Goal: Information Seeking & Learning: Find specific fact

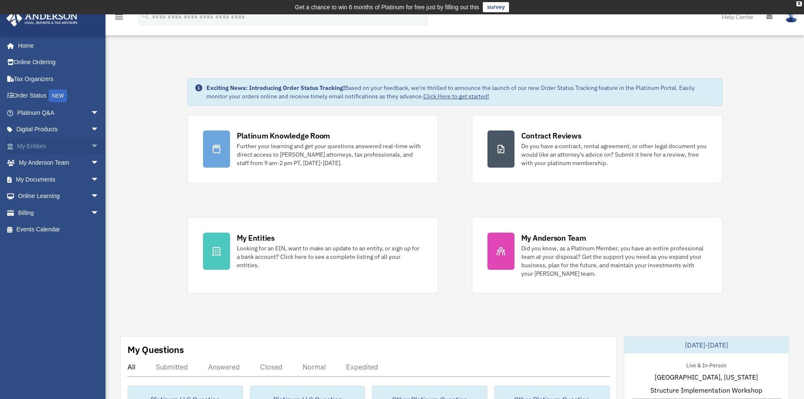
click at [91, 143] on span "arrow_drop_down" at bounding box center [99, 146] width 17 height 17
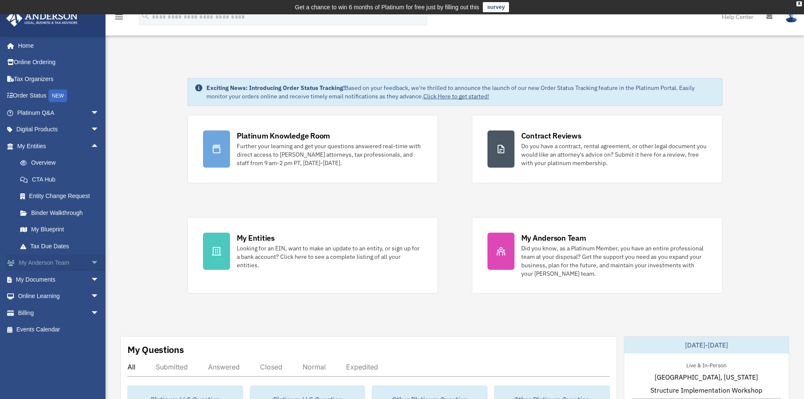
click at [46, 263] on link "My Anderson Team arrow_drop_down" at bounding box center [59, 263] width 106 height 17
click at [53, 281] on link "My Documents arrow_drop_down" at bounding box center [59, 279] width 106 height 17
click at [91, 280] on span "arrow_drop_down" at bounding box center [99, 279] width 17 height 17
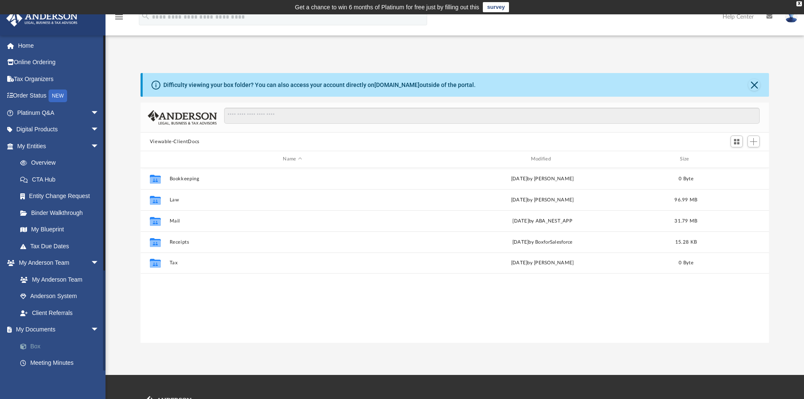
scroll to position [186, 622]
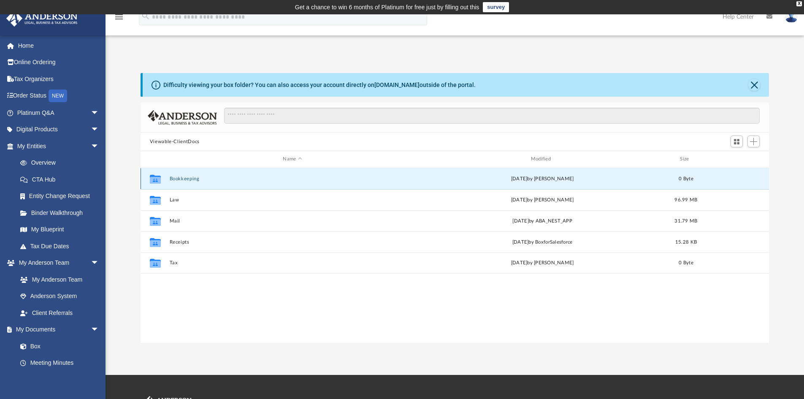
click at [180, 179] on button "Bookkeeping" at bounding box center [292, 178] width 246 height 5
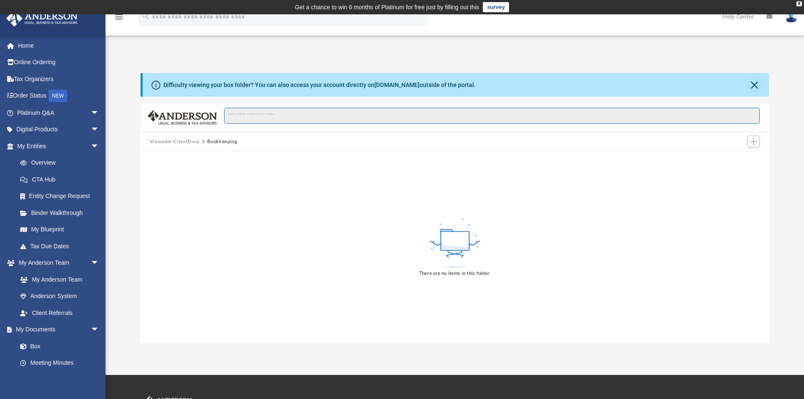
click at [266, 116] on input "Search files and folders" at bounding box center [492, 116] width 536 height 16
type input "***"
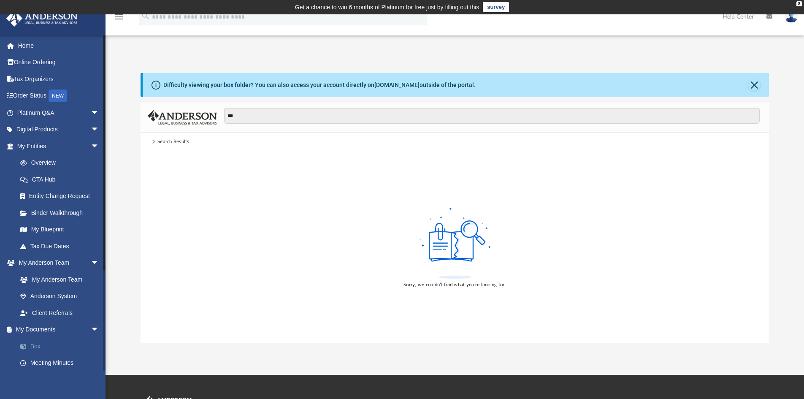
click at [36, 340] on link "Box" at bounding box center [62, 346] width 100 height 17
click at [34, 348] on link "Box" at bounding box center [62, 346] width 100 height 17
click at [44, 332] on link "My Documents arrow_drop_down" at bounding box center [59, 329] width 106 height 17
click at [35, 346] on link "Box" at bounding box center [62, 346] width 100 height 17
click at [756, 84] on button "Close" at bounding box center [754, 85] width 12 height 12
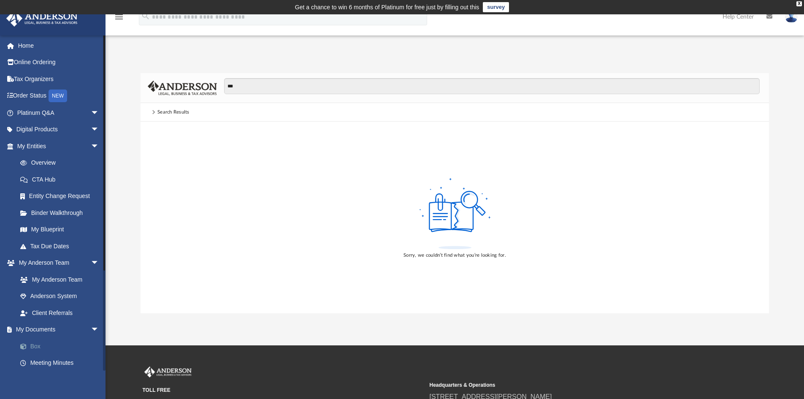
click at [42, 344] on link "Box" at bounding box center [62, 346] width 100 height 17
drag, startPoint x: 157, startPoint y: 111, endPoint x: 163, endPoint y: 111, distance: 5.6
click at [160, 111] on div "Search Results" at bounding box center [173, 112] width 32 height 8
click at [196, 86] on img at bounding box center [182, 88] width 69 height 15
click at [46, 333] on link "My Documents arrow_drop_down" at bounding box center [59, 329] width 106 height 17
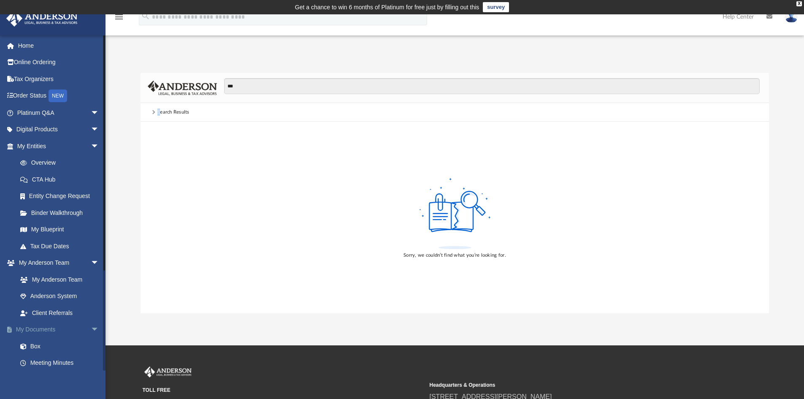
click at [91, 333] on span "arrow_drop_down" at bounding box center [99, 329] width 17 height 17
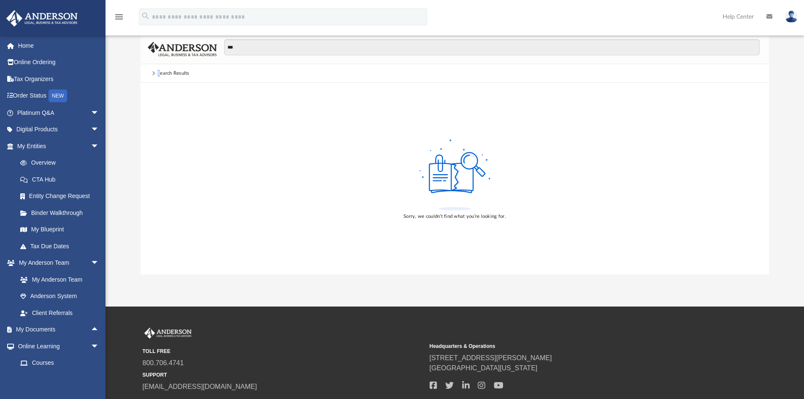
scroll to position [0, 0]
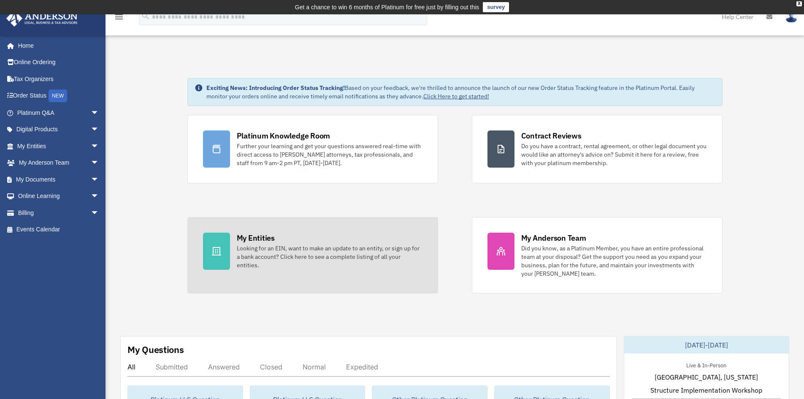
click at [325, 257] on div "Looking for an EIN, want to make an update to an entity, or sign up for a bank …" at bounding box center [330, 256] width 186 height 25
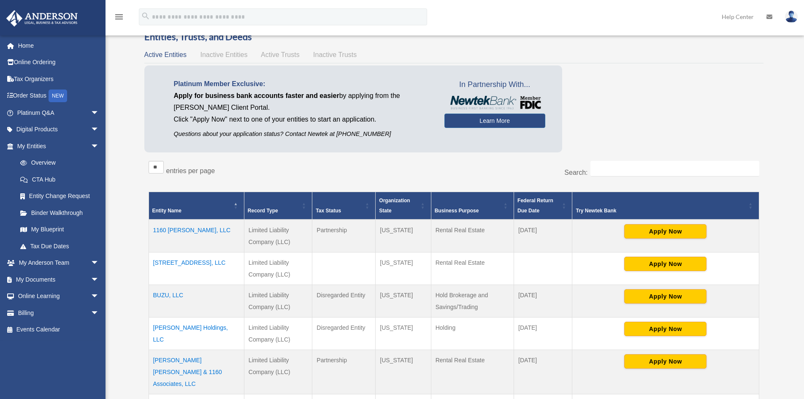
scroll to position [169, 0]
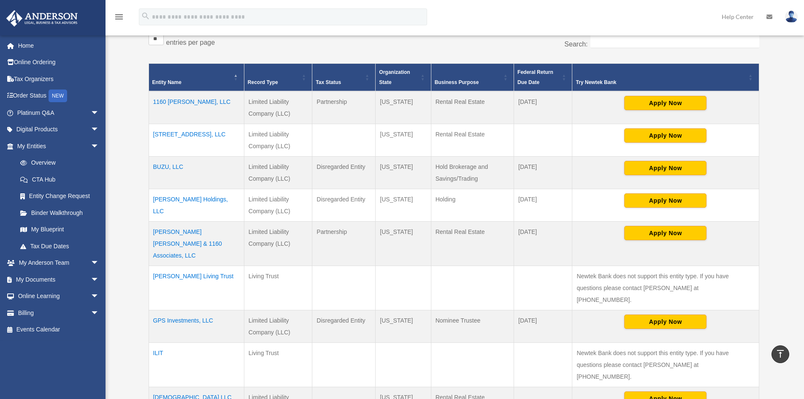
click at [180, 310] on td "GPS Investments, LLC" at bounding box center [196, 326] width 95 height 33
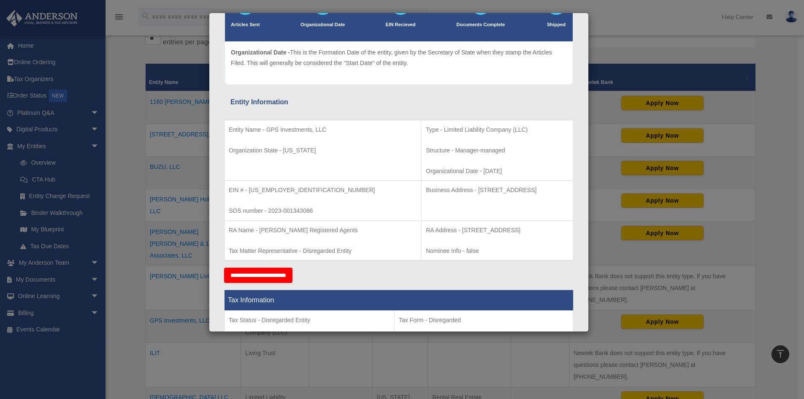
scroll to position [35, 0]
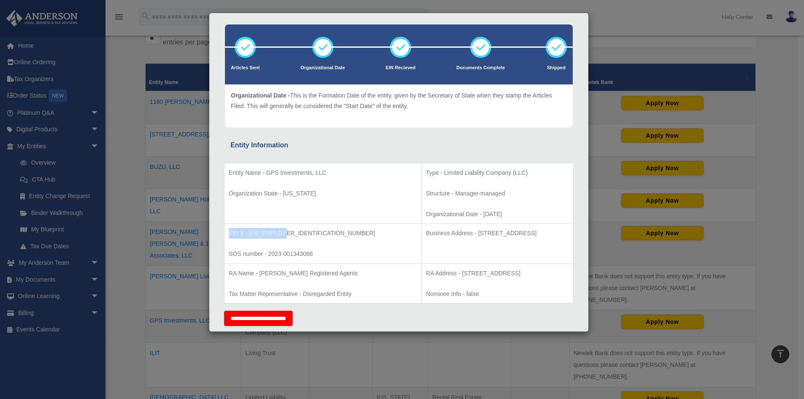
drag, startPoint x: 289, startPoint y: 233, endPoint x: 225, endPoint y: 232, distance: 63.8
click at [225, 232] on td "EIN # - 93-3816112 SOS number - 2023-001343086" at bounding box center [323, 244] width 197 height 40
copy p "EIN # - 93-3816112"
drag, startPoint x: 531, startPoint y: 234, endPoint x: 369, endPoint y: 240, distance: 162.2
click at [422, 240] on td "Business Address - 1718 Capitol Ave., Cheyenne, WY 82001" at bounding box center [498, 244] width 152 height 40
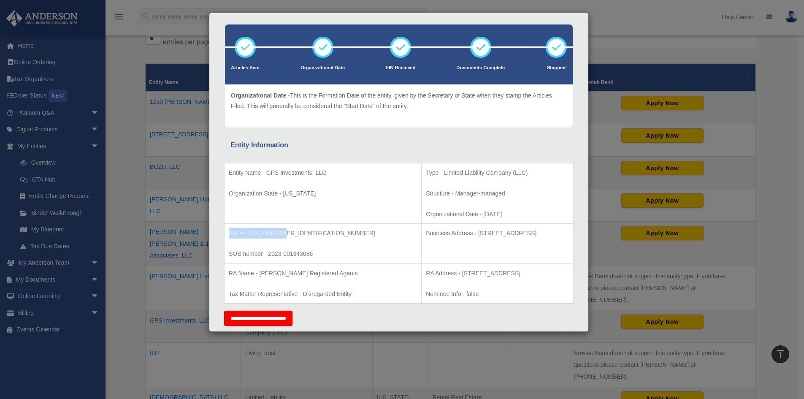
copy p "Business Address - 1718 Capitol Ave., Cheyenne, WY 82001"
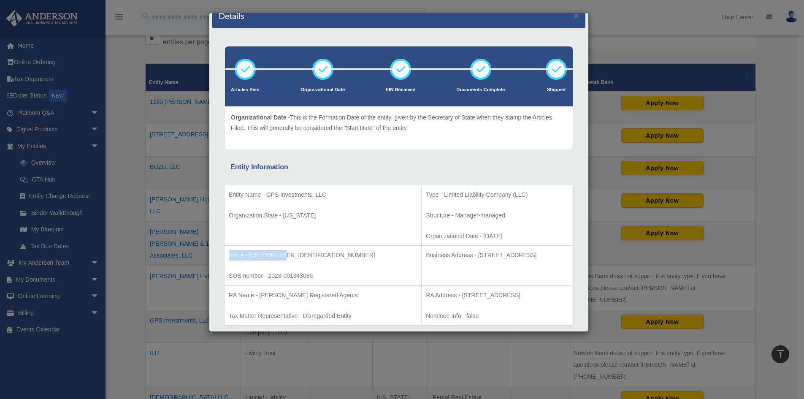
scroll to position [0, 0]
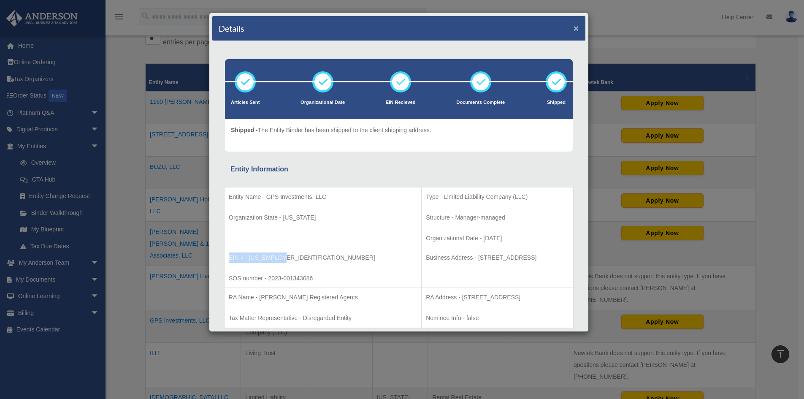
click at [574, 28] on button "×" at bounding box center [576, 28] width 5 height 9
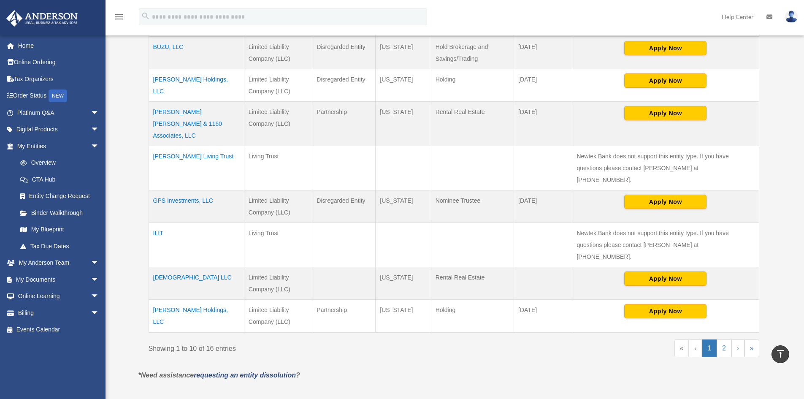
scroll to position [296, 0]
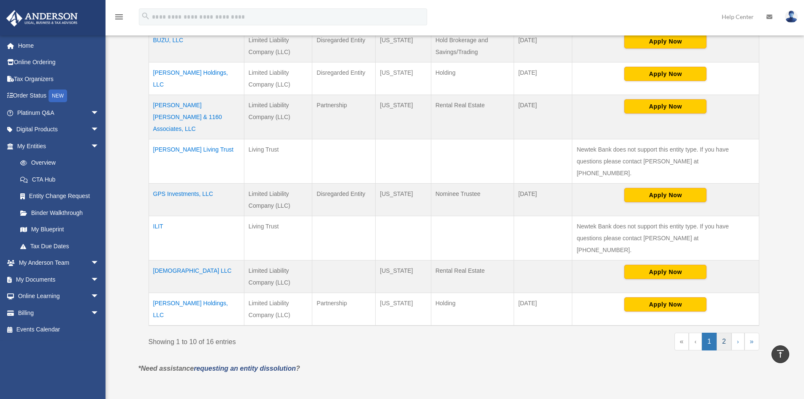
click at [725, 333] on link "2" at bounding box center [724, 342] width 15 height 18
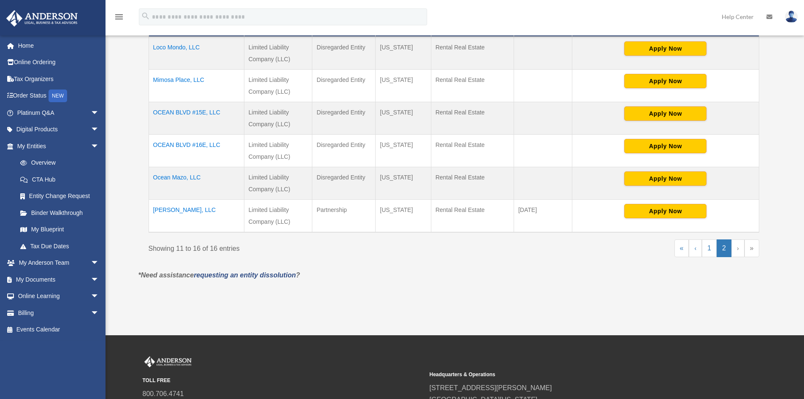
scroll to position [296, 0]
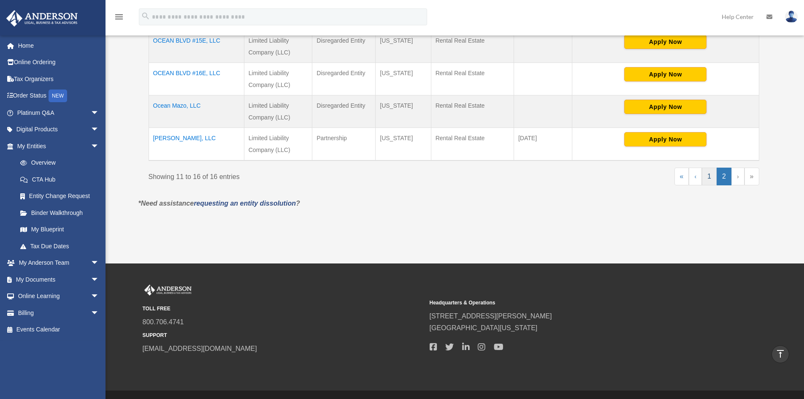
click at [708, 180] on link "1" at bounding box center [709, 177] width 15 height 18
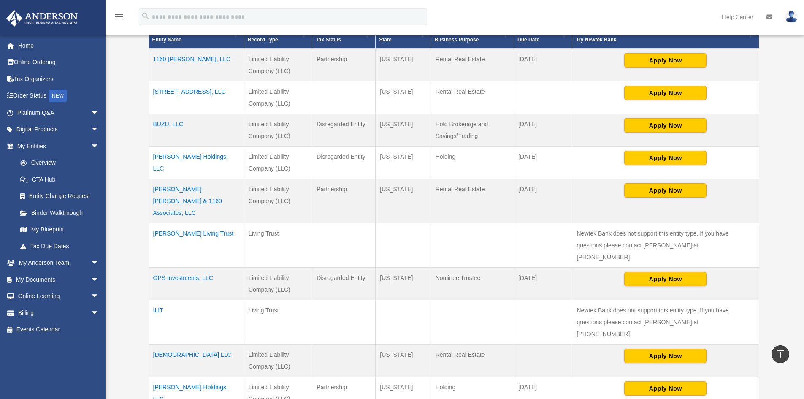
scroll to position [211, 0]
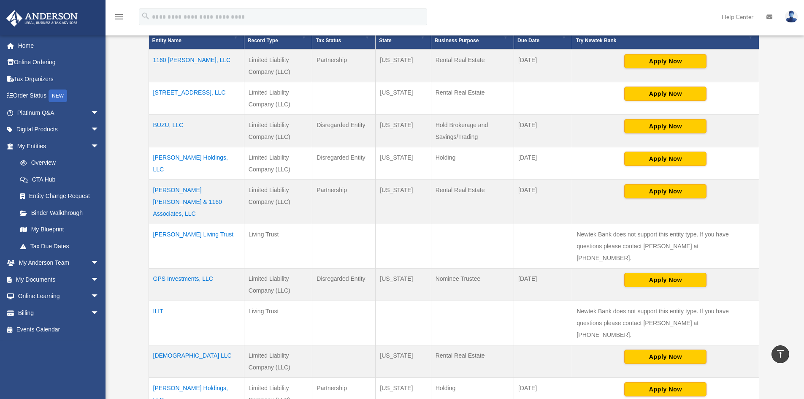
click at [187, 195] on td "[PERSON_NAME] [PERSON_NAME] & 1160 Associates, LLC" at bounding box center [196, 202] width 95 height 44
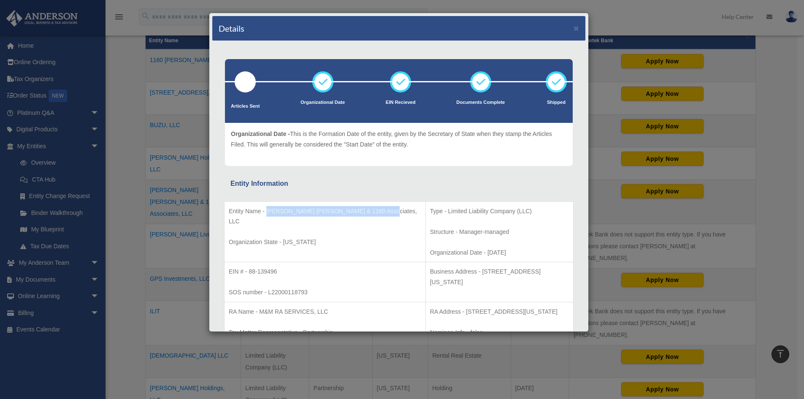
drag, startPoint x: 384, startPoint y: 212, endPoint x: 267, endPoint y: 210, distance: 117.4
click at [267, 210] on p "Entity Name - Friedman Katzman & 1160 Associates, LLC" at bounding box center [325, 216] width 192 height 21
copy p "Friedman Katzman & 1160 Associates, LLC"
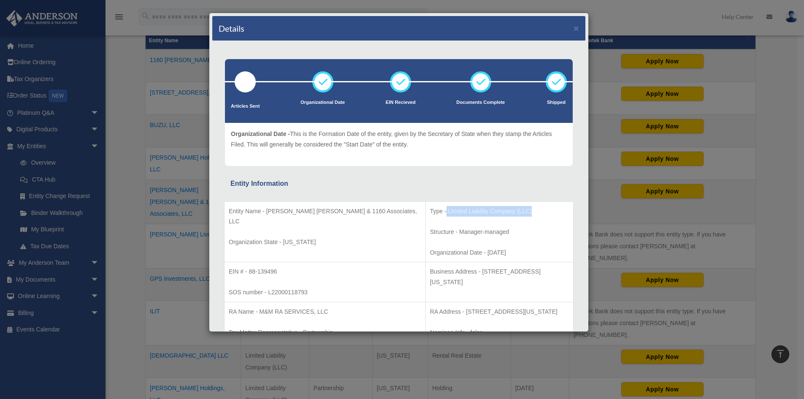
drag, startPoint x: 502, startPoint y: 210, endPoint x: 412, endPoint y: 214, distance: 90.4
click at [430, 214] on p "Type - Limited Liability Company (LLC)" at bounding box center [499, 211] width 139 height 11
copy p "Limited Liability Company (LLC)"
drag, startPoint x: 556, startPoint y: 271, endPoint x: 388, endPoint y: 270, distance: 168.4
click at [388, 270] on tr "EIN # - 88-139496 SOS number - L22000118793 Business Address - 3001 SW3 Avenue,…" at bounding box center [399, 282] width 349 height 40
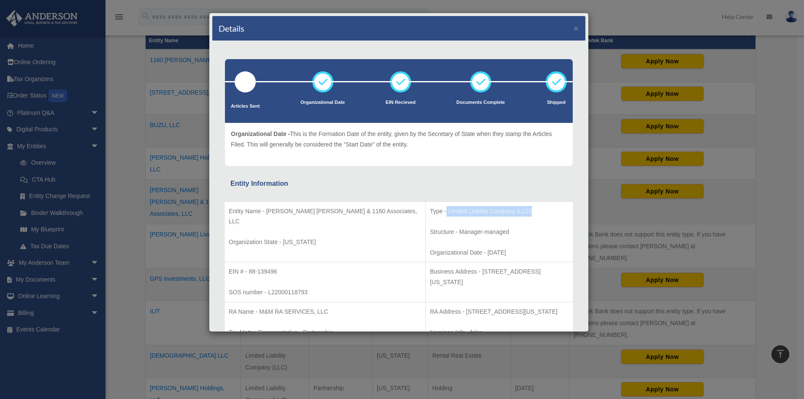
click at [449, 265] on td "Business Address - 3001 SW3 Avenue, Miami, Florida 33129" at bounding box center [500, 282] width 148 height 40
click at [487, 268] on p "Business Address - 3001 SW3 Avenue, Miami, Florida 33129" at bounding box center [499, 276] width 139 height 21
drag, startPoint x: 555, startPoint y: 273, endPoint x: 398, endPoint y: 268, distance: 157.5
click at [430, 268] on p "Business Address - 3001 SW3 Avenue, Miami, Florida 33129" at bounding box center [499, 276] width 139 height 21
copy p "Business Address - 3001 SW3 Avenue, Miami, Florida 33129"
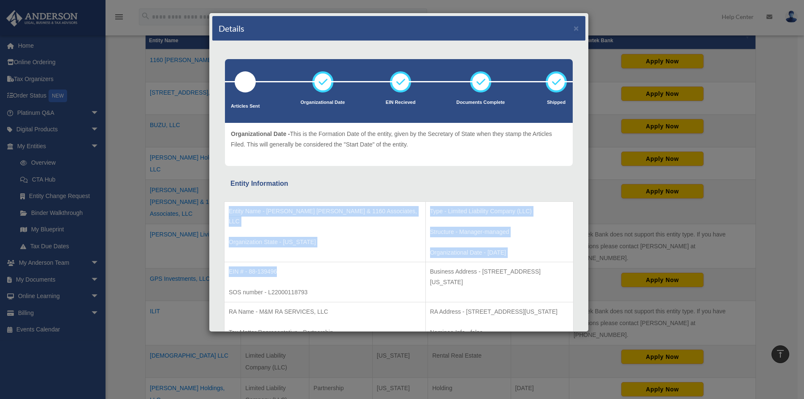
drag, startPoint x: 288, startPoint y: 271, endPoint x: 222, endPoint y: 268, distance: 65.9
drag, startPoint x: 254, startPoint y: 276, endPoint x: 266, endPoint y: 273, distance: 12.2
click at [255, 276] on p "EIN # - 88-139496" at bounding box center [325, 271] width 192 height 11
click at [277, 272] on p "EIN # - 88-139496" at bounding box center [325, 271] width 192 height 11
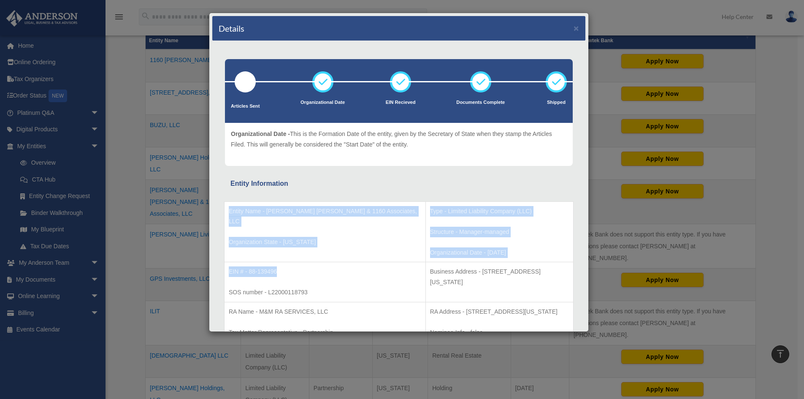
click at [279, 274] on p "EIN # - 88-139496" at bounding box center [325, 271] width 192 height 11
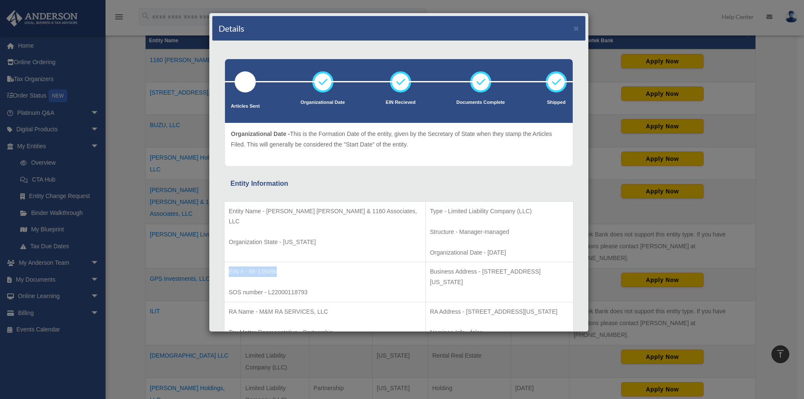
drag, startPoint x: 277, startPoint y: 272, endPoint x: 228, endPoint y: 271, distance: 49.8
click at [228, 271] on td "EIN # - 88-139496 SOS number - L22000118793" at bounding box center [325, 282] width 201 height 40
copy p "EIN # - 88-139496"
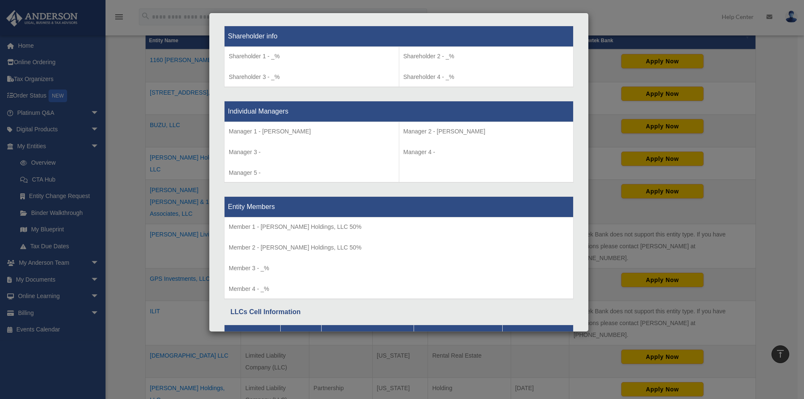
scroll to position [718, 0]
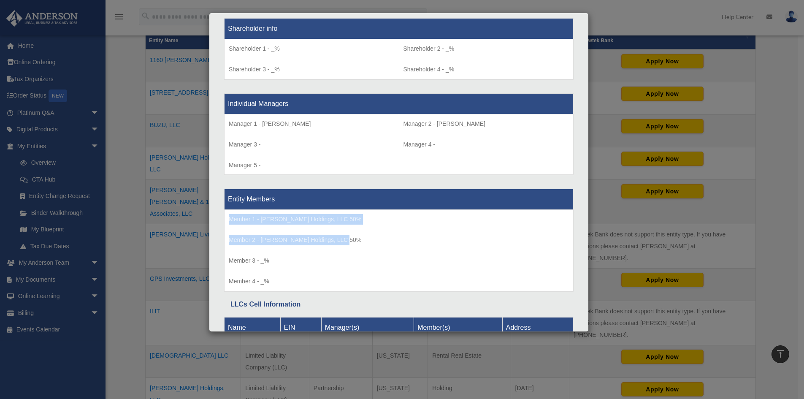
drag, startPoint x: 347, startPoint y: 239, endPoint x: 226, endPoint y: 222, distance: 122.8
click at [226, 222] on td "Member 1 - Katzman Holdings, LLC 50% Member 2 - Friedman Holdings, LLC 50% Memb…" at bounding box center [399, 250] width 349 height 81
copy td "Member 1 - Katzman Holdings, LLC 50% Member 2 - Friedman Holdings, LLC 50%"
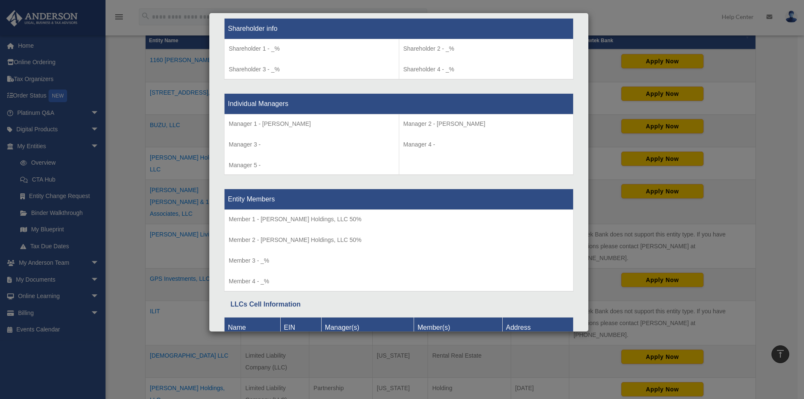
click at [518, 89] on div "Individual Managers Manager 1 - Efstratios Papachrisopoulos Manager 3 - Manager…" at bounding box center [399, 135] width 350 height 96
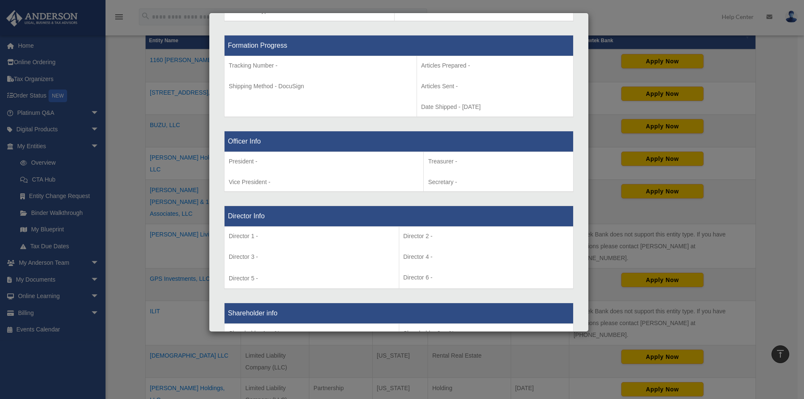
scroll to position [229, 0]
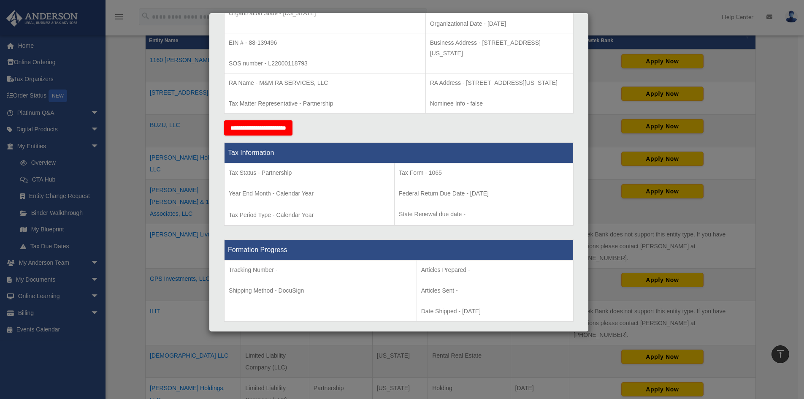
click at [783, 74] on div "Details × Articles Sent Organizational Date" at bounding box center [402, 199] width 804 height 399
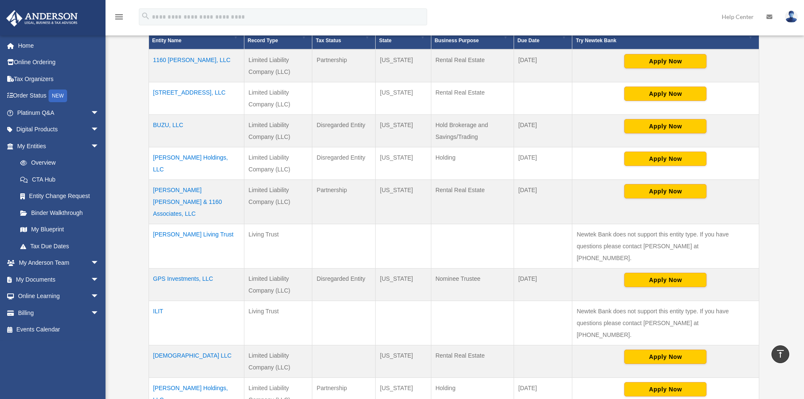
click at [194, 378] on td "Katzman Holdings, LLC" at bounding box center [196, 394] width 95 height 33
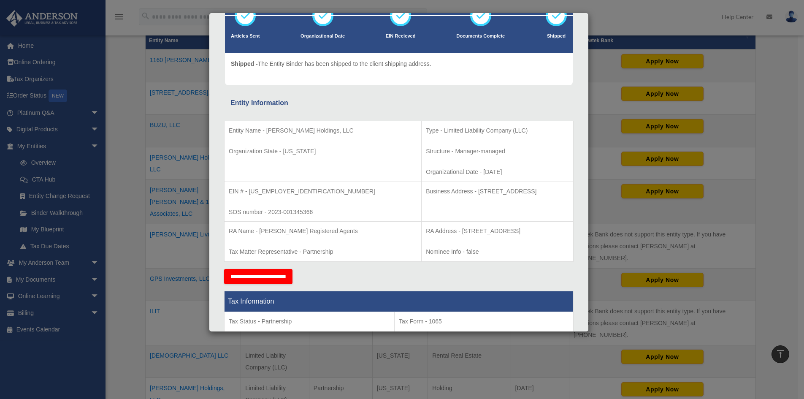
scroll to position [0, 0]
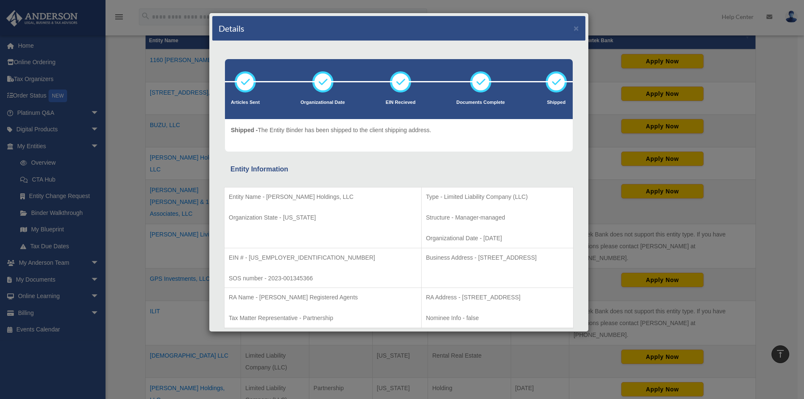
click at [777, 88] on div "Details × Articles Sent Organizational Date" at bounding box center [402, 199] width 804 height 399
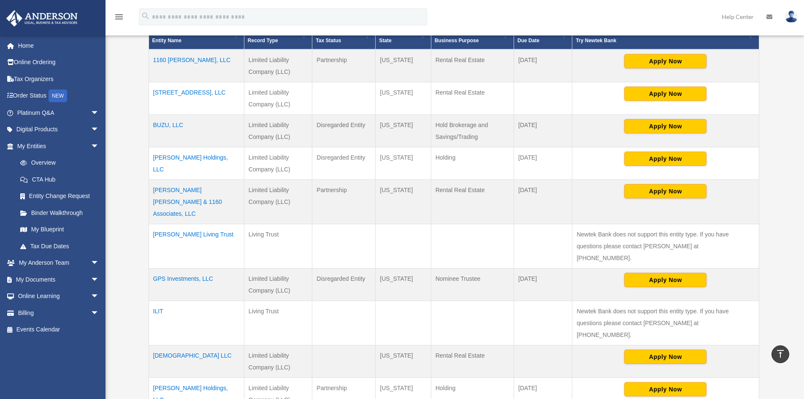
click at [189, 156] on td "[PERSON_NAME] Holdings, LLC" at bounding box center [196, 163] width 95 height 33
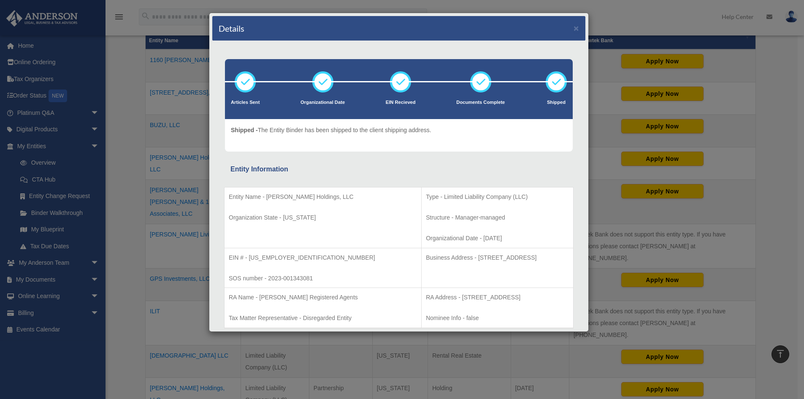
click at [566, 26] on div "Details ×" at bounding box center [398, 28] width 373 height 25
click at [574, 28] on button "×" at bounding box center [576, 28] width 5 height 9
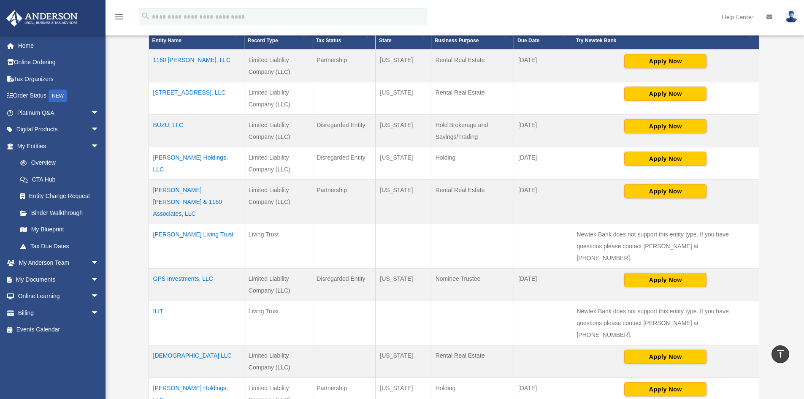
click at [195, 268] on td "GPS Investments, LLC" at bounding box center [196, 284] width 95 height 33
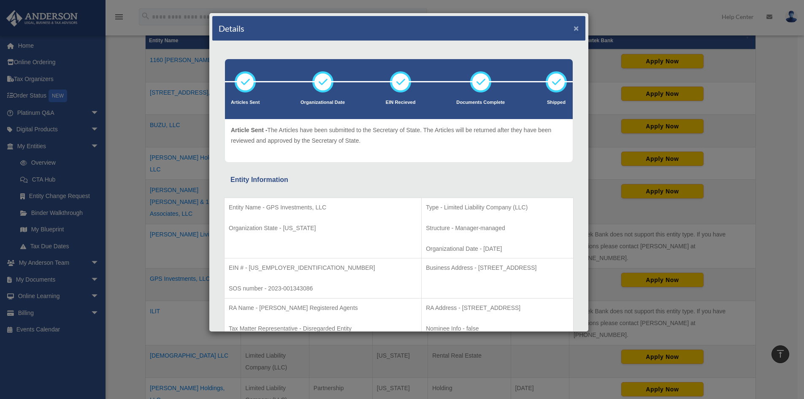
click at [574, 29] on button "×" at bounding box center [576, 28] width 5 height 9
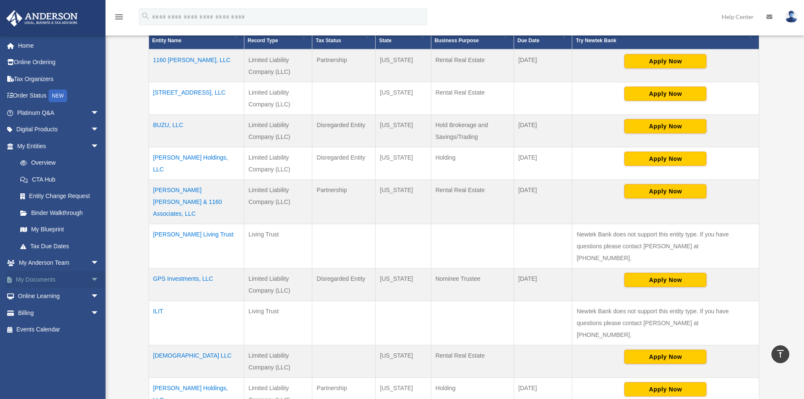
click at [57, 274] on link "My Documents arrow_drop_down" at bounding box center [59, 279] width 106 height 17
click at [91, 280] on span "arrow_drop_down" at bounding box center [99, 279] width 17 height 17
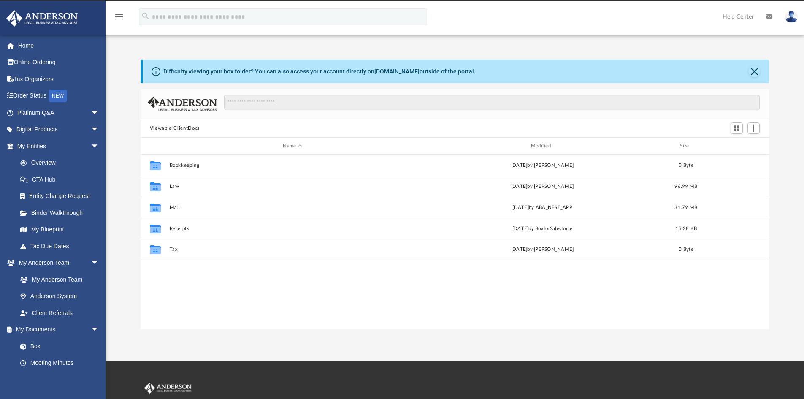
scroll to position [186, 622]
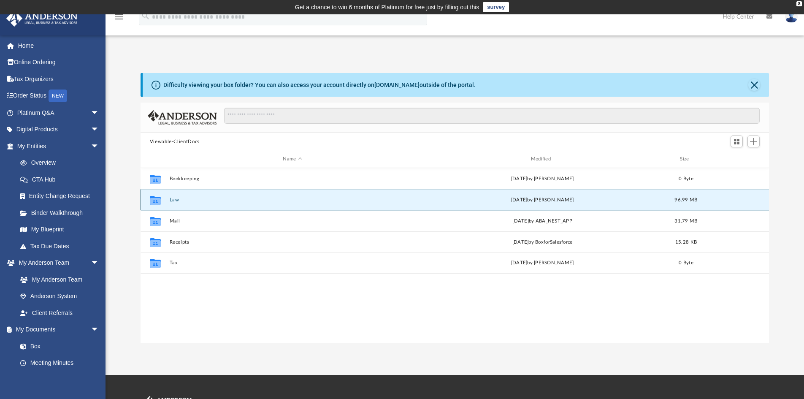
click at [174, 199] on button "Law" at bounding box center [292, 199] width 246 height 5
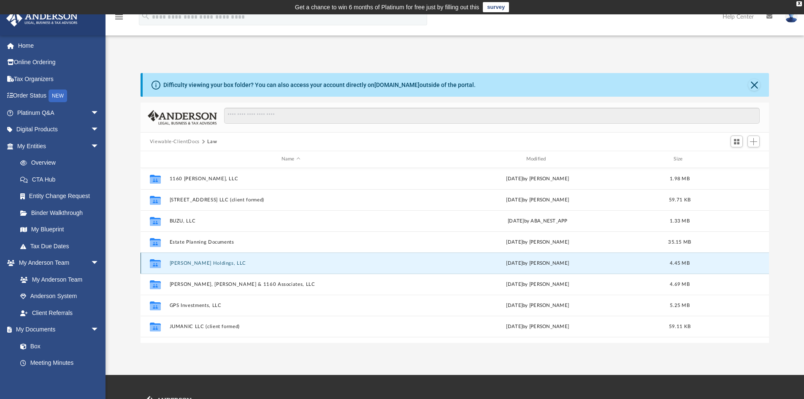
click at [203, 264] on button "[PERSON_NAME] Holdings, LLC" at bounding box center [290, 262] width 243 height 5
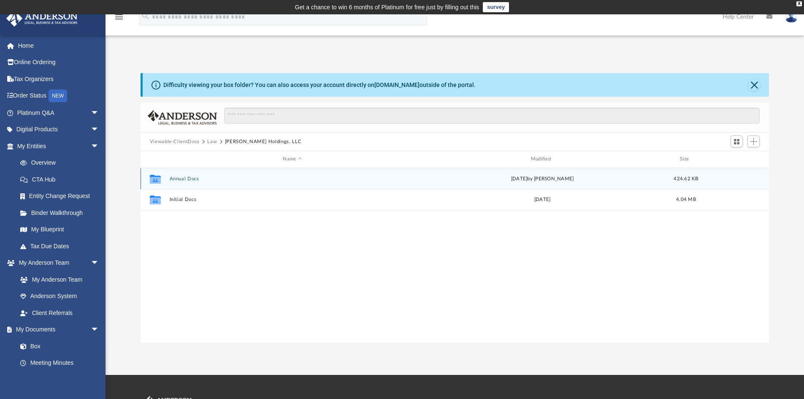
click at [190, 181] on button "Annual Docs" at bounding box center [292, 178] width 246 height 5
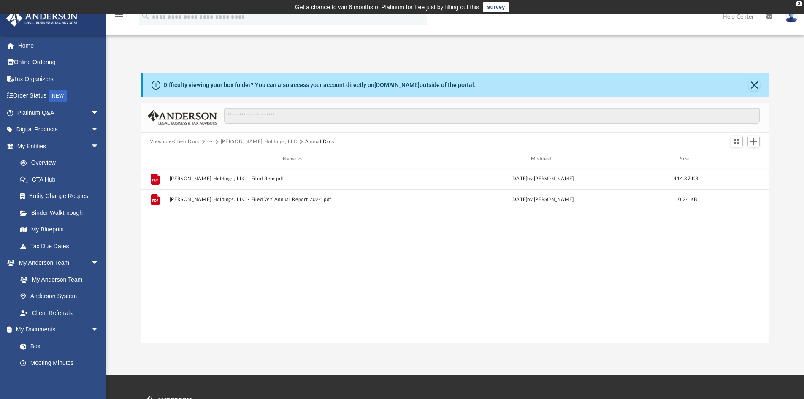
click at [244, 142] on button "[PERSON_NAME] Holdings, LLC" at bounding box center [259, 142] width 77 height 8
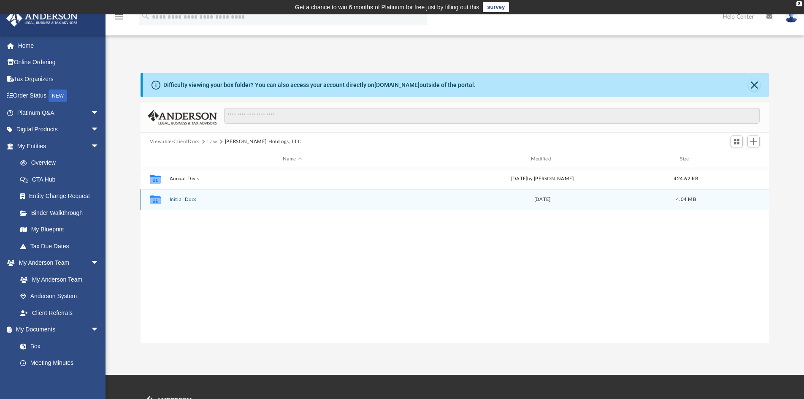
click at [184, 200] on button "Initial Docs" at bounding box center [292, 199] width 246 height 5
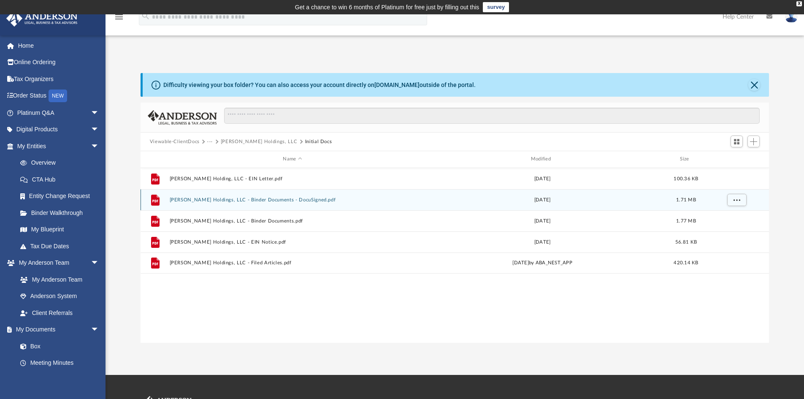
click at [242, 206] on div "File Friedman Holdings, LLC - Binder Documents - DocuSigned.pdf Wed Oct 11 2023…" at bounding box center [455, 199] width 629 height 21
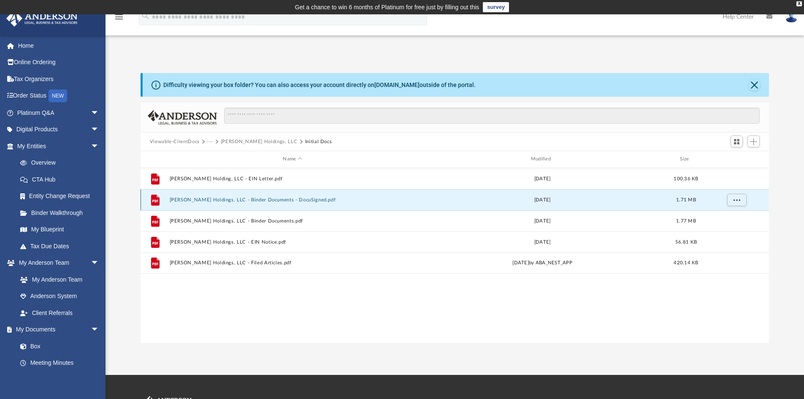
click at [217, 198] on button "Friedman Holdings, LLC - Binder Documents - DocuSigned.pdf" at bounding box center [292, 199] width 246 height 5
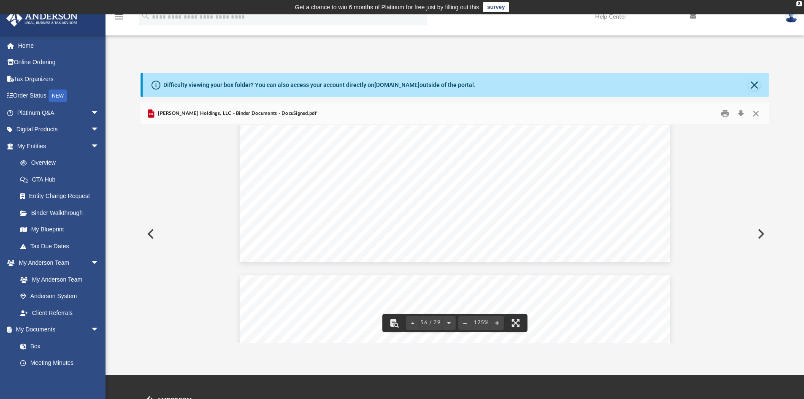
scroll to position [31590, 0]
click at [742, 113] on button "Download" at bounding box center [740, 113] width 15 height 13
click at [756, 86] on button "Close" at bounding box center [754, 85] width 12 height 12
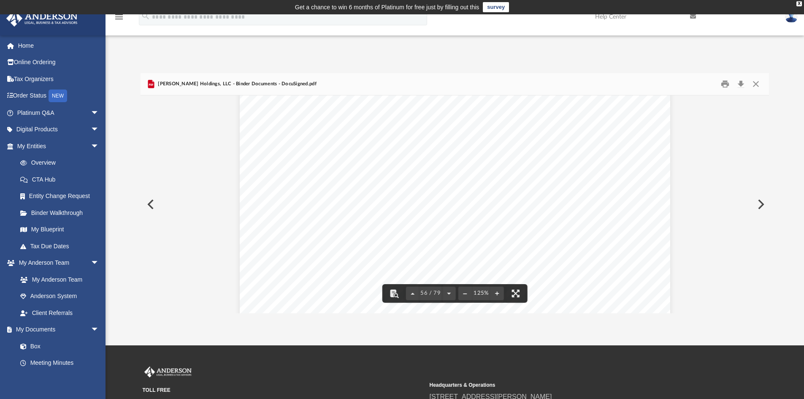
scroll to position [31337, 0]
click at [759, 78] on button "Close" at bounding box center [755, 84] width 15 height 13
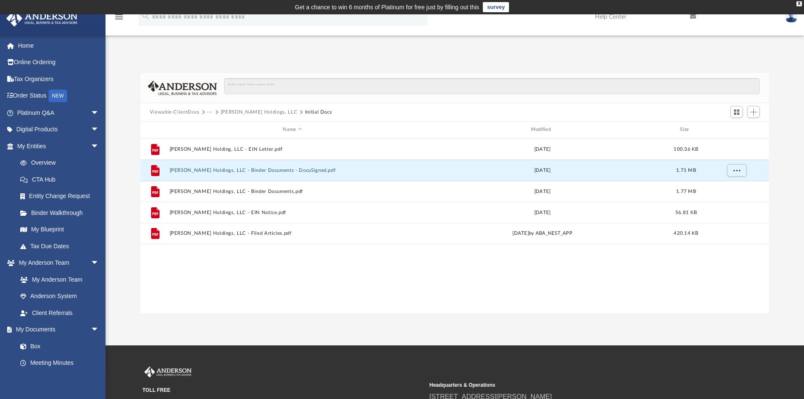
click at [212, 112] on button "···" at bounding box center [209, 112] width 5 height 8
click at [216, 125] on li "Law" at bounding box center [217, 126] width 10 height 9
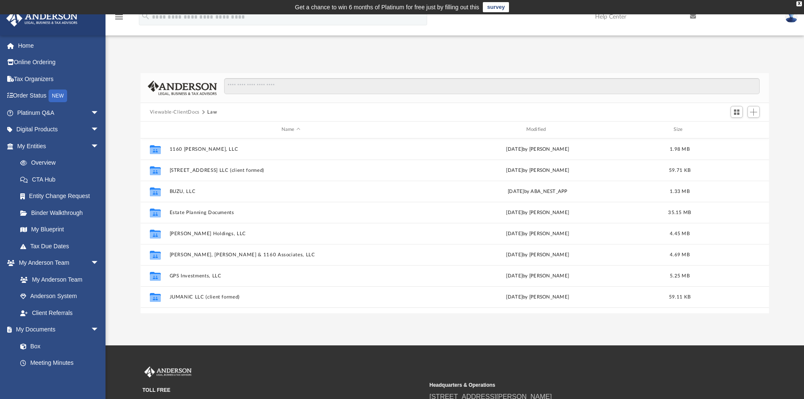
click at [252, 110] on div "Viewable-ClientDocs Law" at bounding box center [455, 112] width 629 height 19
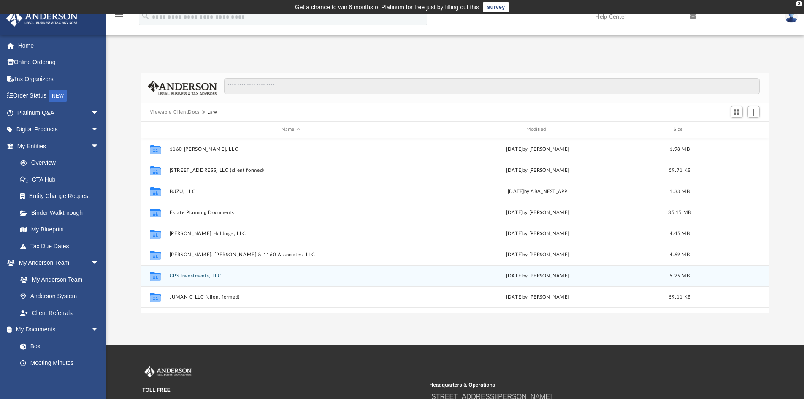
click at [199, 278] on button "GPS Investments, LLC" at bounding box center [290, 275] width 243 height 5
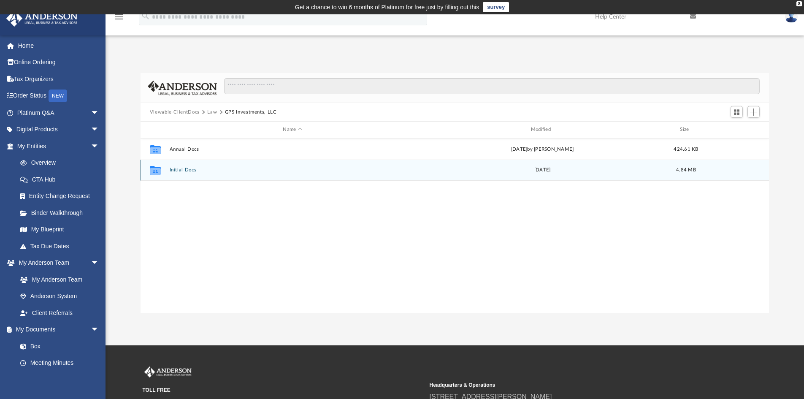
click at [184, 171] on button "Initial Docs" at bounding box center [292, 169] width 246 height 5
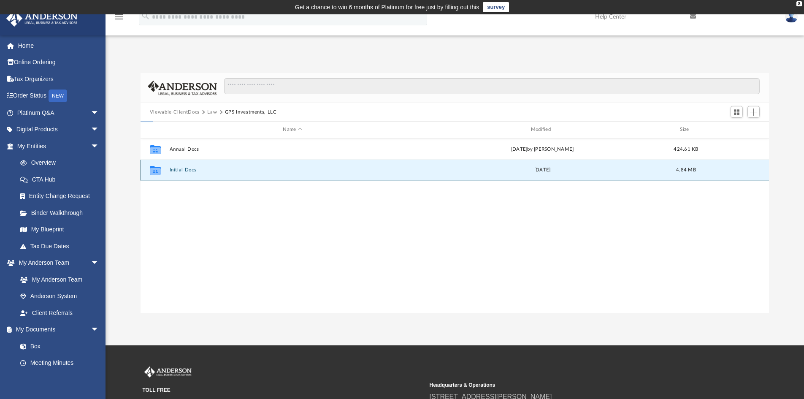
click at [184, 171] on button "Initial Docs" at bounding box center [292, 169] width 246 height 5
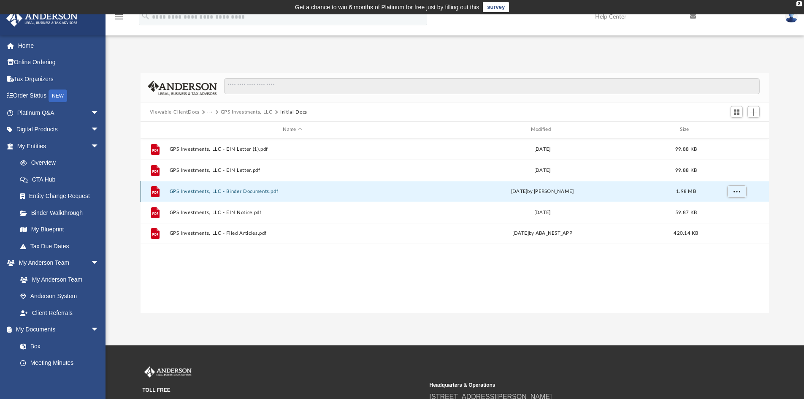
click at [221, 189] on button "GPS Investments, LLC - Binder Documents.pdf" at bounding box center [292, 191] width 246 height 5
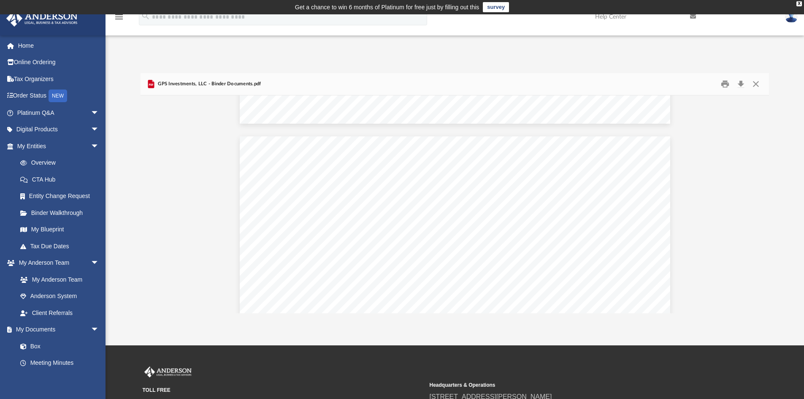
scroll to position [27025, 0]
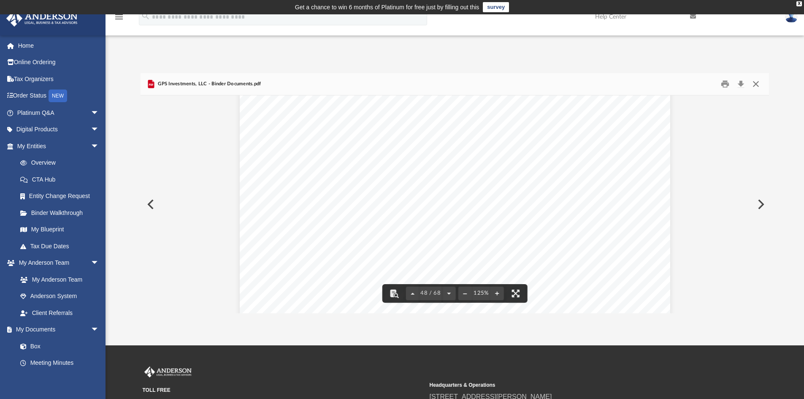
click at [760, 82] on button "Close" at bounding box center [755, 84] width 15 height 13
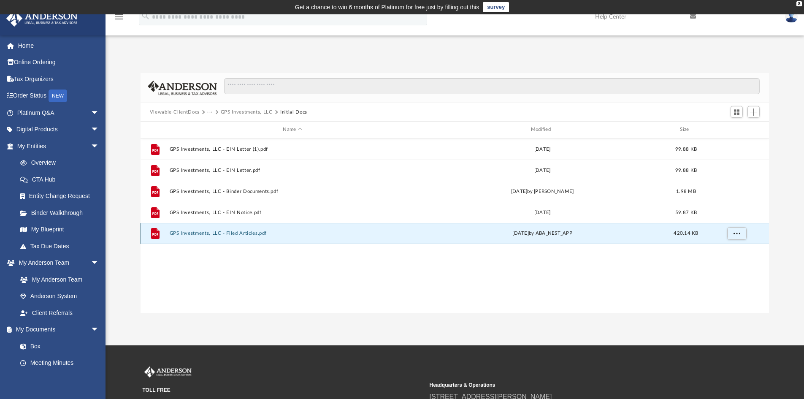
click at [225, 236] on button "GPS Investments, LLC - Filed Articles.pdf" at bounding box center [292, 232] width 246 height 5
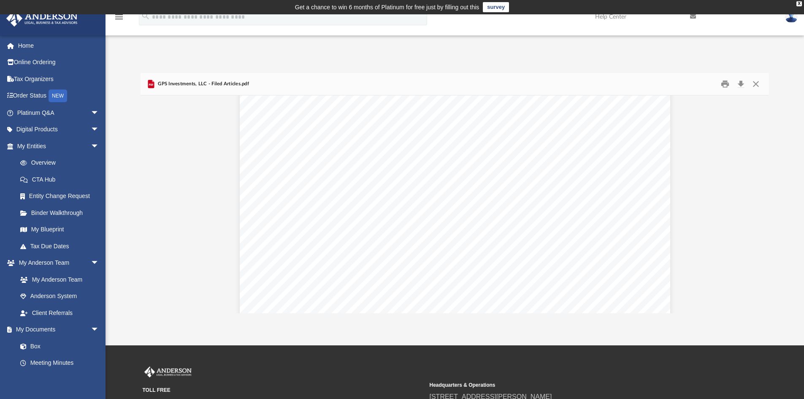
scroll to position [2062, 0]
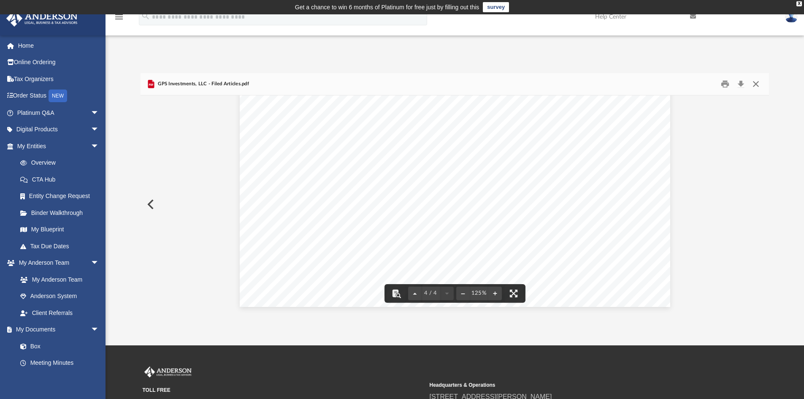
click at [753, 84] on button "Close" at bounding box center [755, 84] width 15 height 13
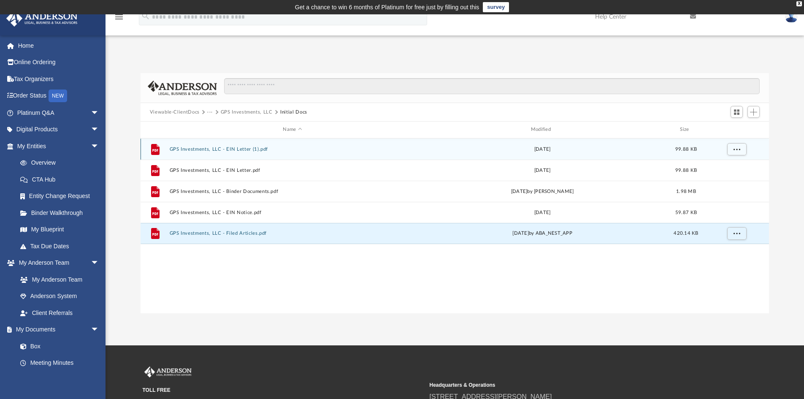
click at [231, 153] on div "File GPS Investments, LLC - EIN Letter (1).pdf Mon Oct 23 2023 99.88 KB" at bounding box center [455, 148] width 629 height 21
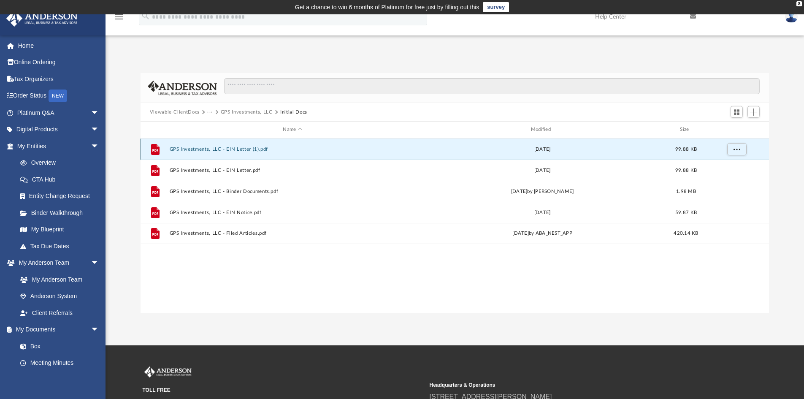
click at [232, 150] on button "GPS Investments, LLC - EIN Letter (1).pdf" at bounding box center [292, 148] width 246 height 5
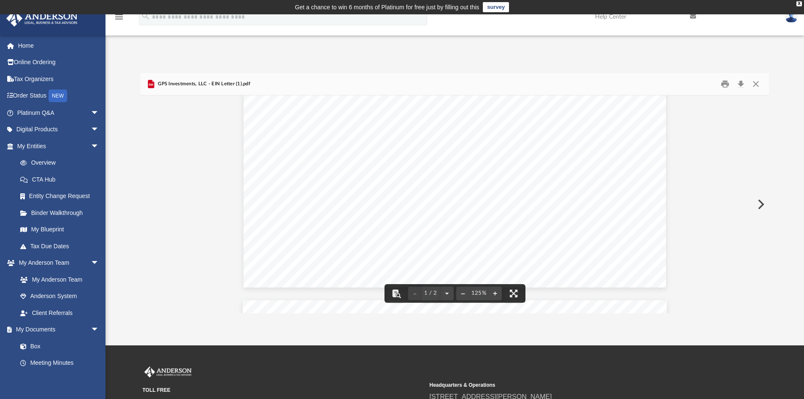
scroll to position [116, 0]
click at [741, 85] on button "Download" at bounding box center [740, 84] width 15 height 13
click at [789, 62] on div "Difficulty viewing your box folder? You can also access your account directly o…" at bounding box center [455, 184] width 699 height 258
click at [756, 84] on button "Close" at bounding box center [755, 84] width 15 height 13
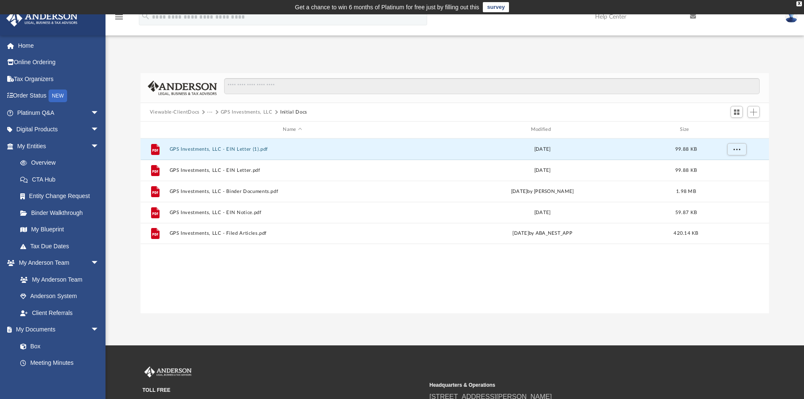
click at [227, 112] on button "GPS Investments, LLC" at bounding box center [247, 112] width 52 height 8
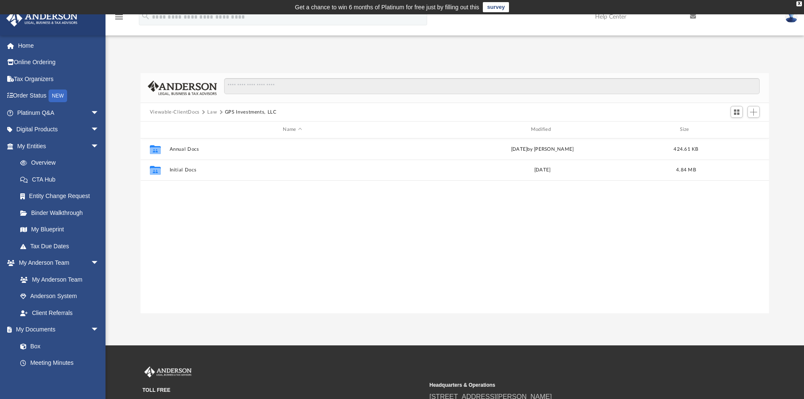
click at [211, 112] on button "Law" at bounding box center [212, 112] width 10 height 8
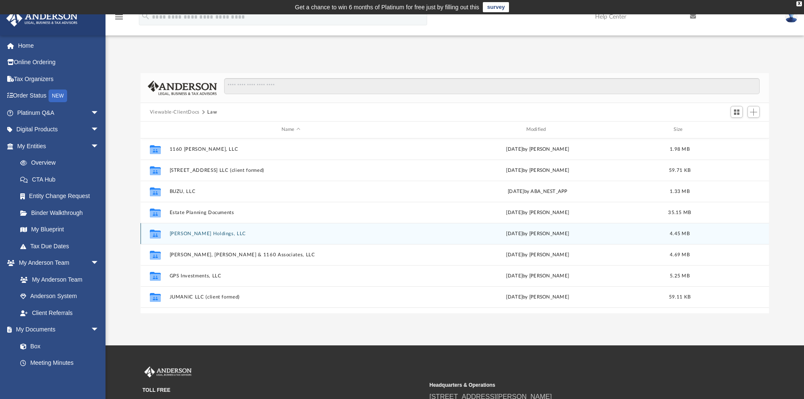
click at [194, 234] on button "[PERSON_NAME] Holdings, LLC" at bounding box center [290, 233] width 243 height 5
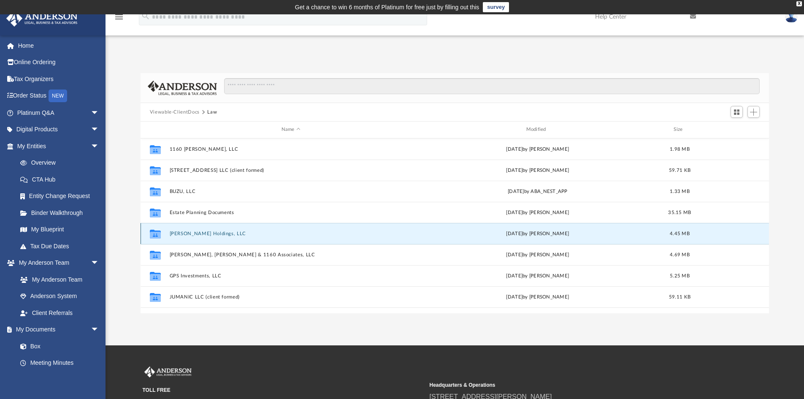
click at [194, 234] on button "[PERSON_NAME] Holdings, LLC" at bounding box center [290, 233] width 243 height 5
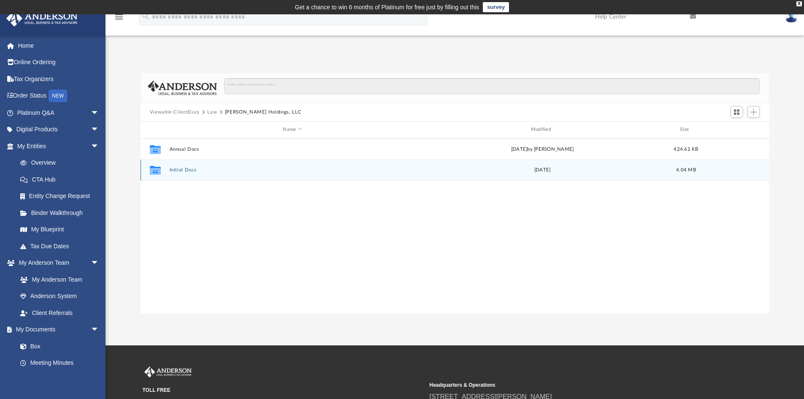
click at [187, 170] on button "Initial Docs" at bounding box center [292, 169] width 246 height 5
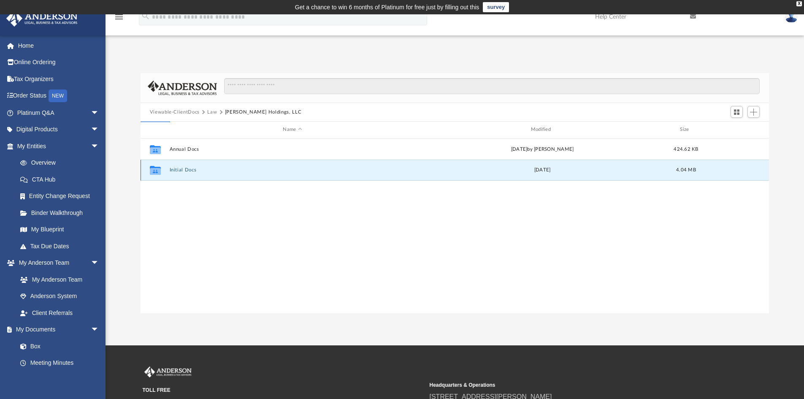
click at [187, 170] on button "Initial Docs" at bounding box center [292, 169] width 246 height 5
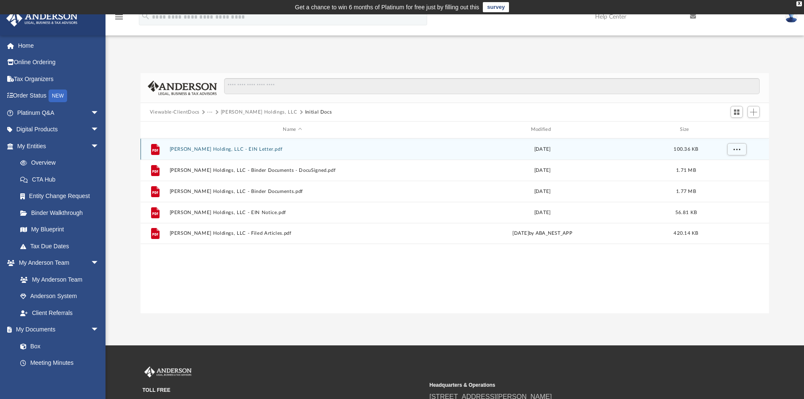
click at [206, 149] on button "Friedman Holding, LLC - EIN Letter.pdf" at bounding box center [292, 148] width 246 height 5
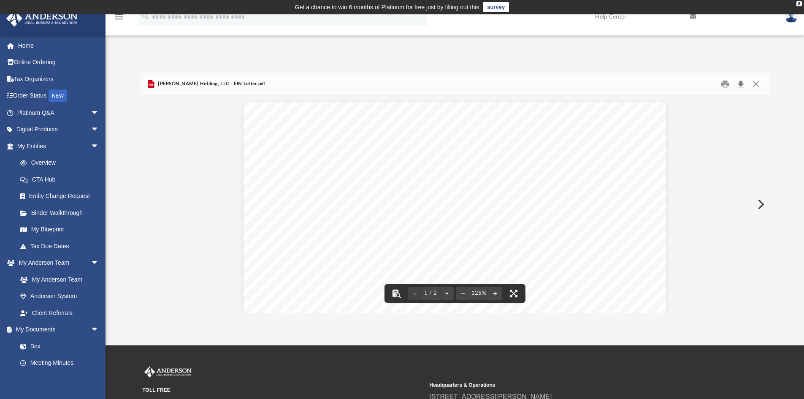
click at [743, 85] on button "Download" at bounding box center [740, 84] width 15 height 13
click at [776, 46] on div "App georgepappas100@gmail.com Sign Out georgepappas100@gmail.com Home Online Or…" at bounding box center [402, 179] width 804 height 267
click at [754, 84] on button "Close" at bounding box center [755, 84] width 15 height 13
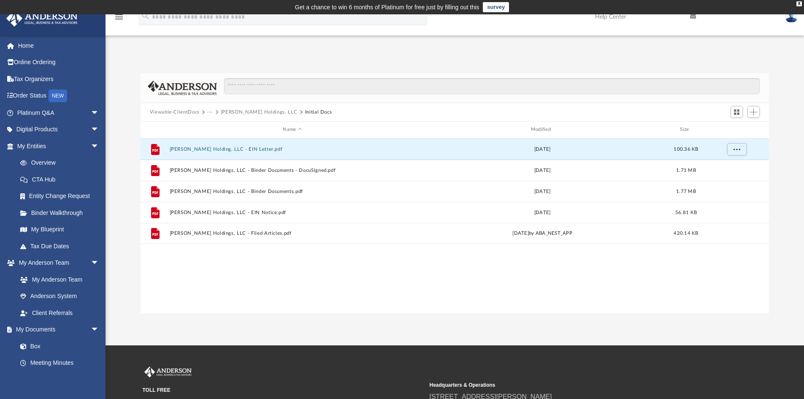
click at [244, 110] on button "[PERSON_NAME] Holdings, LLC" at bounding box center [259, 112] width 77 height 8
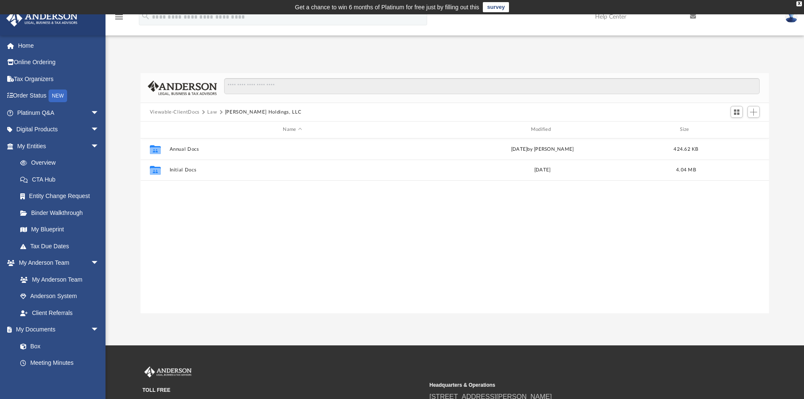
click at [212, 113] on button "Law" at bounding box center [212, 112] width 10 height 8
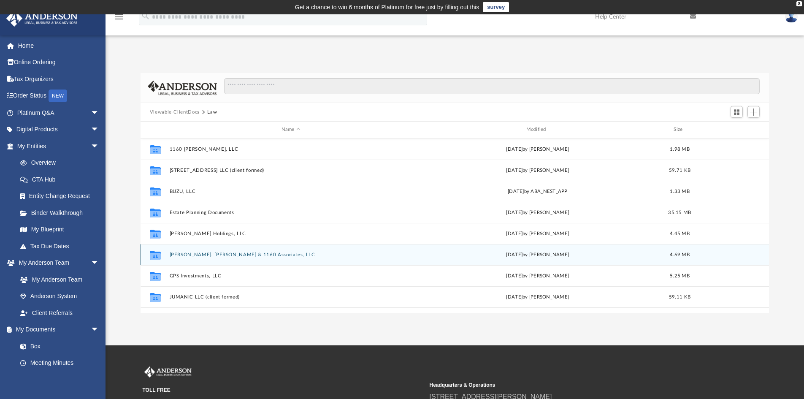
click at [250, 255] on button "[PERSON_NAME], [PERSON_NAME] & 1160 Associates, LLC" at bounding box center [290, 254] width 243 height 5
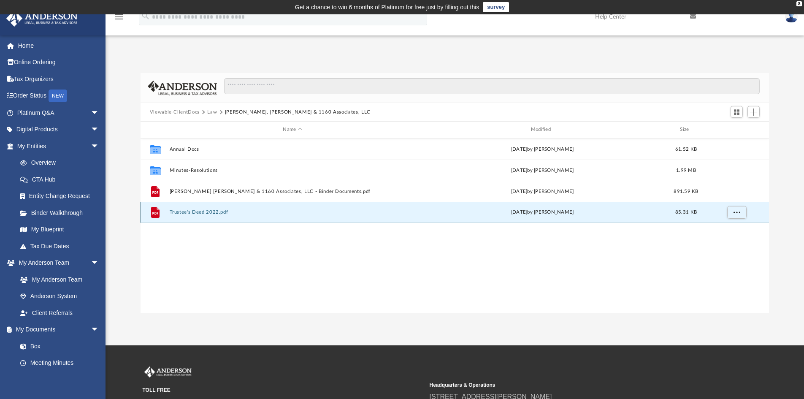
click at [194, 212] on button "Trustee's Deed 2022.pdf" at bounding box center [292, 211] width 246 height 5
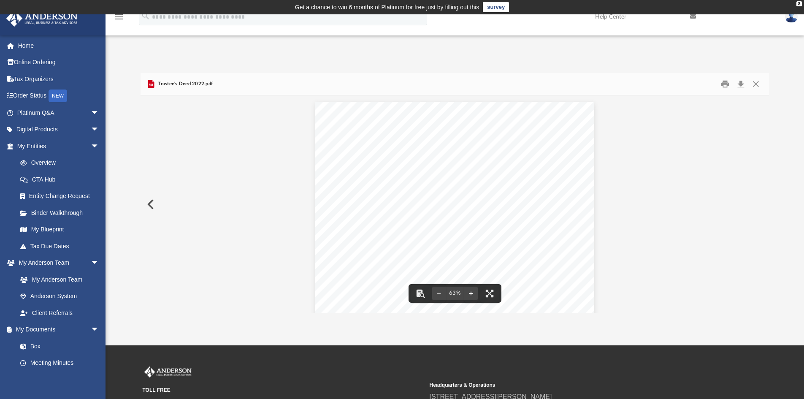
scroll to position [11, 0]
click at [757, 85] on button "Close" at bounding box center [755, 84] width 15 height 13
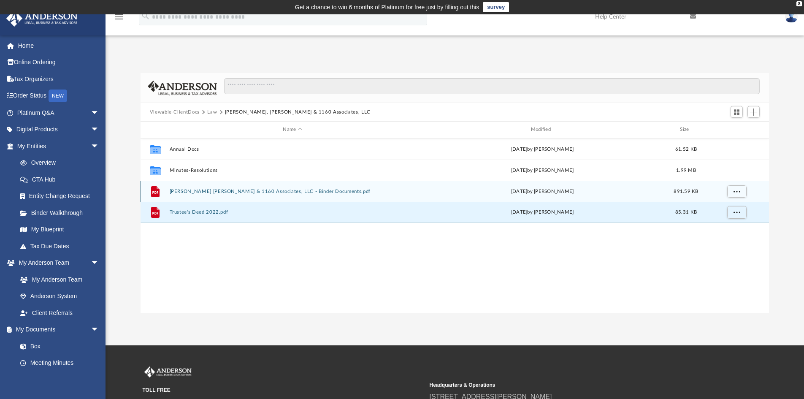
click at [217, 195] on div "File Friedman Katzman & 1160 Associates, LLC - Binder Documents.pdf Wed Mar 5 2…" at bounding box center [455, 191] width 629 height 21
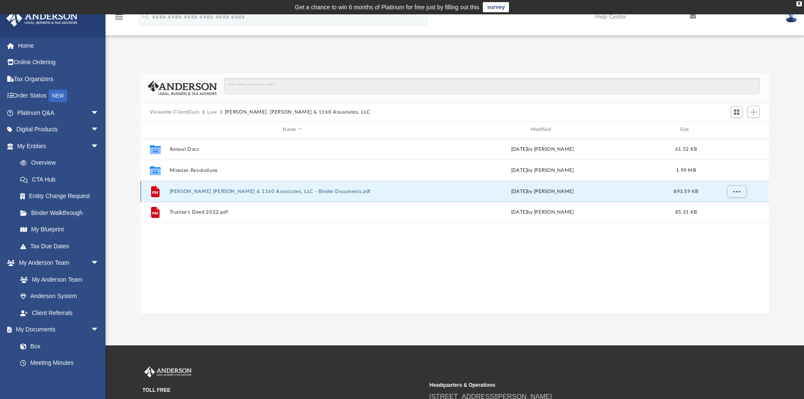
click at [217, 195] on div "File Friedman Katzman & 1160 Associates, LLC - Binder Documents.pdf Wed Mar 5 2…" at bounding box center [455, 191] width 629 height 21
click at [201, 192] on button "Friedman Katzman & 1160 Associates, LLC - Binder Documents.pdf" at bounding box center [292, 191] width 246 height 5
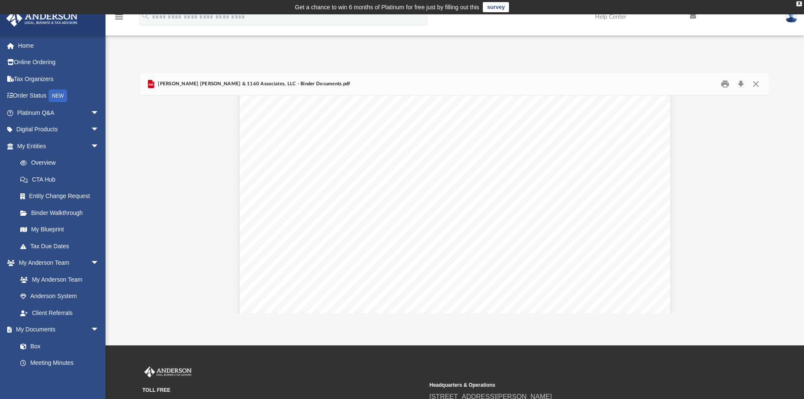
scroll to position [36492, 0]
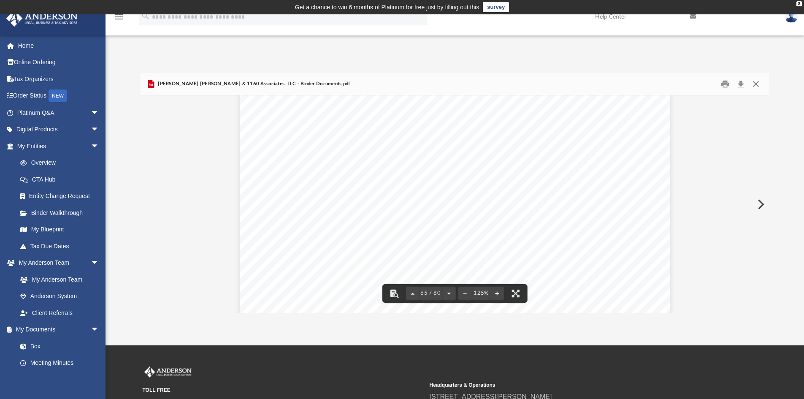
click at [756, 80] on button "Close" at bounding box center [755, 84] width 15 height 13
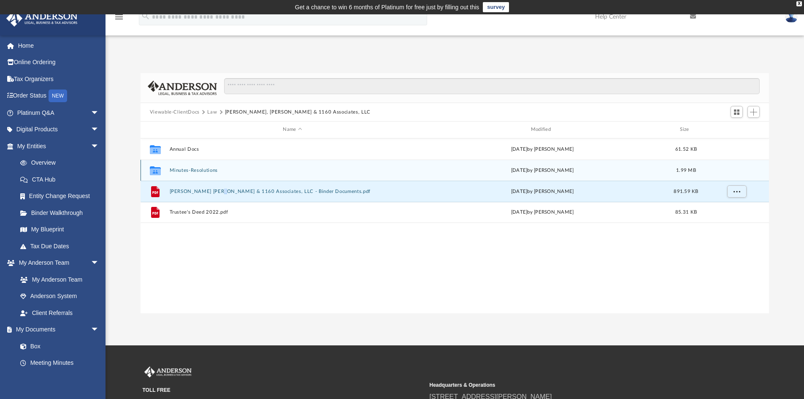
click at [181, 170] on button "Minutes-Resolutions" at bounding box center [292, 170] width 246 height 5
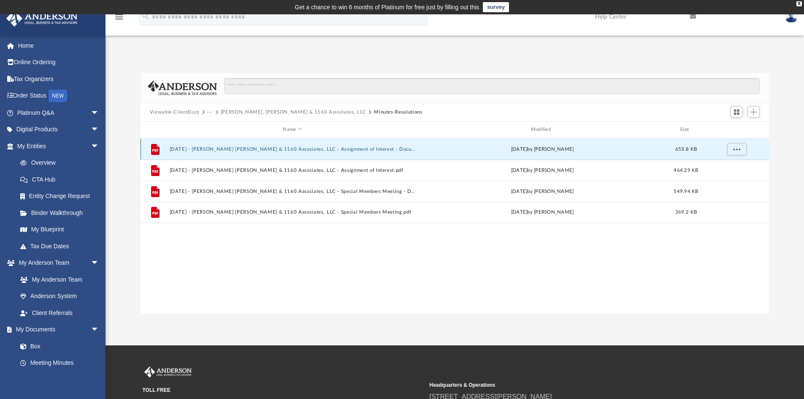
click at [268, 149] on button "2024.04.01 - Friedman Katzman & 1160 Associates, LLC - Assignment of Interest -…" at bounding box center [292, 148] width 246 height 5
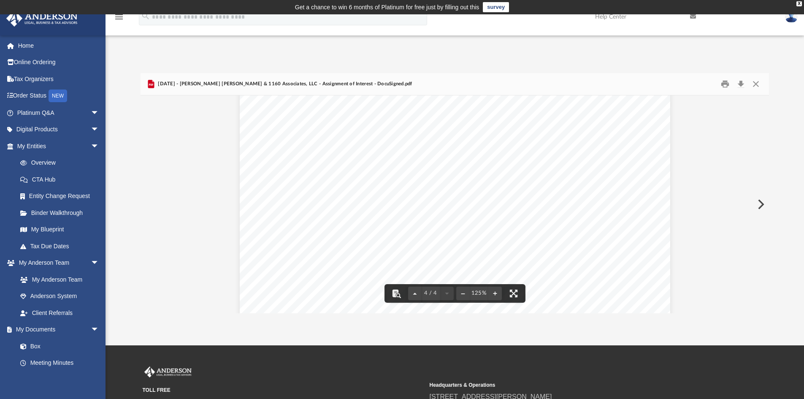
scroll to position [2062, 0]
click at [753, 83] on button "Close" at bounding box center [755, 84] width 15 height 13
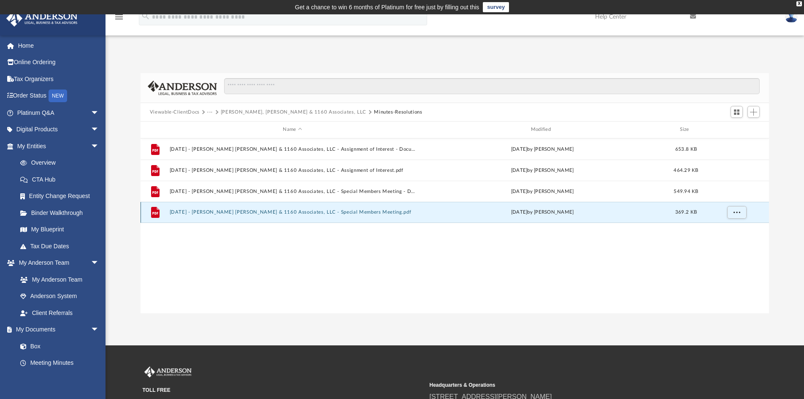
click at [268, 209] on button "2024.04.01 - Friedman Katzman & 1160 Associates, LLC - Special Members Meeting.…" at bounding box center [292, 211] width 246 height 5
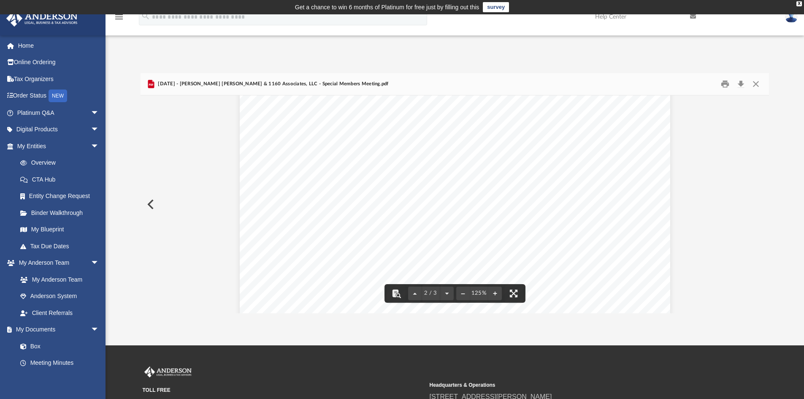
scroll to position [887, 0]
click at [759, 83] on button "Close" at bounding box center [755, 84] width 15 height 13
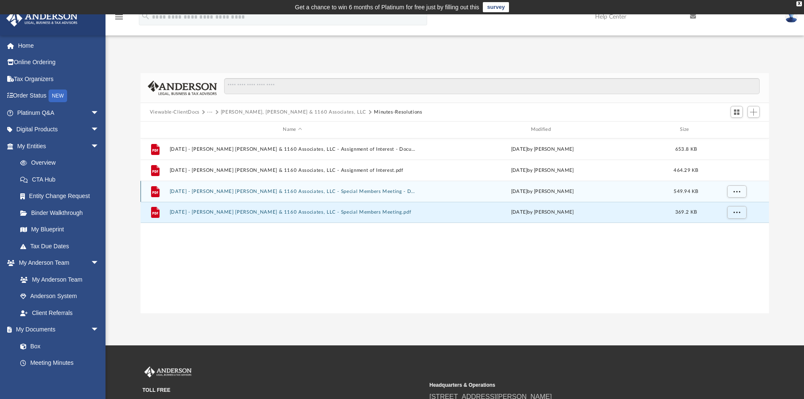
click at [304, 187] on div "File 2024.04.01 - Friedman Katzman & 1160 Associates, LLC - Special Members Mee…" at bounding box center [455, 191] width 629 height 21
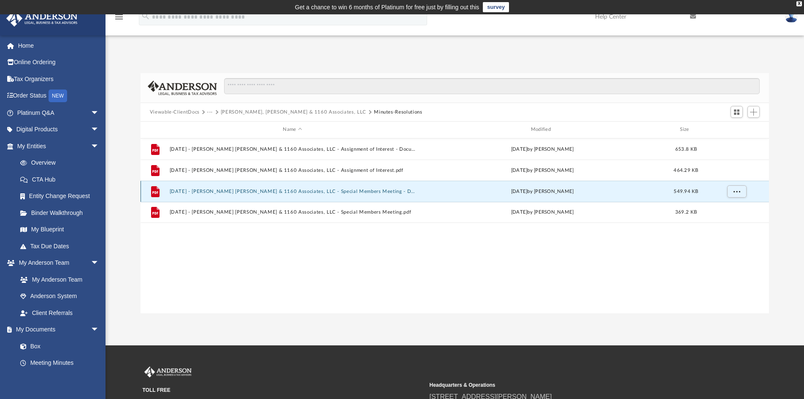
click at [304, 187] on div "File 2024.04.01 - Friedman Katzman & 1160 Associates, LLC - Special Members Mee…" at bounding box center [455, 191] width 629 height 21
click at [293, 192] on button "2024.04.01 - Friedman Katzman & 1160 Associates, LLC - Special Members Meeting …" at bounding box center [292, 191] width 246 height 5
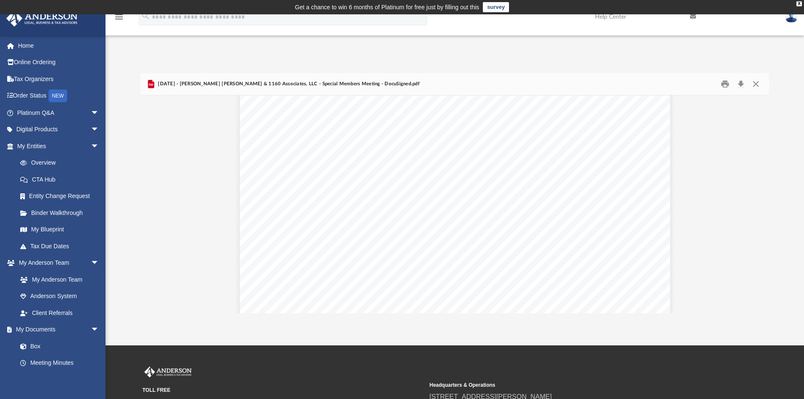
scroll to position [1055, 0]
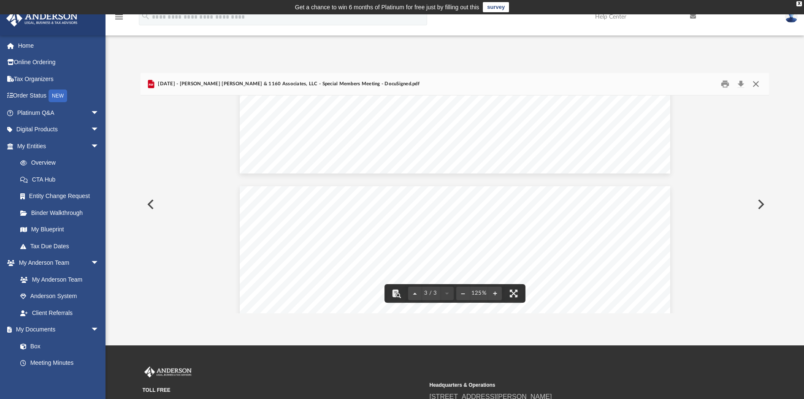
click at [755, 83] on button "Close" at bounding box center [755, 84] width 15 height 13
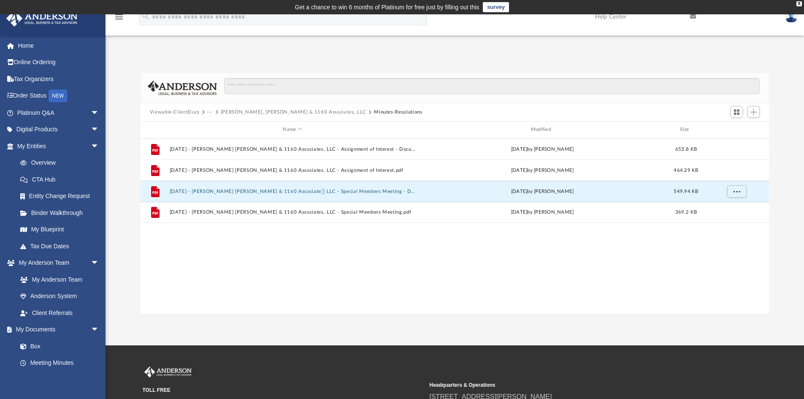
click at [238, 114] on button "[PERSON_NAME], [PERSON_NAME] & 1160 Associates, LLC" at bounding box center [294, 112] width 146 height 8
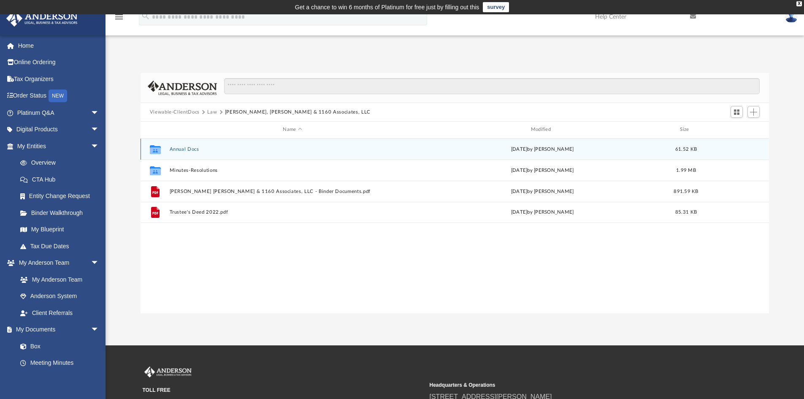
click at [188, 148] on button "Annual Docs" at bounding box center [292, 148] width 246 height 5
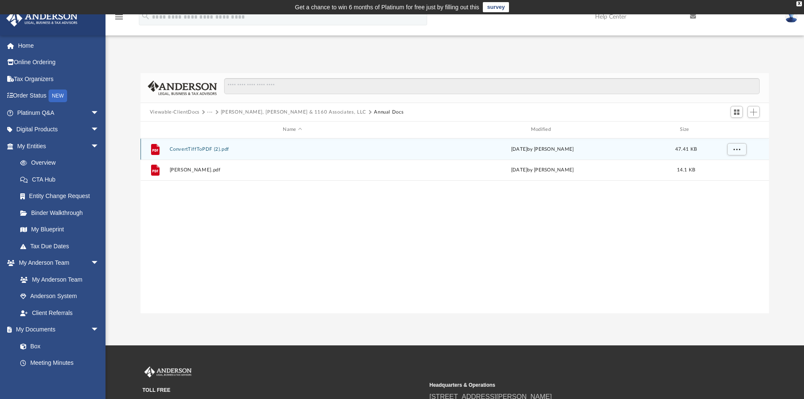
click at [190, 152] on button "ConvertTiffToPDF (2).pdf" at bounding box center [292, 148] width 246 height 5
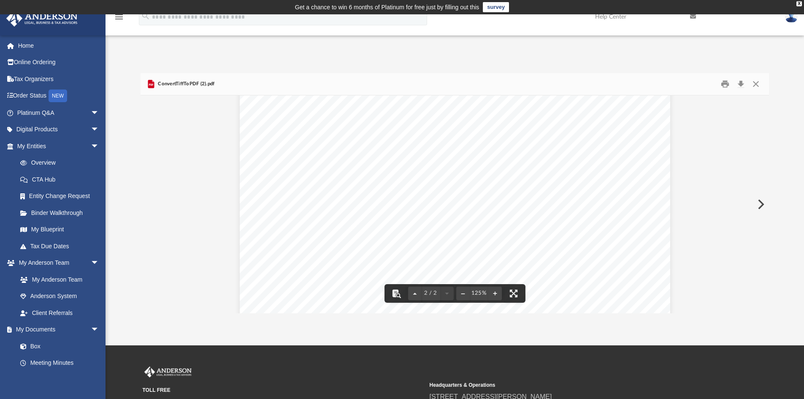
scroll to position [922, 0]
click at [760, 83] on button "Close" at bounding box center [755, 84] width 15 height 13
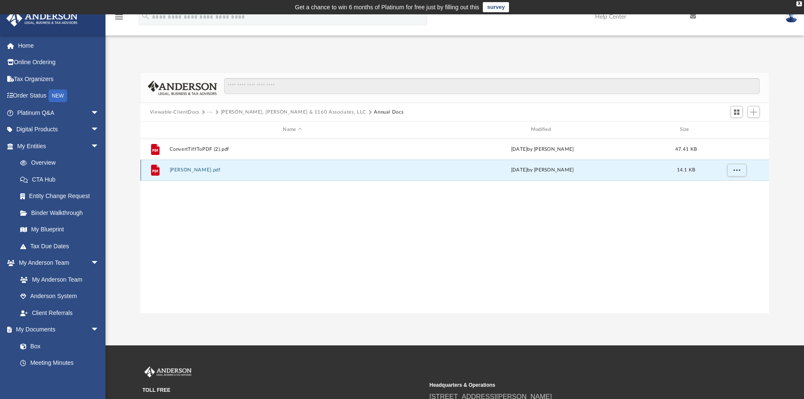
click at [186, 168] on button "Friedman_EIN.pdf" at bounding box center [292, 169] width 246 height 5
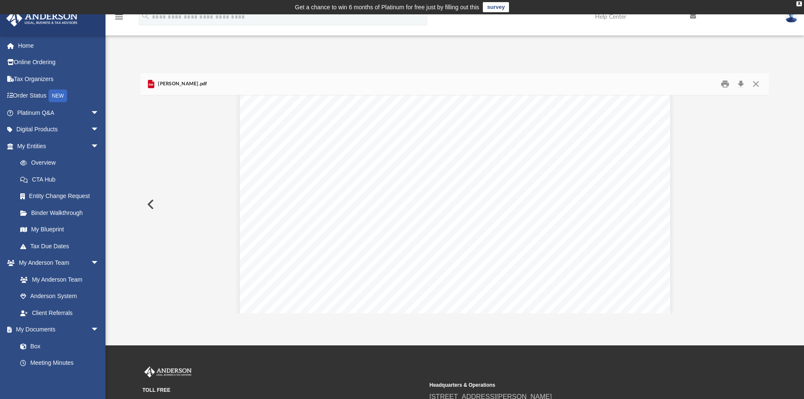
scroll to position [0, 0]
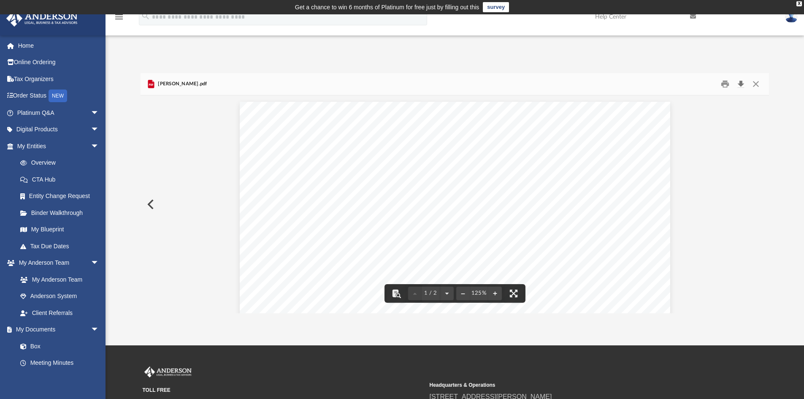
click at [742, 81] on button "Download" at bounding box center [740, 84] width 15 height 13
click at [790, 51] on div "App georgepappas100@gmail.com Sign Out georgepappas100@gmail.com Home Online Or…" at bounding box center [402, 179] width 804 height 267
click at [756, 84] on button "Close" at bounding box center [755, 84] width 15 height 13
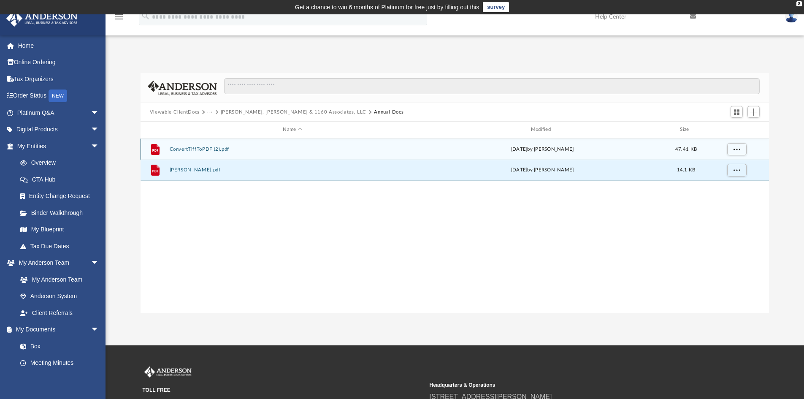
click at [200, 147] on button "ConvertTiffToPDF (2).pdf" at bounding box center [292, 148] width 246 height 5
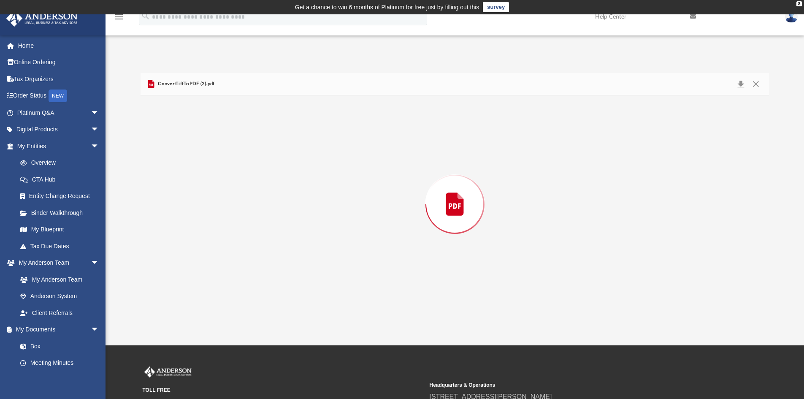
click at [200, 147] on div "Preview" at bounding box center [455, 204] width 629 height 218
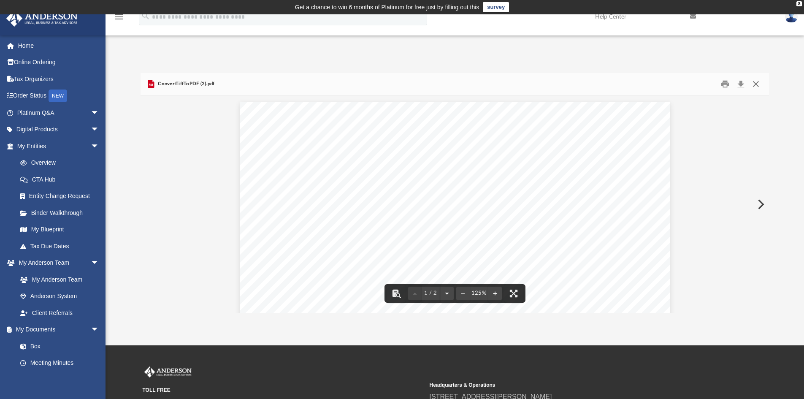
click at [757, 84] on button "Close" at bounding box center [755, 84] width 15 height 13
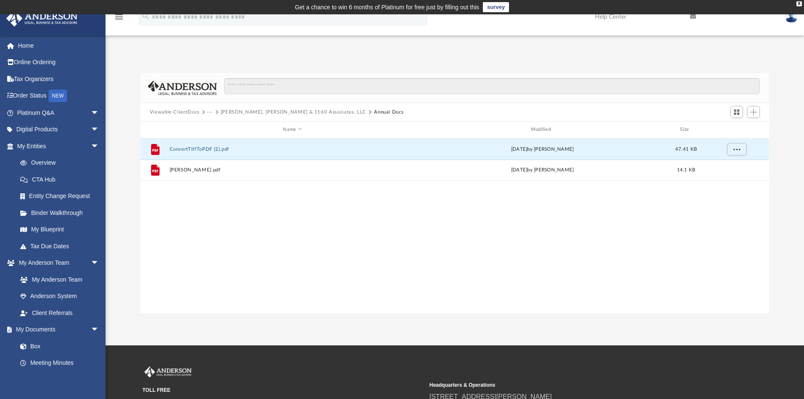
click at [280, 107] on div "Viewable-ClientDocs ··· Friedman, Katzman & 1160 Associates, LLC Annual Docs" at bounding box center [455, 112] width 629 height 19
click at [273, 109] on button "[PERSON_NAME], [PERSON_NAME] & 1160 Associates, LLC" at bounding box center [294, 112] width 146 height 8
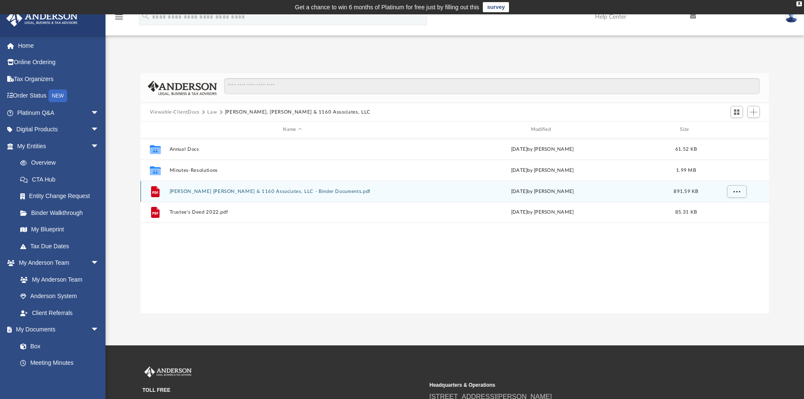
click at [207, 187] on div "File Friedman Katzman & 1160 Associates, LLC - Binder Documents.pdf Wed Mar 5 2…" at bounding box center [455, 191] width 629 height 21
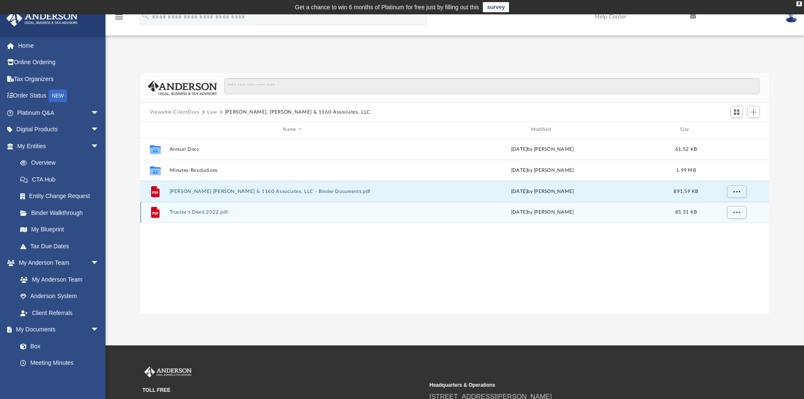
click at [198, 214] on button "Trustee's Deed 2022.pdf" at bounding box center [292, 211] width 246 height 5
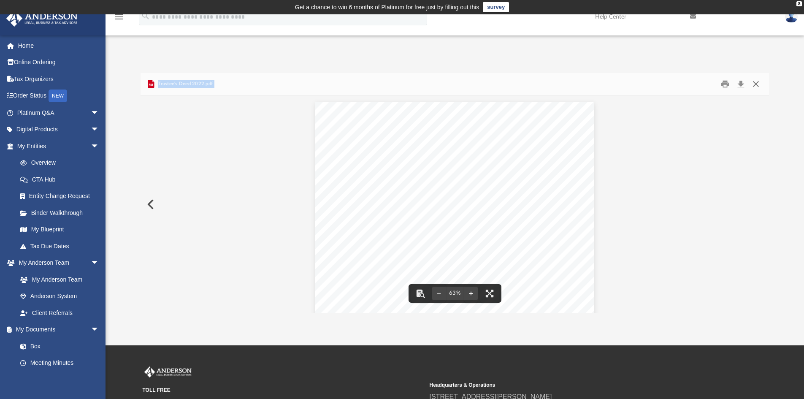
click at [757, 86] on button "Close" at bounding box center [755, 84] width 15 height 13
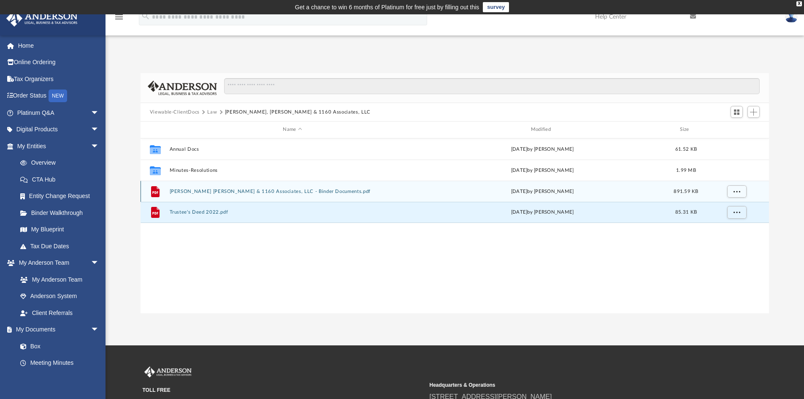
click at [232, 195] on div "File Friedman Katzman & 1160 Associates, LLC - Binder Documents.pdf Wed Mar 5 2…" at bounding box center [455, 191] width 629 height 21
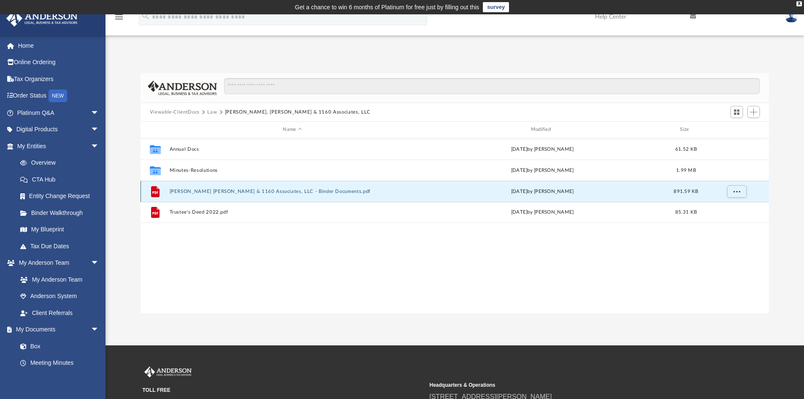
click at [232, 194] on button "Friedman Katzman & 1160 Associates, LLC - Binder Documents.pdf" at bounding box center [292, 191] width 246 height 5
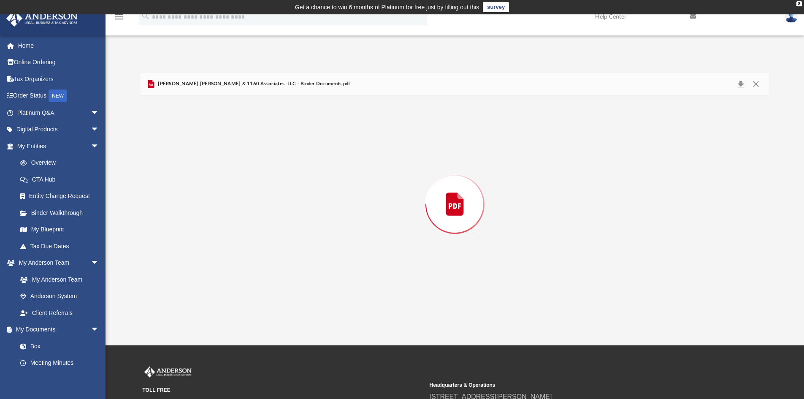
click at [232, 194] on div "Preview" at bounding box center [455, 204] width 629 height 218
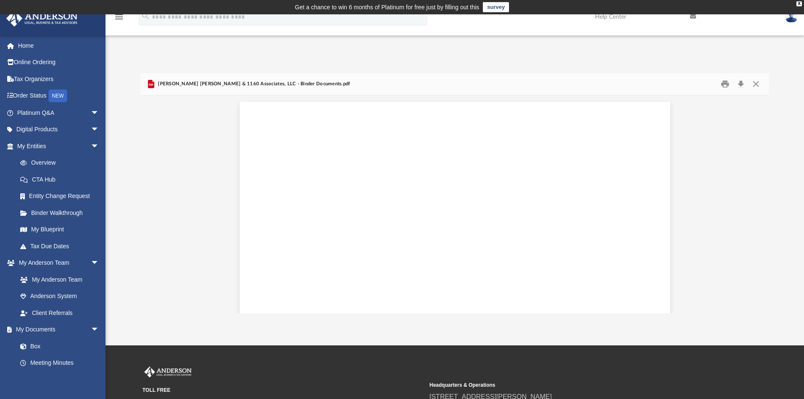
scroll to position [36473, 0]
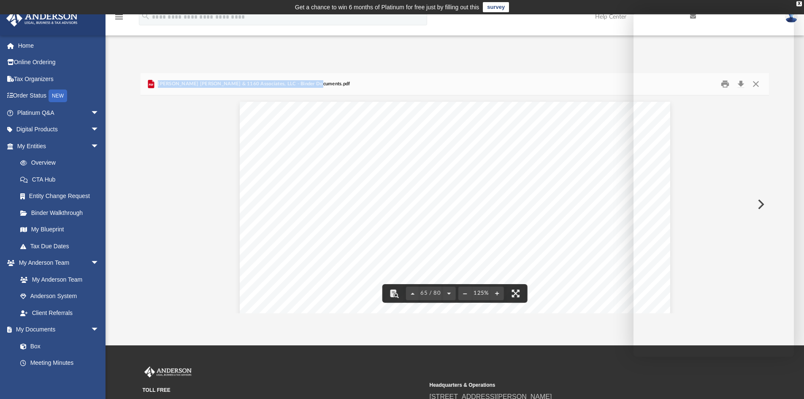
drag, startPoint x: 309, startPoint y: 85, endPoint x: 157, endPoint y: 83, distance: 152.4
click at [157, 83] on div "Friedman Katzman & 1160 Associates, LLC - Binder Documents.pdf" at bounding box center [455, 84] width 629 height 22
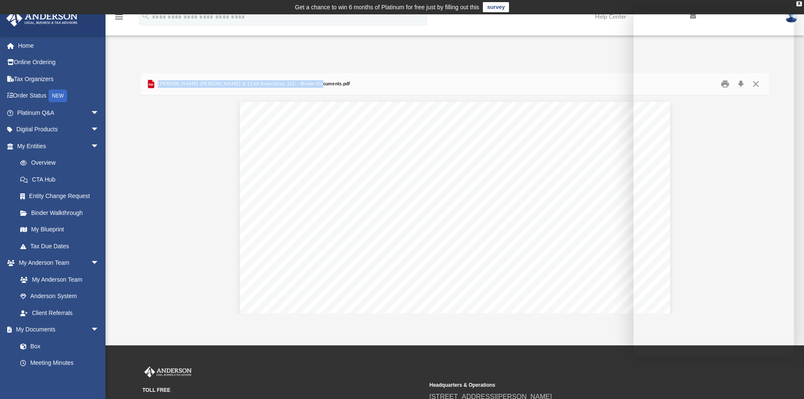
copy span "Friedman Katzman & 1160 Associates, LLC - Binder Documents.pdf"
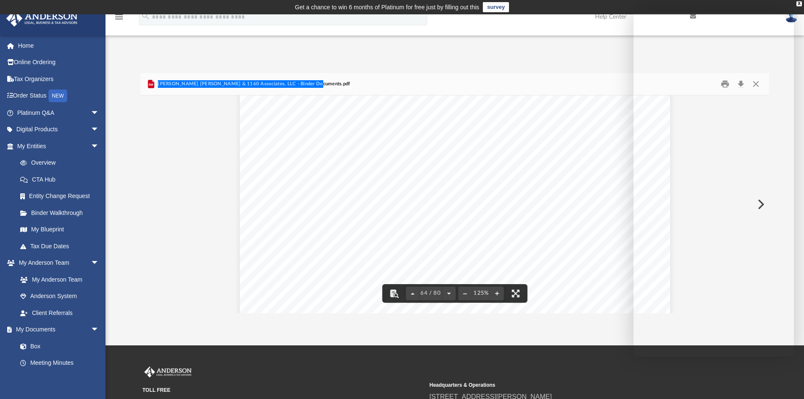
scroll to position [35882, 0]
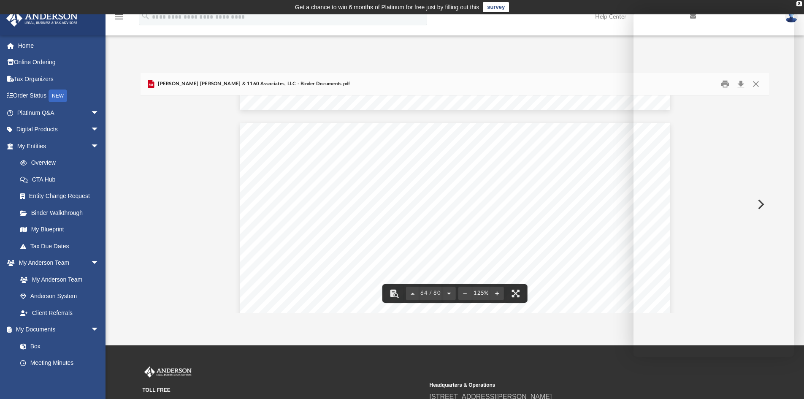
click at [525, 201] on span "The headings of Articles, Sections, and Subsections used within this Agreement …" at bounding box center [461, 200] width 316 height 8
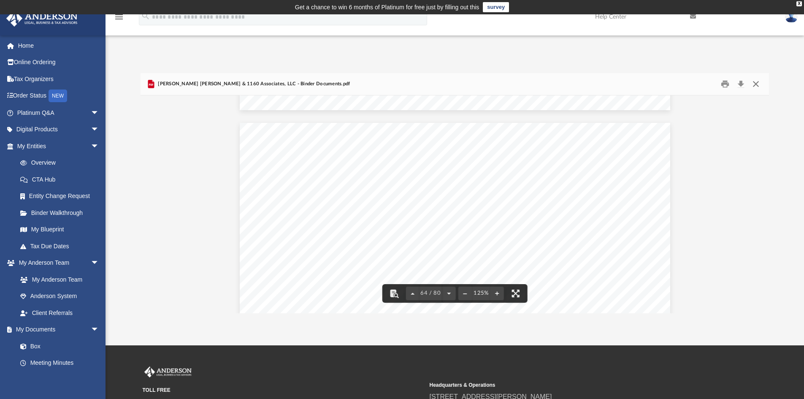
click at [754, 84] on button "Close" at bounding box center [755, 84] width 15 height 13
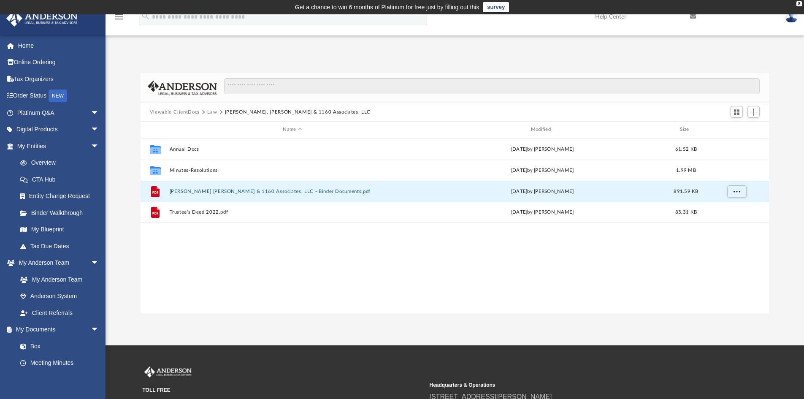
click at [209, 112] on button "Law" at bounding box center [212, 112] width 10 height 8
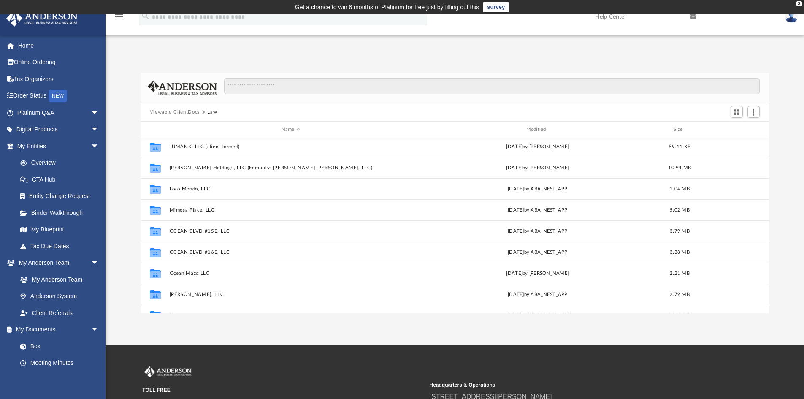
scroll to position [163, 0]
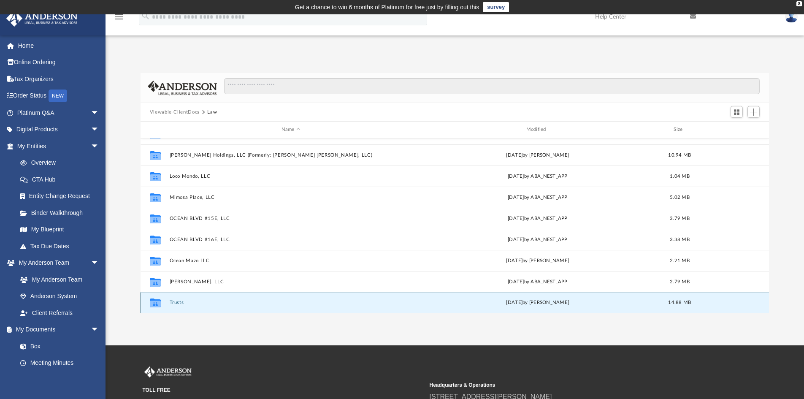
click at [178, 301] on button "Trusts" at bounding box center [290, 302] width 243 height 5
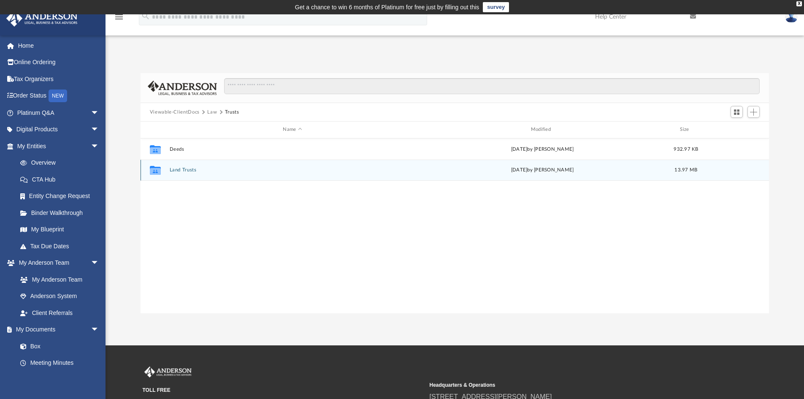
click at [179, 166] on div "Collaborated Folder Land Trusts Fri Oct 18 2024 by Lucianne Castillo 13.97 MB" at bounding box center [455, 170] width 629 height 21
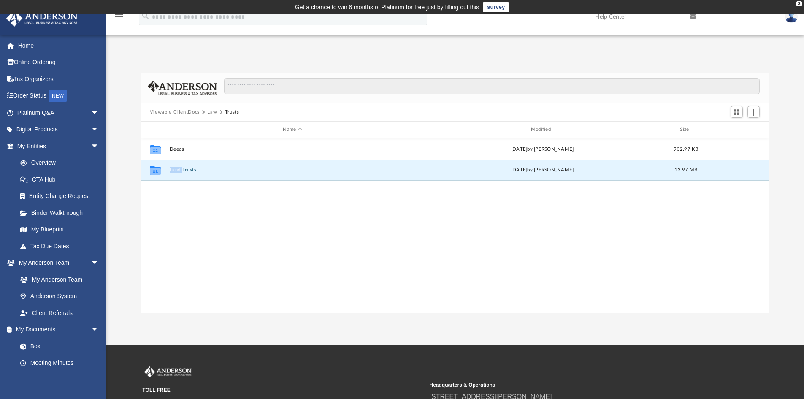
click at [179, 166] on div "Collaborated Folder Land Trusts Fri Oct 18 2024 by Lucianne Castillo 13.97 MB" at bounding box center [455, 170] width 629 height 21
click at [187, 169] on button "Land Trusts" at bounding box center [292, 169] width 246 height 5
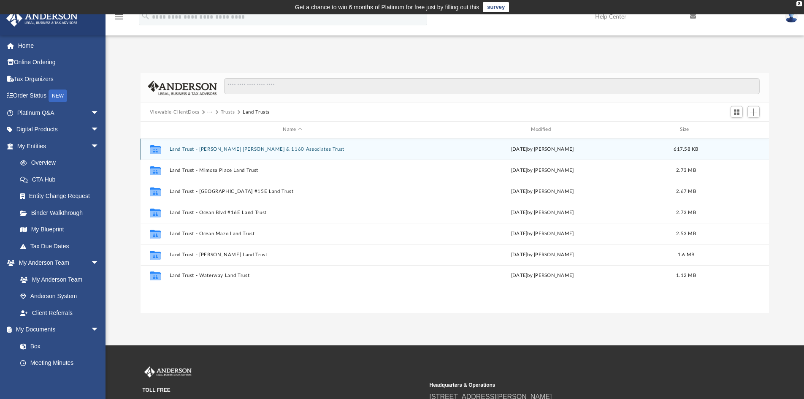
click at [260, 148] on button "Land Trust - Friedman Katzman & 1160 Associates Trust" at bounding box center [292, 148] width 246 height 5
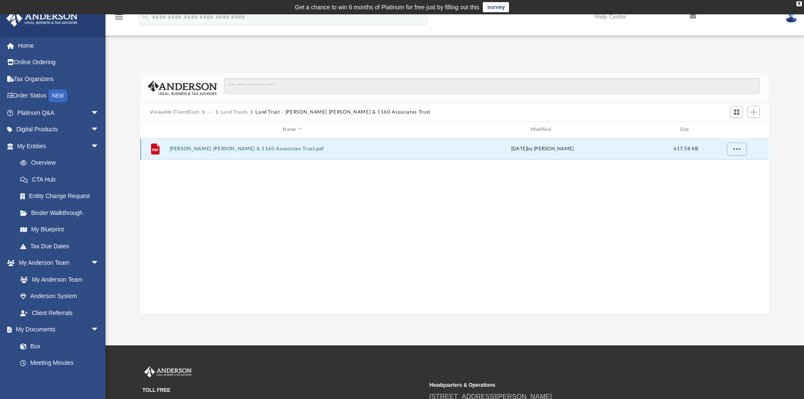
click at [235, 151] on button "Friedman Katzman & 1160 Associates Trust.pdf" at bounding box center [292, 148] width 246 height 5
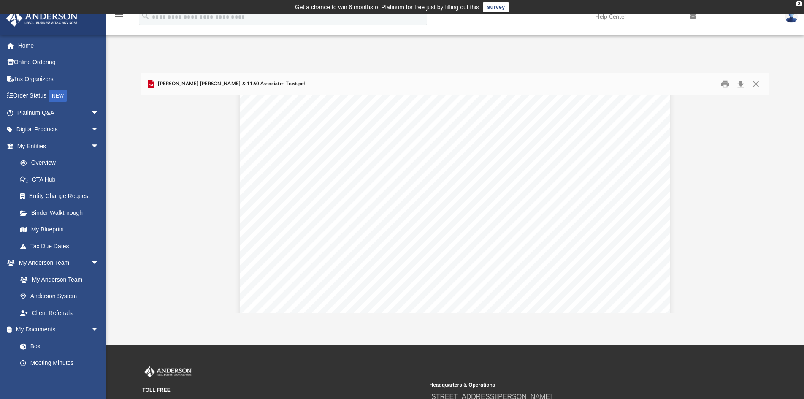
scroll to position [13458, 0]
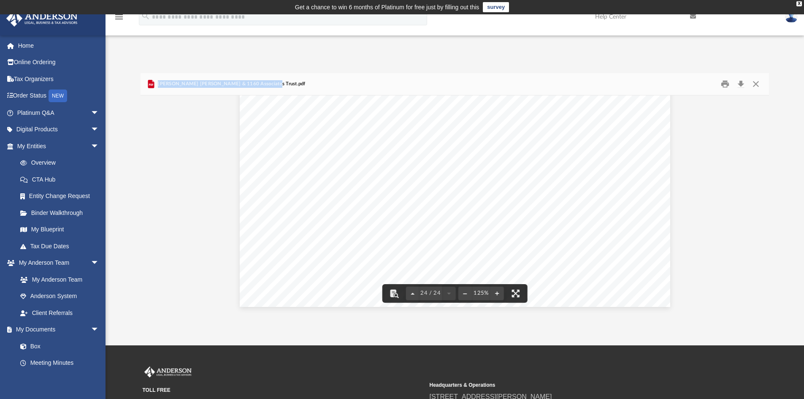
drag, startPoint x: 284, startPoint y: 85, endPoint x: 159, endPoint y: 89, distance: 125.0
click at [159, 89] on div "Friedman Katzman & 1160 Associates Trust.pdf" at bounding box center [455, 84] width 629 height 22
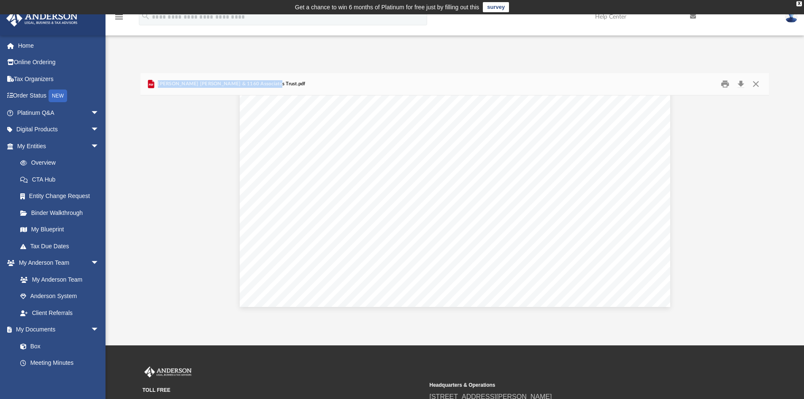
copy span "Friedman Katzman & 1160 Associates Trust.pdf"
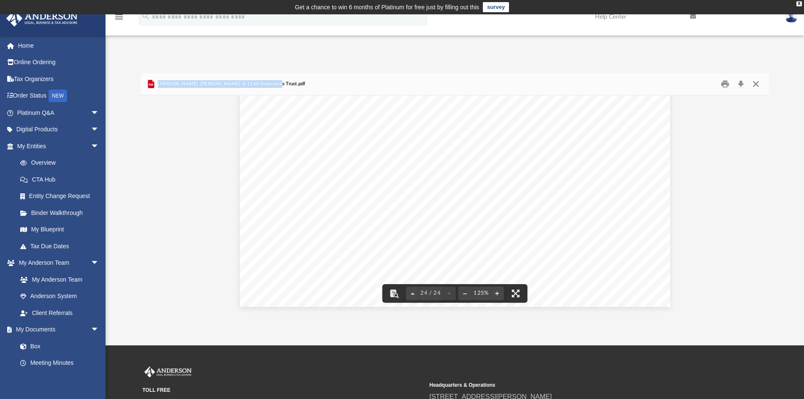
click at [755, 86] on button "Close" at bounding box center [755, 84] width 15 height 13
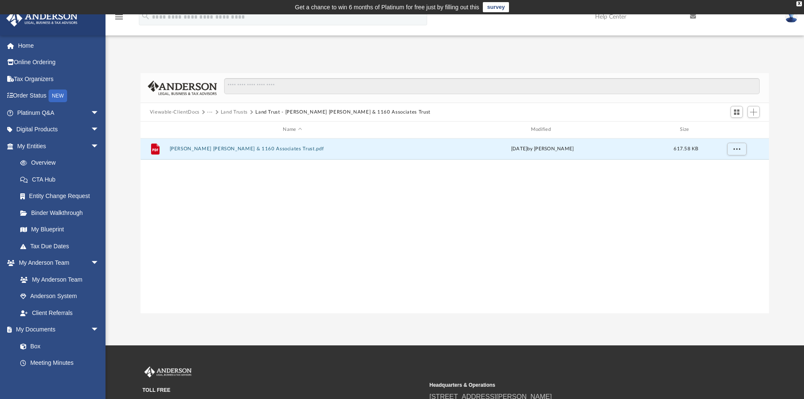
click at [228, 112] on button "Land Trusts" at bounding box center [234, 112] width 27 height 8
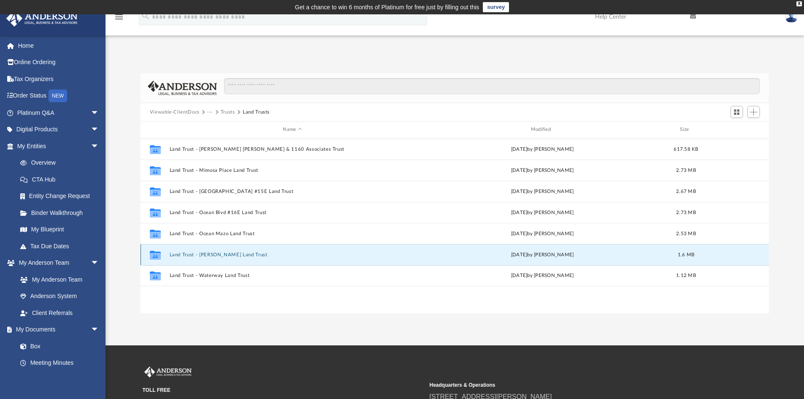
click at [209, 254] on button "Land Trust - Pyx Lax Land Trust" at bounding box center [292, 254] width 246 height 5
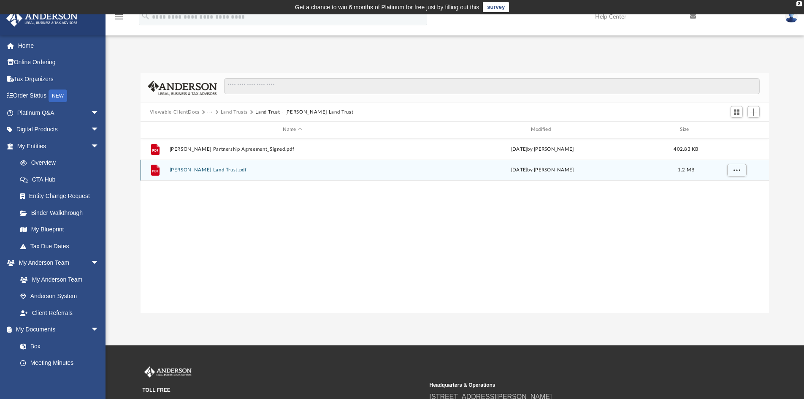
click at [195, 175] on div "File Pyx Lax Land Trust.pdf Tue Apr 2 2024 by Ashley Sevy 1.2 MB" at bounding box center [455, 170] width 629 height 21
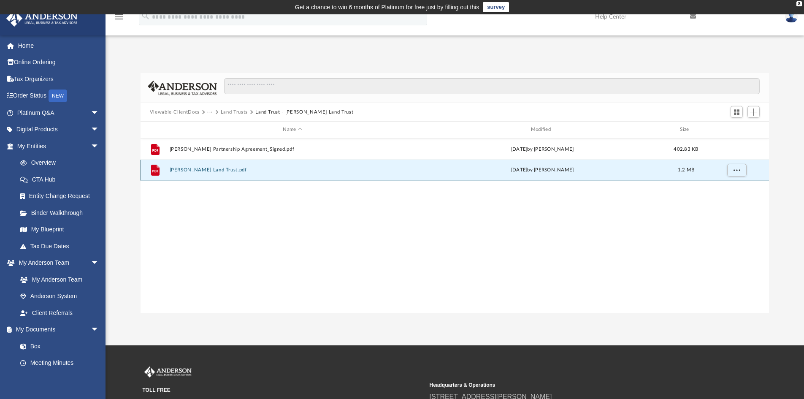
click at [193, 168] on button "Pyx Lax Land Trust.pdf" at bounding box center [292, 169] width 246 height 5
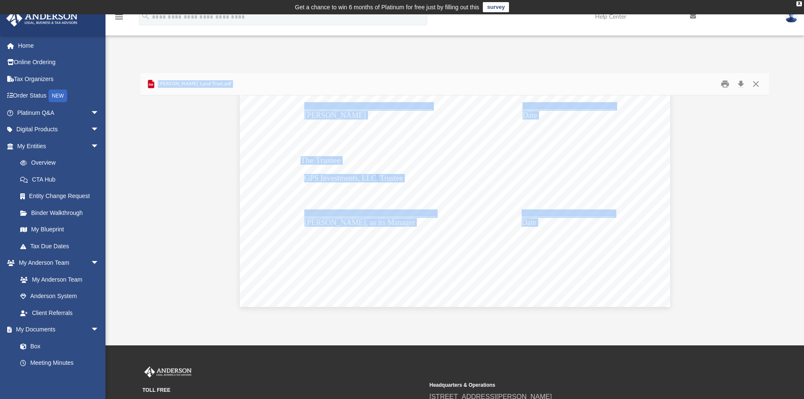
scroll to position [0, 0]
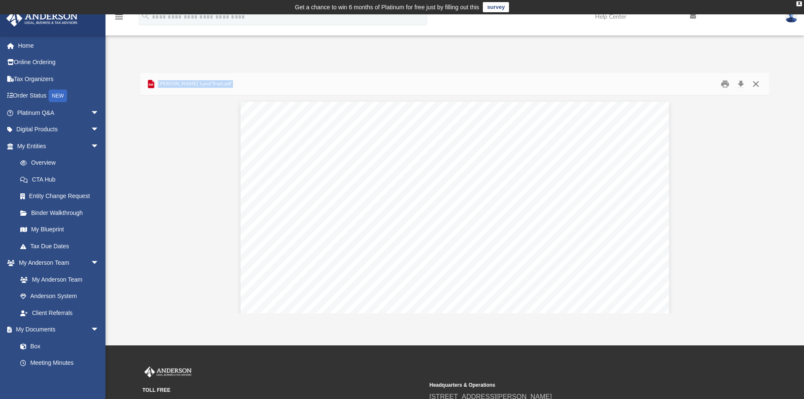
click at [755, 85] on button "Close" at bounding box center [755, 84] width 15 height 13
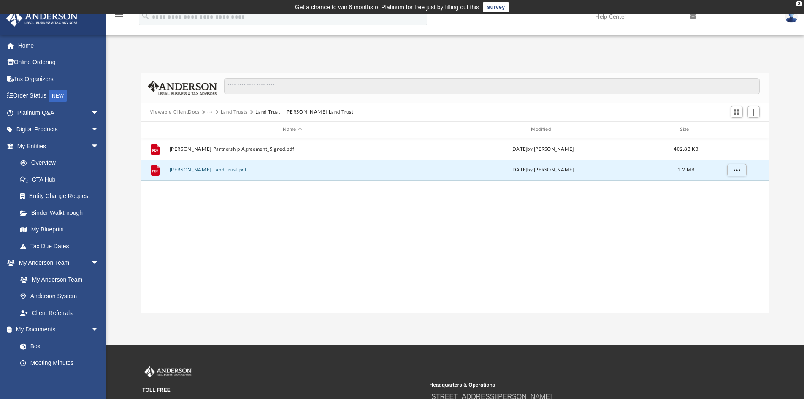
click at [225, 113] on button "Land Trusts" at bounding box center [234, 112] width 27 height 8
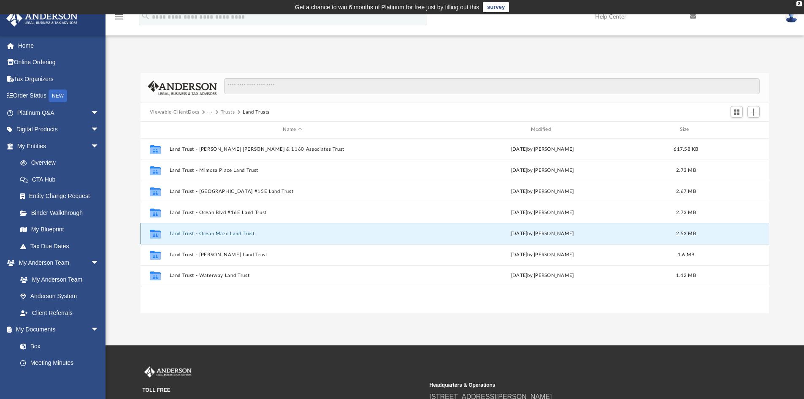
click at [203, 233] on button "Land Trust - Ocean Mazo Land Trust" at bounding box center [292, 233] width 246 height 5
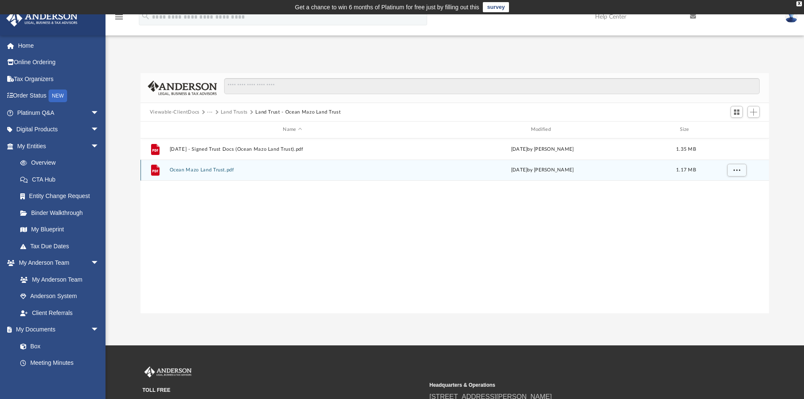
click at [202, 167] on div "File Ocean Mazo Land Trust.pdf Wed Apr 24 2024 by Ashley Sevy 1.17 MB" at bounding box center [455, 170] width 629 height 21
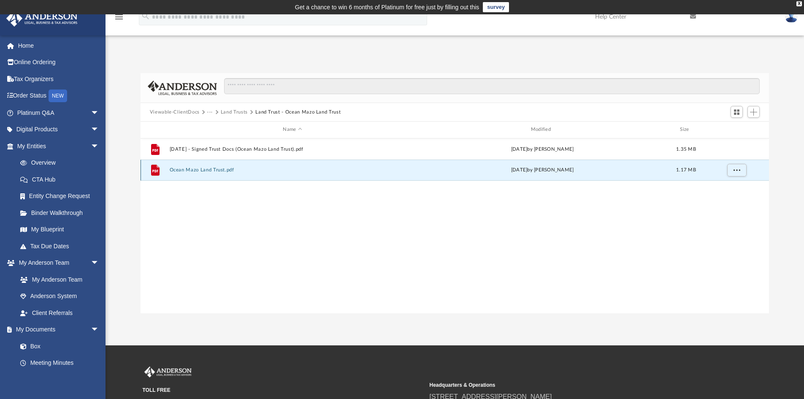
click at [196, 169] on button "Ocean Mazo Land Trust.pdf" at bounding box center [292, 169] width 246 height 5
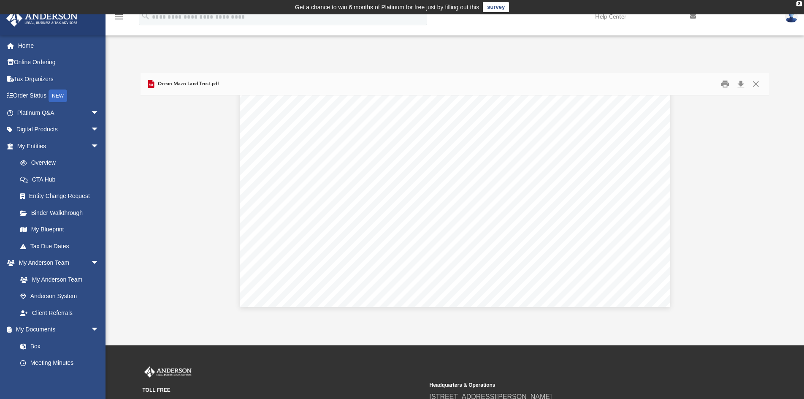
scroll to position [11858, 0]
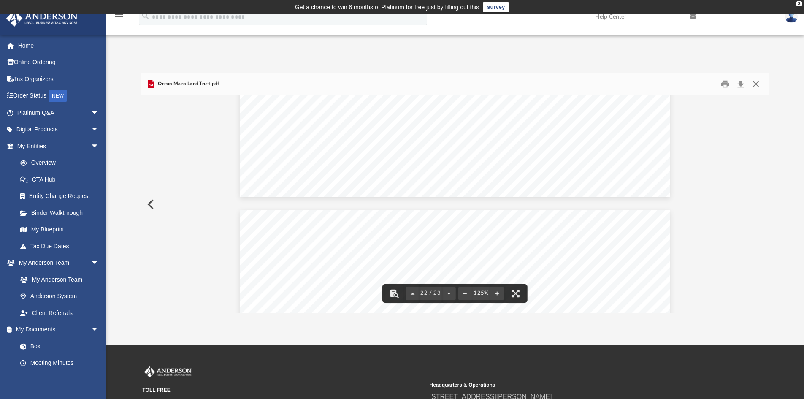
click at [757, 87] on button "Close" at bounding box center [755, 84] width 15 height 13
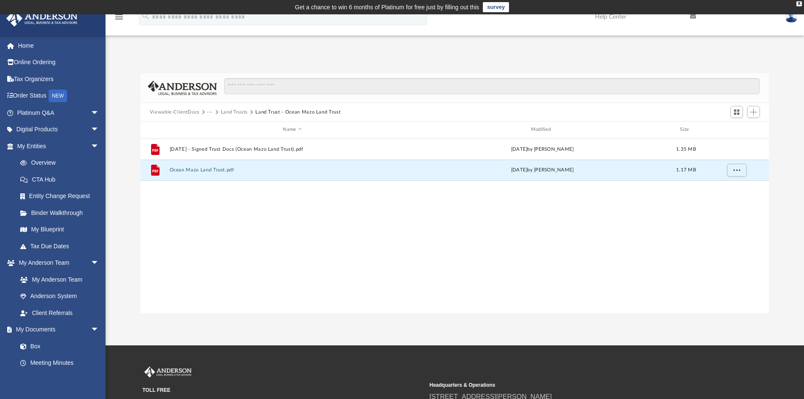
click at [232, 110] on button "Land Trusts" at bounding box center [234, 112] width 27 height 8
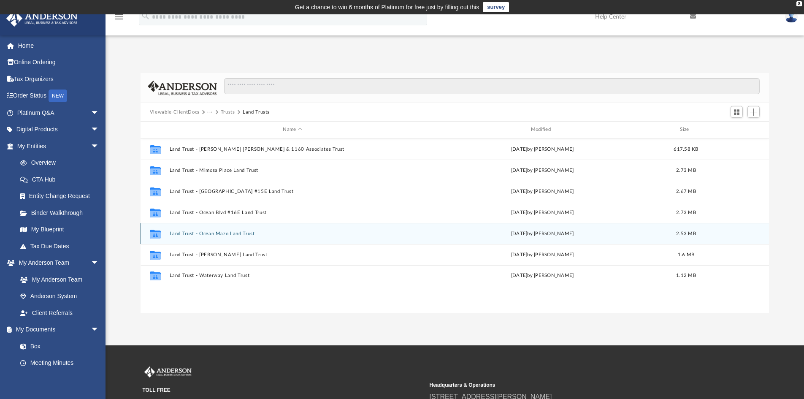
click at [222, 233] on button "Land Trust - Ocean Mazo Land Trust" at bounding box center [292, 233] width 246 height 5
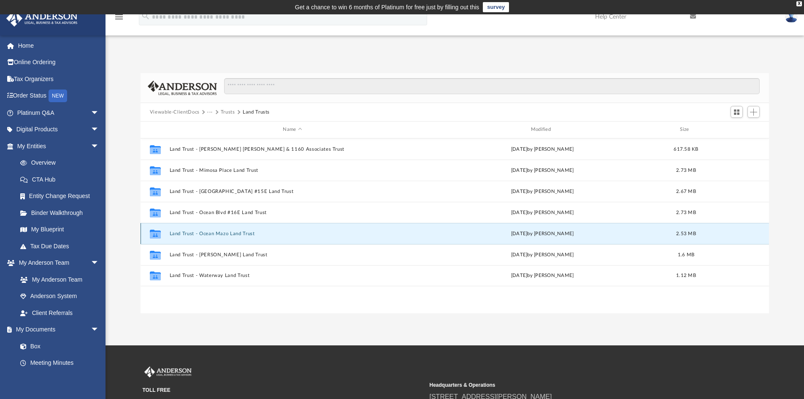
click at [222, 233] on button "Land Trust - Ocean Mazo Land Trust" at bounding box center [292, 233] width 246 height 5
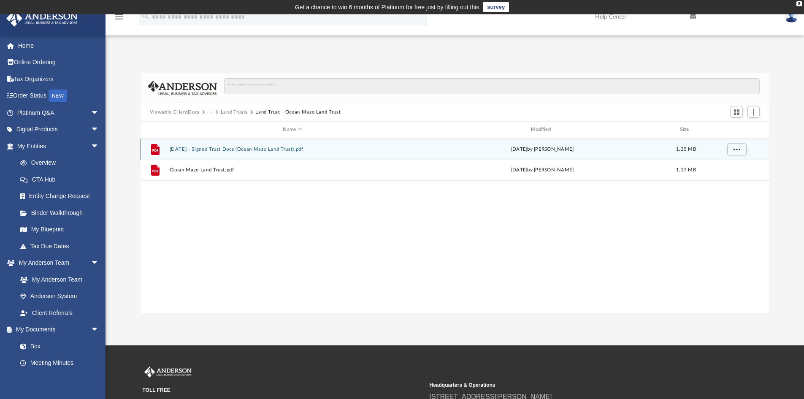
click at [212, 151] on button "2024.05.24 - Signed Trust Docs (Ocean Mazo Land Trust).pdf" at bounding box center [292, 148] width 246 height 5
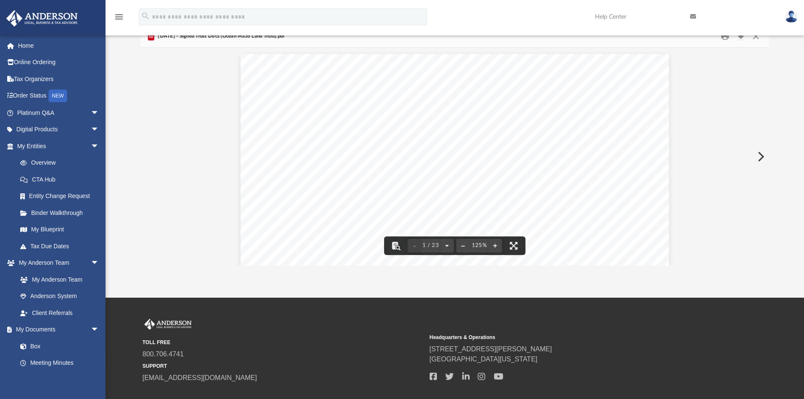
scroll to position [0, 0]
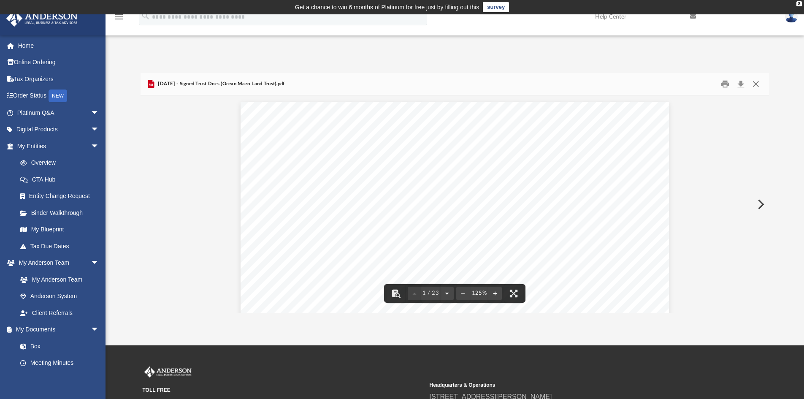
click at [760, 84] on button "Close" at bounding box center [755, 84] width 15 height 13
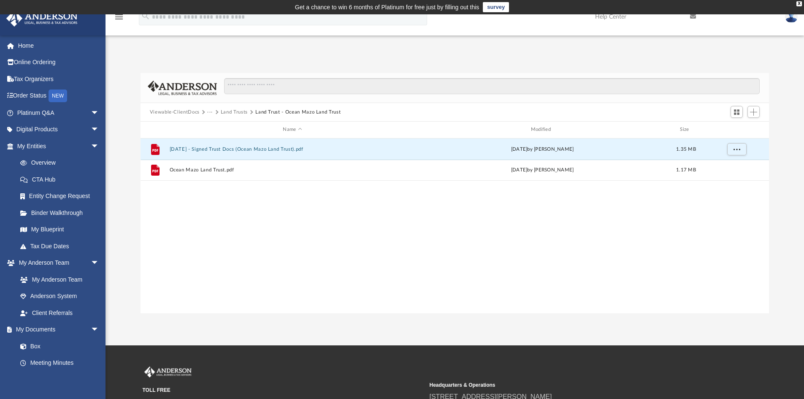
click at [231, 111] on button "Land Trusts" at bounding box center [234, 112] width 27 height 8
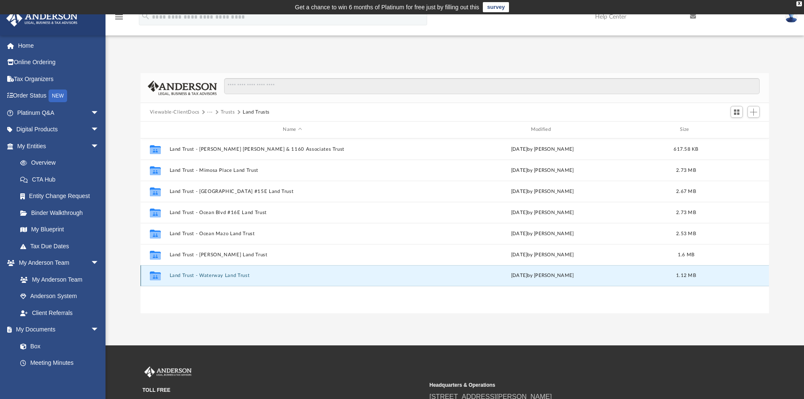
click at [195, 275] on button "Land Trust - Waterway Land Trust" at bounding box center [292, 275] width 246 height 5
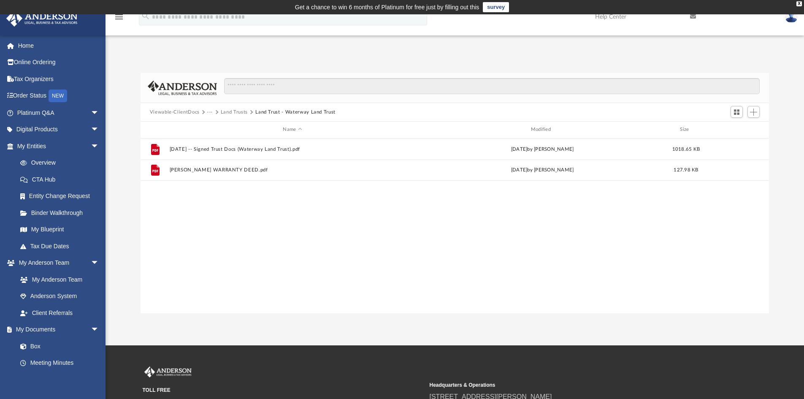
click at [238, 112] on button "Land Trusts" at bounding box center [234, 112] width 27 height 8
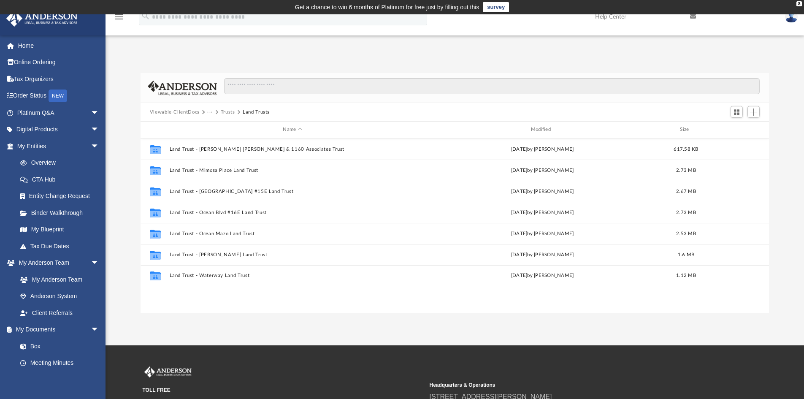
click at [225, 111] on button "Trusts" at bounding box center [228, 112] width 14 height 8
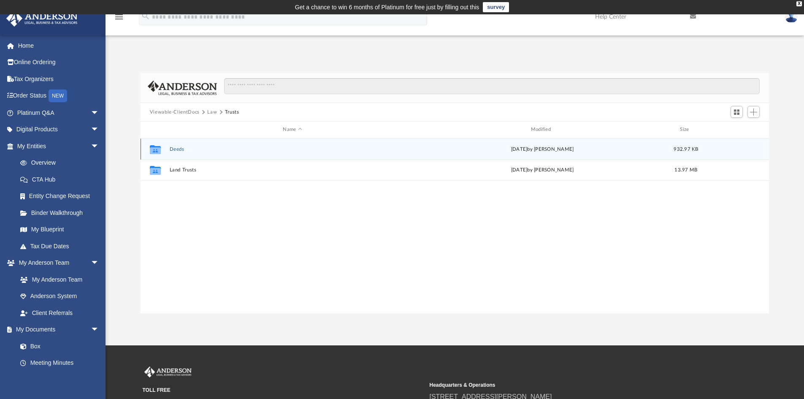
click at [176, 150] on button "Deeds" at bounding box center [292, 148] width 246 height 5
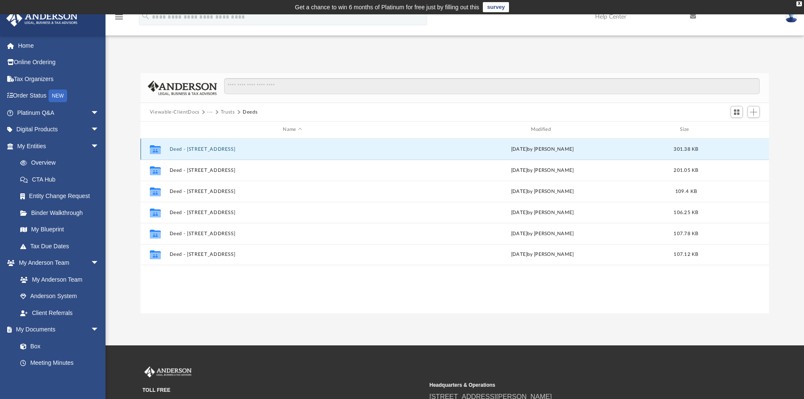
click at [219, 149] on button "Deed - 1160 NE 24th Avenue, #1-4" at bounding box center [292, 148] width 246 height 5
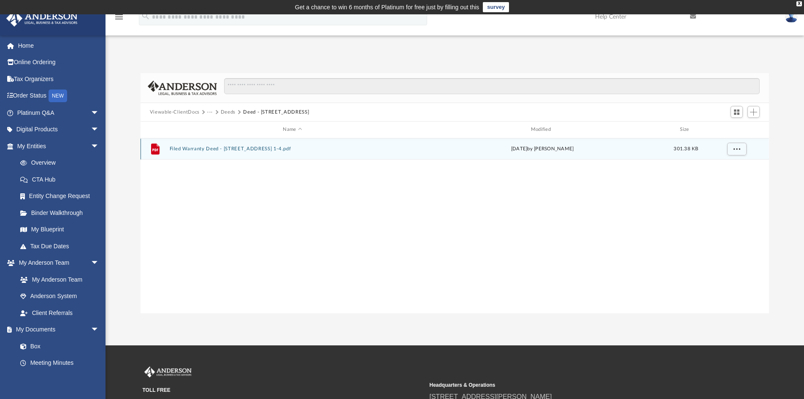
click at [219, 149] on button "Filed Warranty Deed - 1160 NE 24th Avenue Units 1-4.pdf" at bounding box center [292, 148] width 246 height 5
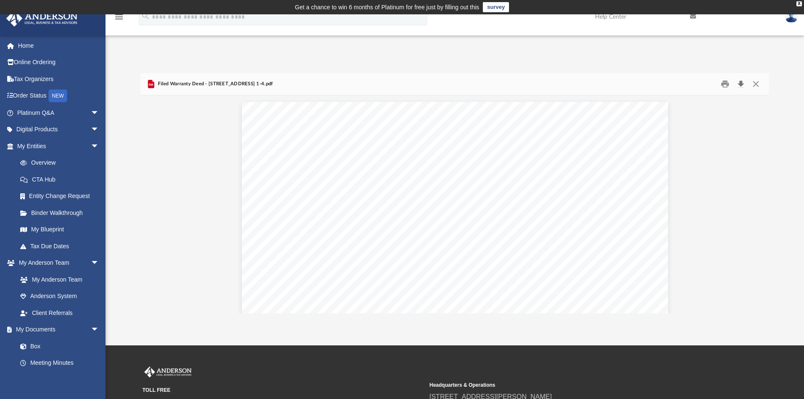
click at [743, 84] on button "Download" at bounding box center [740, 84] width 15 height 13
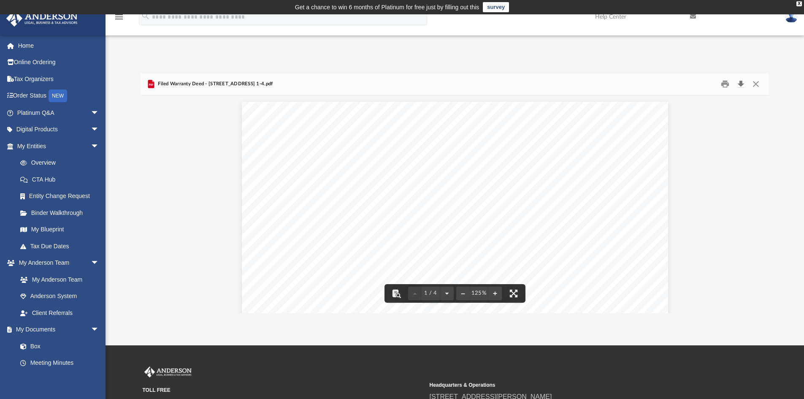
click at [743, 86] on button "Download" at bounding box center [740, 84] width 15 height 13
click at [760, 83] on button "Close" at bounding box center [755, 84] width 15 height 13
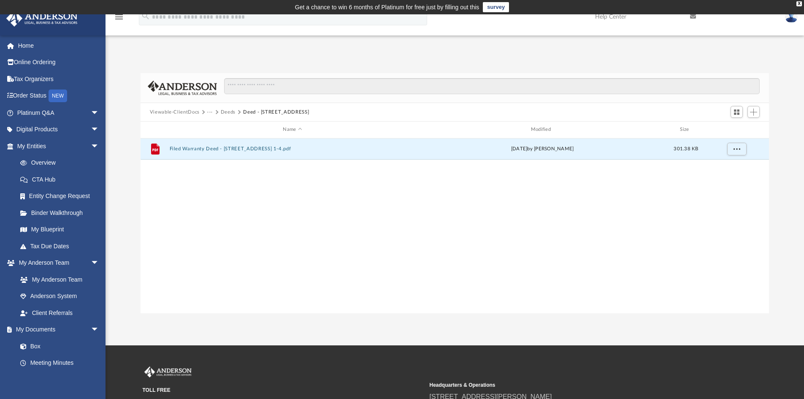
click at [210, 111] on button "···" at bounding box center [209, 112] width 5 height 8
click at [215, 128] on li "Law" at bounding box center [219, 126] width 14 height 9
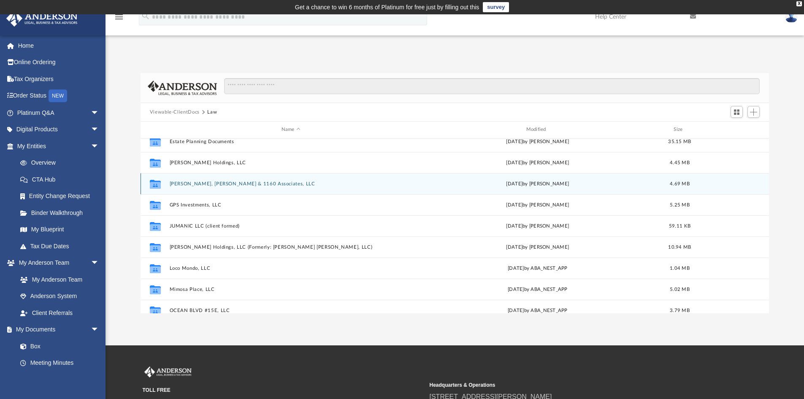
scroll to position [84, 0]
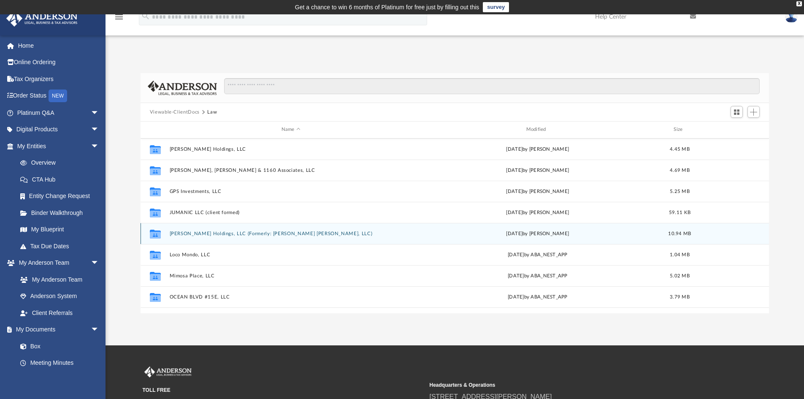
click at [199, 235] on button "[PERSON_NAME] Holdings, LLC (Formerly: [PERSON_NAME] [PERSON_NAME], LLC)" at bounding box center [290, 233] width 243 height 5
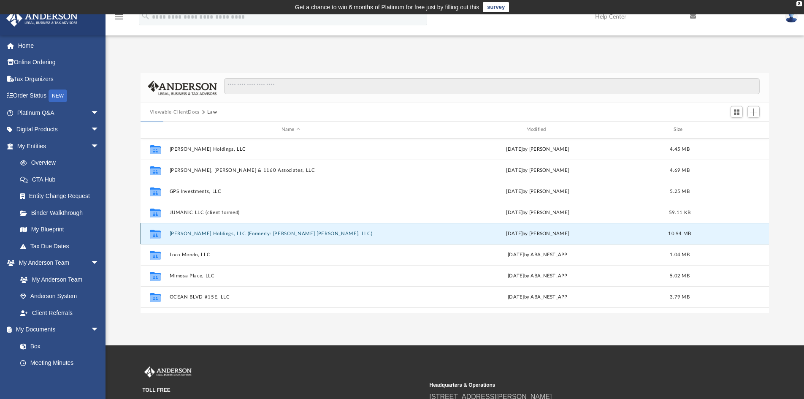
scroll to position [0, 0]
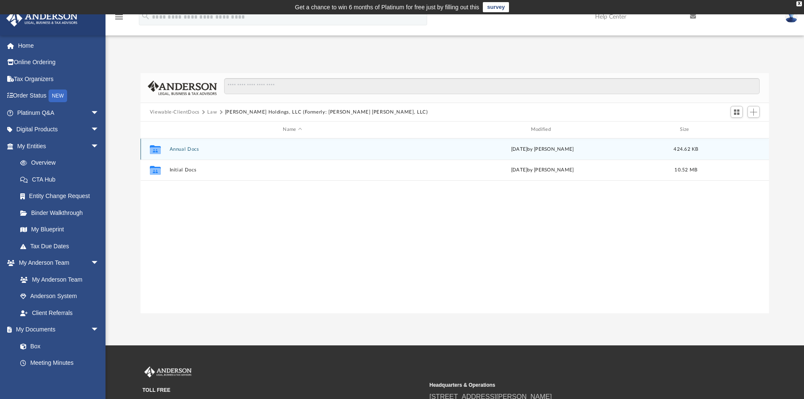
click at [189, 151] on button "Annual Docs" at bounding box center [292, 148] width 246 height 5
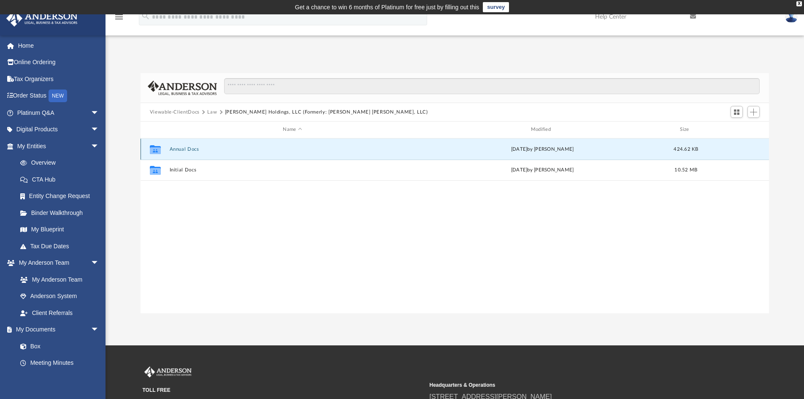
click at [189, 151] on button "Annual Docs" at bounding box center [292, 148] width 246 height 5
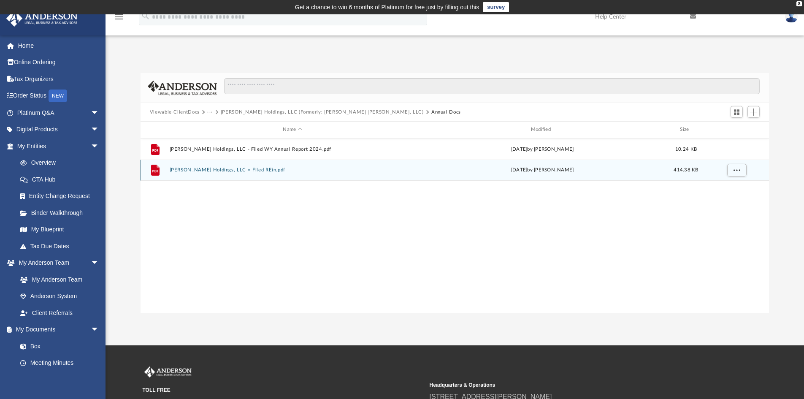
click at [234, 172] on button "Katzman Holdings, LLC = Filed REin.pdf" at bounding box center [292, 169] width 246 height 5
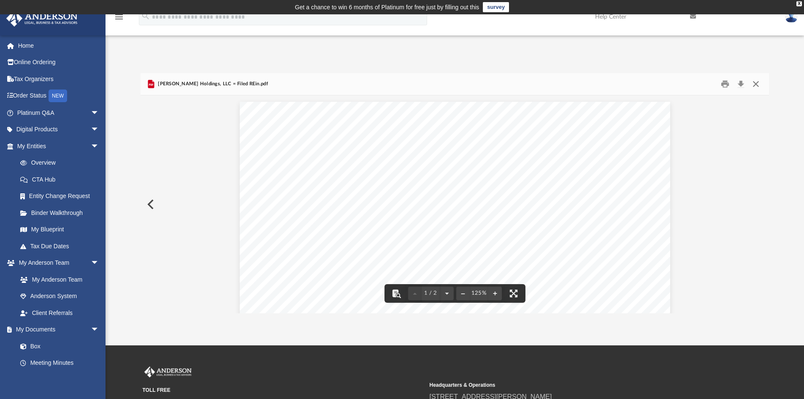
click at [758, 86] on button "Close" at bounding box center [755, 84] width 15 height 13
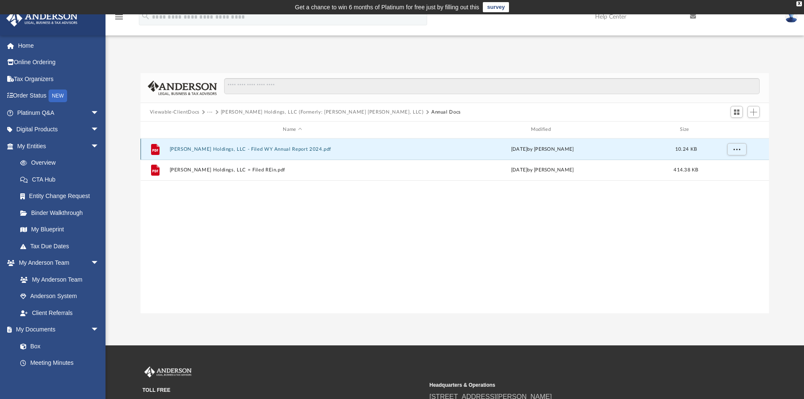
click at [269, 150] on button "Katzman Holdings, LLC - Filed WY Annual Report 2024.pdf" at bounding box center [292, 148] width 246 height 5
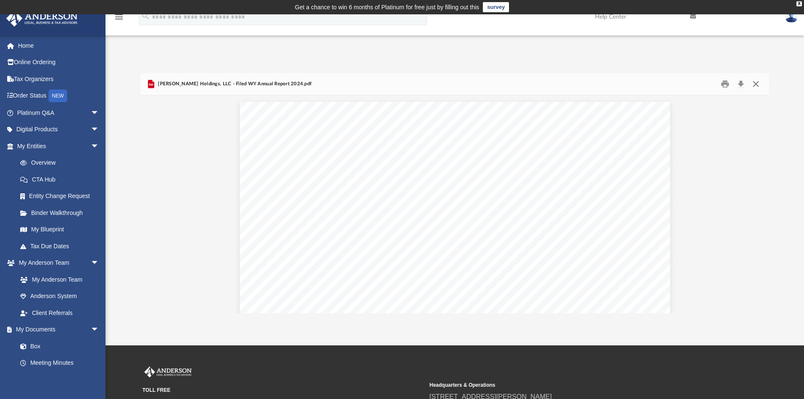
click at [762, 82] on button "Close" at bounding box center [755, 84] width 15 height 13
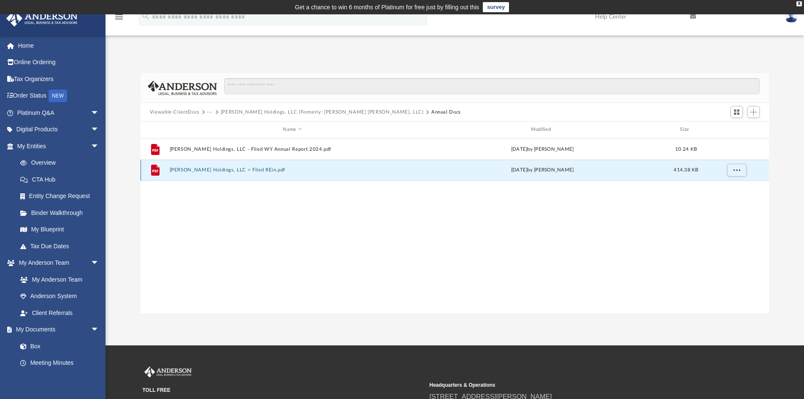
click at [238, 168] on button "Katzman Holdings, LLC = Filed REin.pdf" at bounding box center [292, 169] width 246 height 5
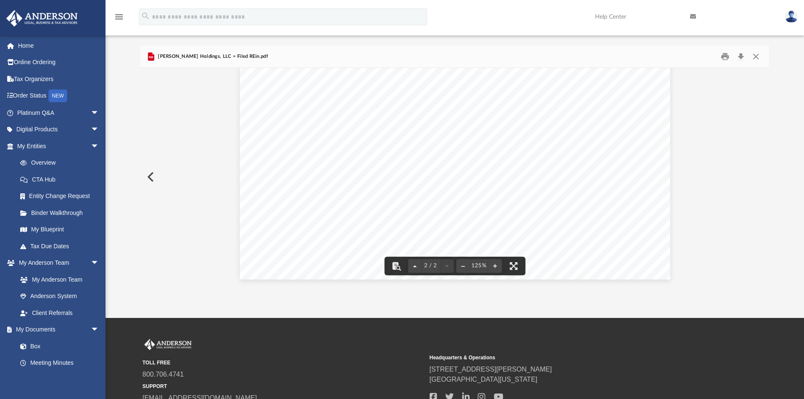
scroll to position [42, 0]
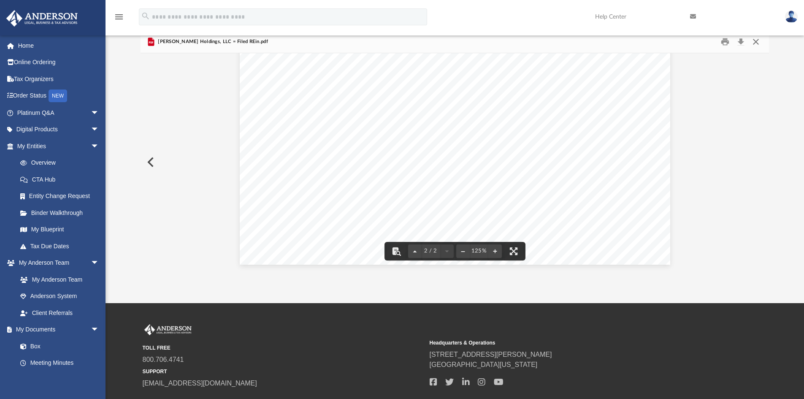
click at [753, 44] on button "Close" at bounding box center [755, 41] width 15 height 13
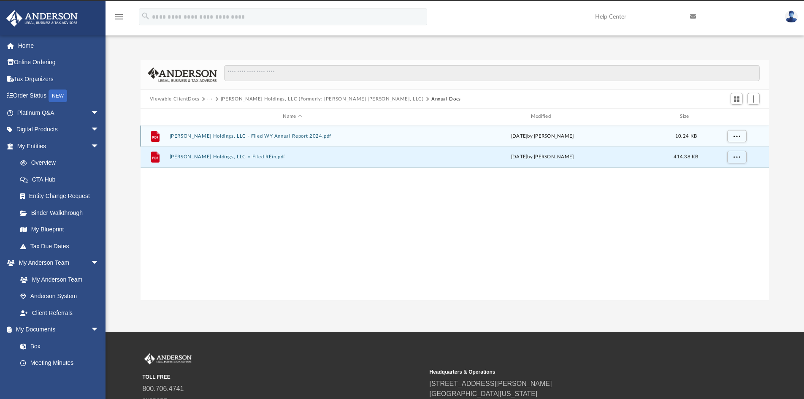
scroll to position [0, 0]
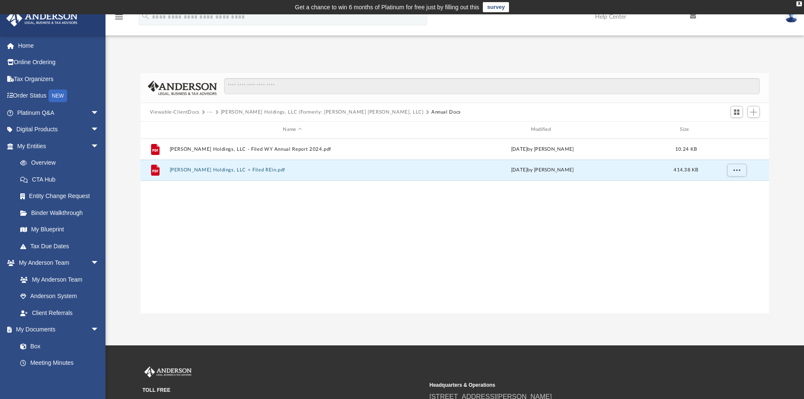
click at [342, 111] on button "[PERSON_NAME] Holdings, LLC (Formerly: [PERSON_NAME] [PERSON_NAME], LLC)" at bounding box center [322, 112] width 203 height 8
click at [179, 171] on button "Initial Docs" at bounding box center [292, 169] width 246 height 5
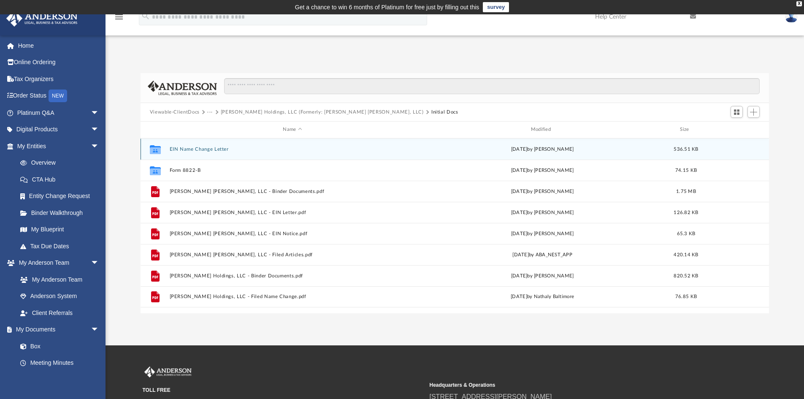
click at [200, 153] on div "Collaborated Folder EIN Name Change Letter Tue Sep 10 2024 by Maryana Amman 536…" at bounding box center [455, 148] width 629 height 21
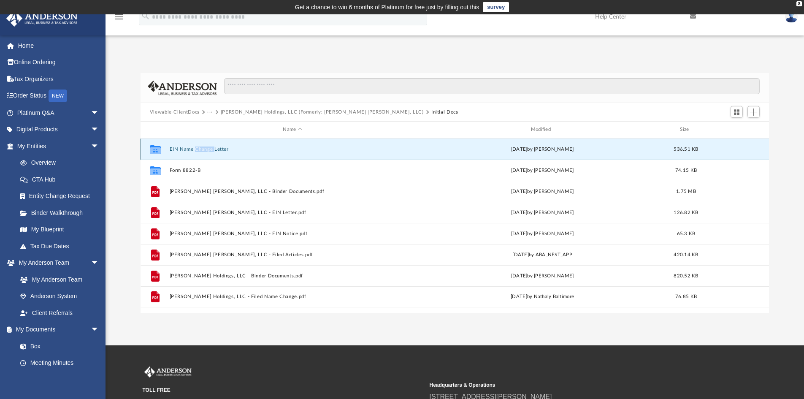
click at [194, 151] on button "EIN Name Change Letter" at bounding box center [292, 148] width 246 height 5
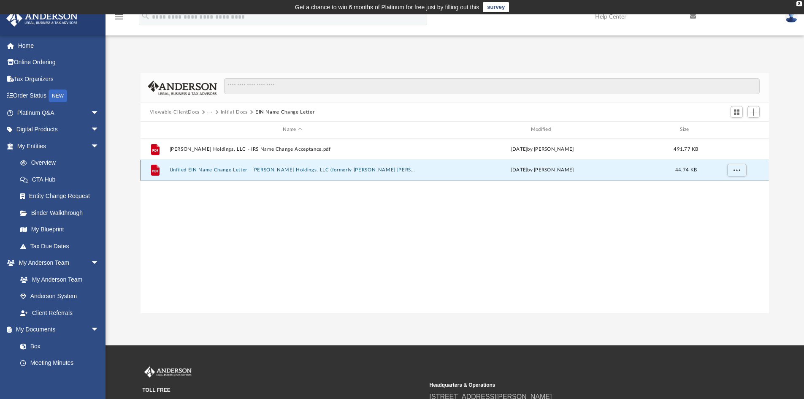
click at [290, 170] on button "Unfiled EIN Name Change Letter - Katzman Holdings, LLC (formerly Friedman Katzm…" at bounding box center [292, 169] width 246 height 5
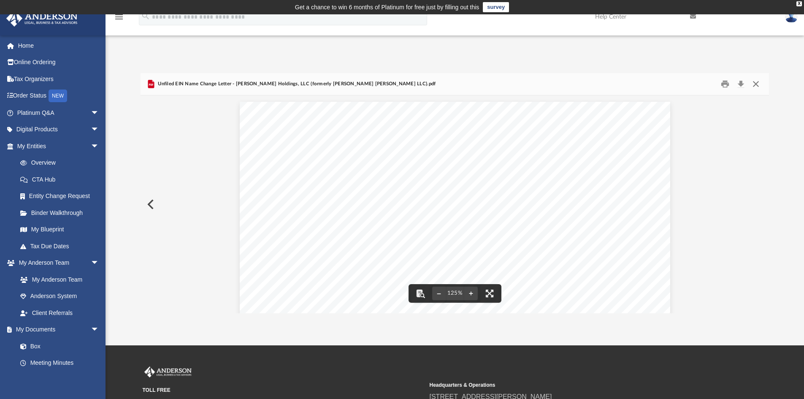
click at [753, 79] on button "Close" at bounding box center [755, 84] width 15 height 13
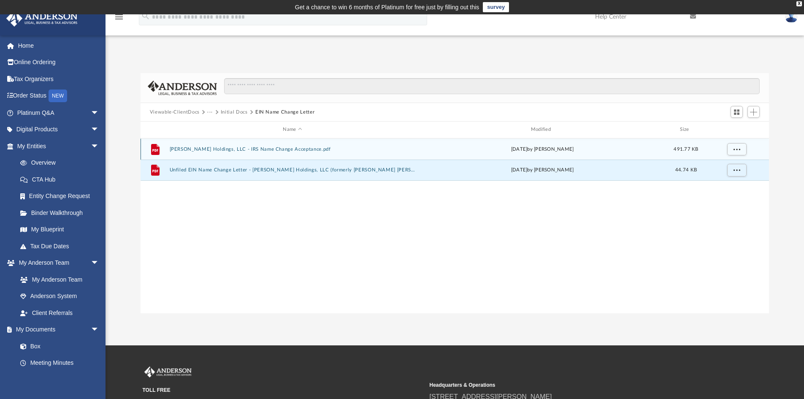
click at [274, 150] on button "Katzman Holdings, LLC - IRS Name Change Acceptance.pdf" at bounding box center [292, 148] width 246 height 5
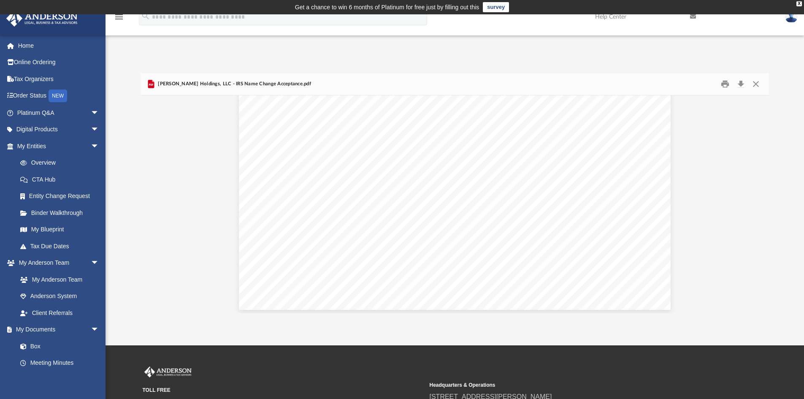
scroll to position [2634, 0]
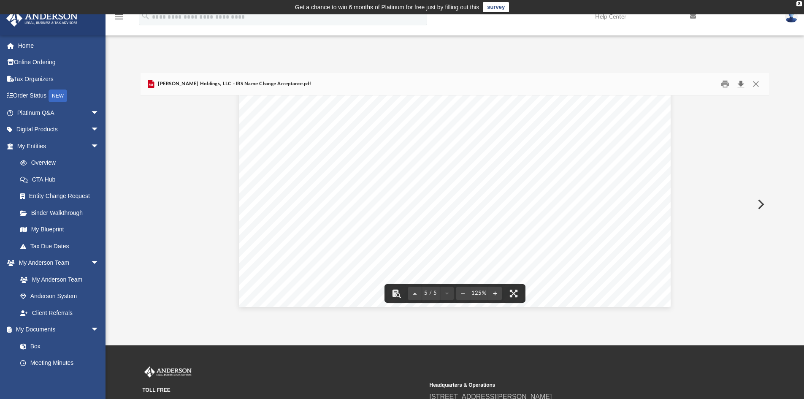
click at [742, 88] on button "Download" at bounding box center [740, 84] width 15 height 13
click at [756, 83] on button "Close" at bounding box center [755, 84] width 15 height 13
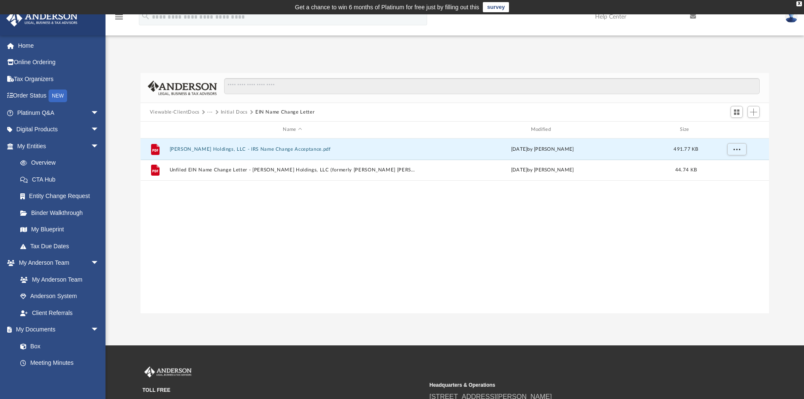
click at [226, 108] on button "Initial Docs" at bounding box center [234, 112] width 27 height 8
click at [210, 110] on button "···" at bounding box center [209, 112] width 5 height 8
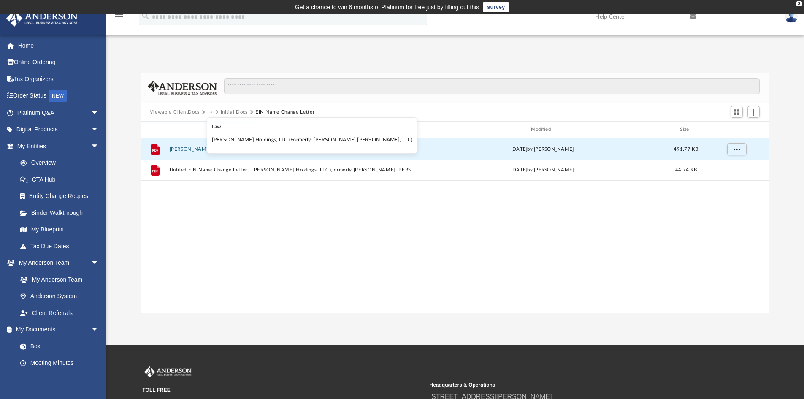
click at [218, 129] on li "Law" at bounding box center [312, 126] width 201 height 9
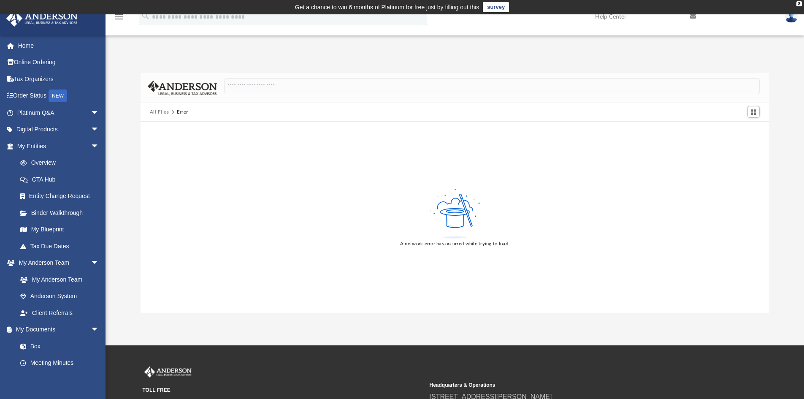
click at [152, 113] on button "All Files" at bounding box center [159, 112] width 19 height 8
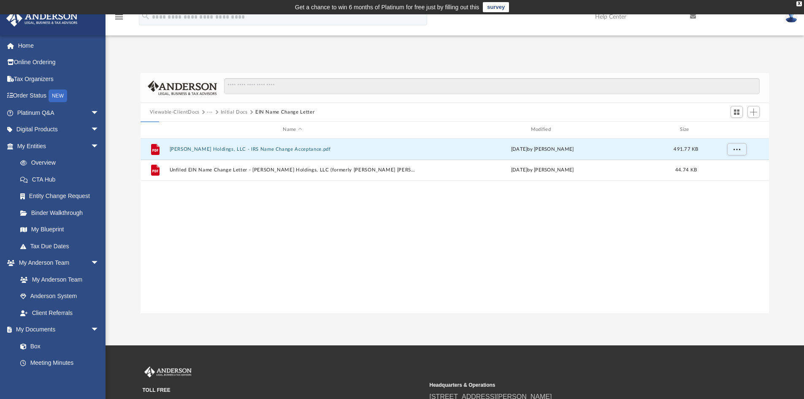
scroll to position [186, 622]
click at [209, 111] on button "···" at bounding box center [209, 112] width 5 height 8
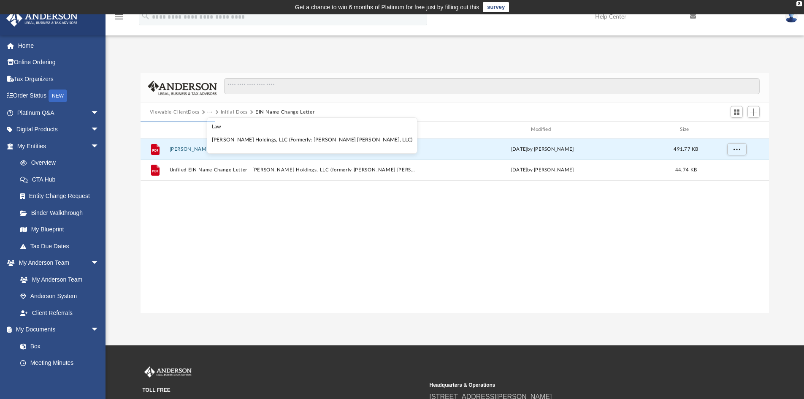
click at [219, 129] on li "Law" at bounding box center [312, 126] width 201 height 9
click at [242, 111] on button "Initial Docs" at bounding box center [234, 112] width 27 height 8
click at [236, 110] on button "Initial Docs" at bounding box center [234, 112] width 27 height 8
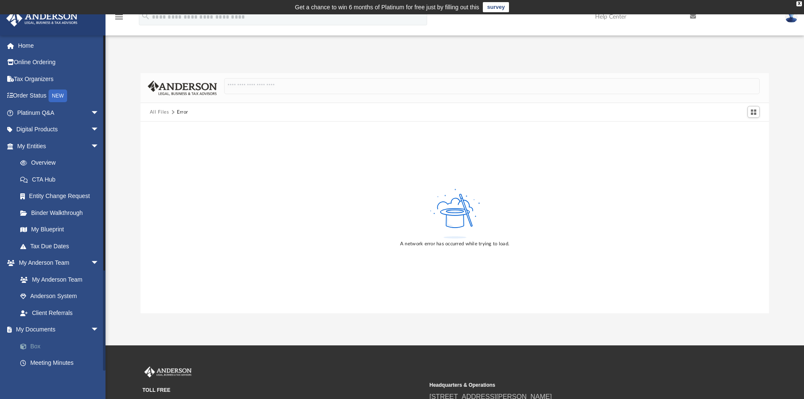
click at [35, 344] on link "Box" at bounding box center [62, 346] width 100 height 17
click at [91, 328] on span "arrow_drop_down" at bounding box center [99, 329] width 17 height 17
click at [40, 330] on link "My Documents arrow_drop_up" at bounding box center [59, 329] width 106 height 17
click at [49, 276] on link "My Anderson Team" at bounding box center [62, 279] width 100 height 17
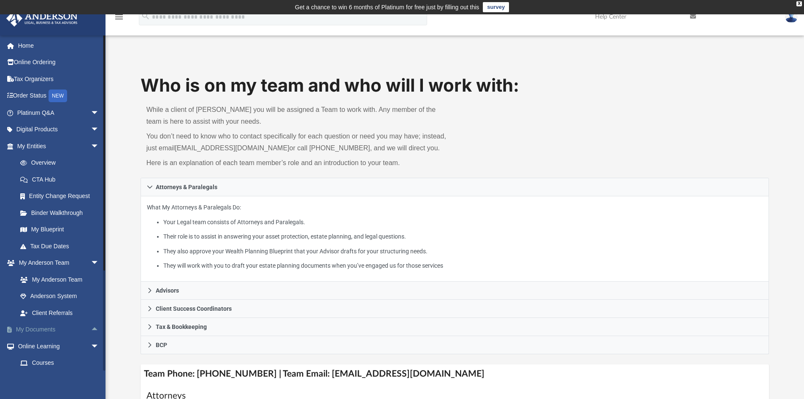
click at [46, 328] on link "My Documents arrow_drop_up" at bounding box center [59, 329] width 106 height 17
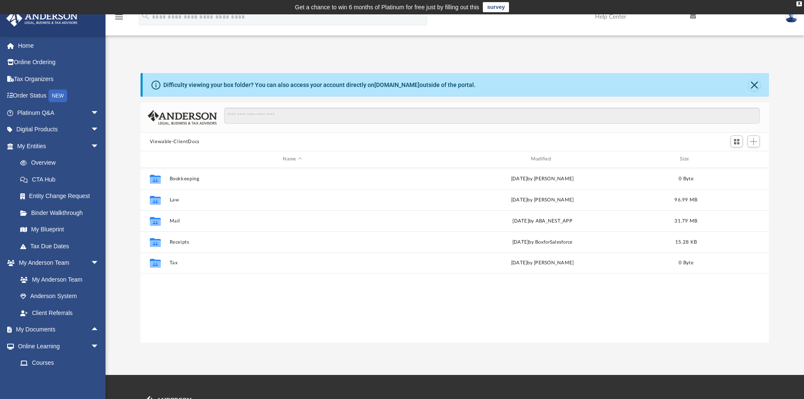
scroll to position [186, 622]
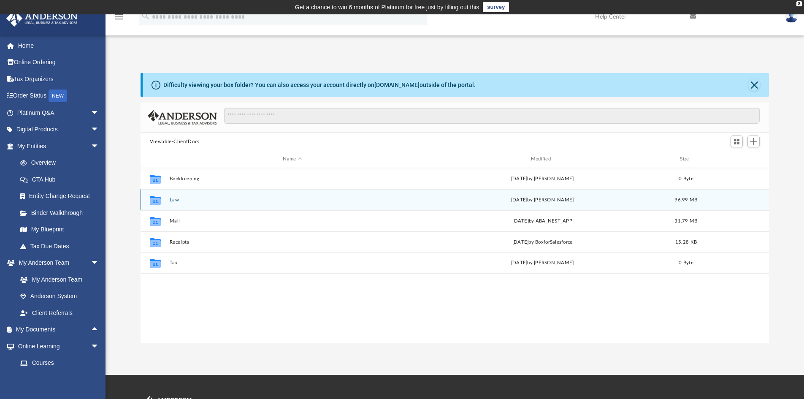
click at [178, 199] on button "Law" at bounding box center [292, 199] width 246 height 5
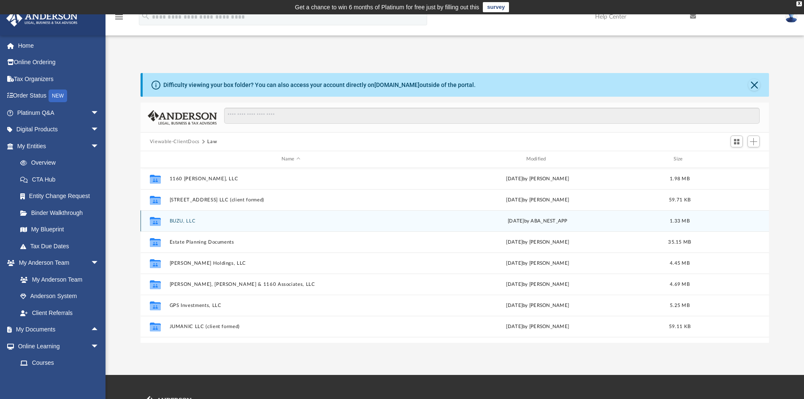
click at [178, 222] on button "BUZU, LLC" at bounding box center [290, 220] width 243 height 5
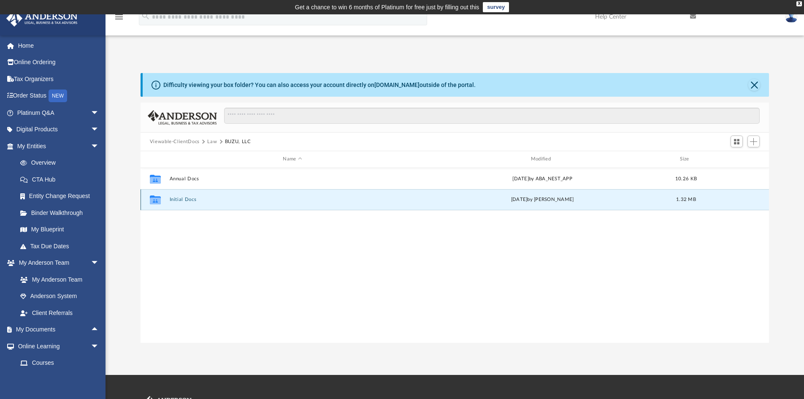
click at [182, 199] on button "Initial Docs" at bounding box center [292, 199] width 246 height 5
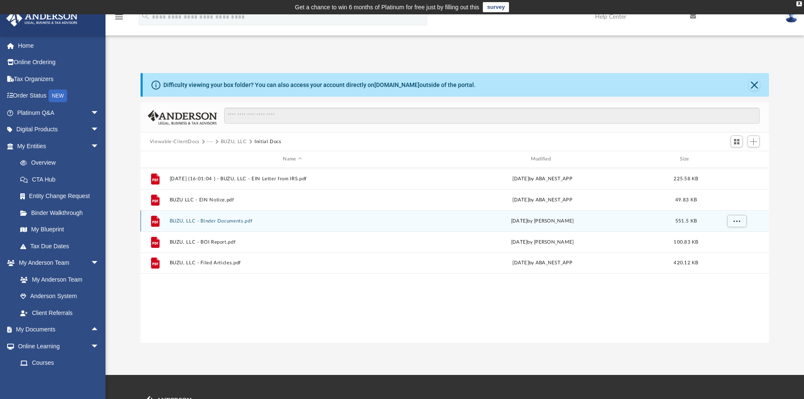
click at [213, 217] on div "File BUZU, LLC - Binder Documents.pdf Tue May 28 2024 by Tomas Diaz-Marin 551.5…" at bounding box center [455, 220] width 629 height 21
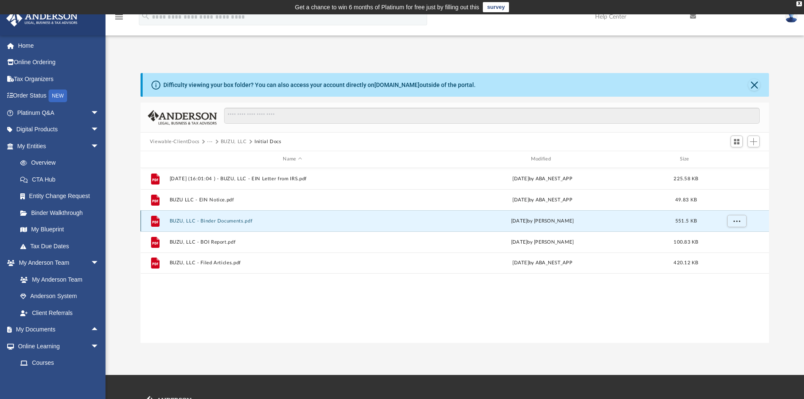
click at [211, 220] on button "BUZU, LLC - Binder Documents.pdf" at bounding box center [292, 220] width 246 height 5
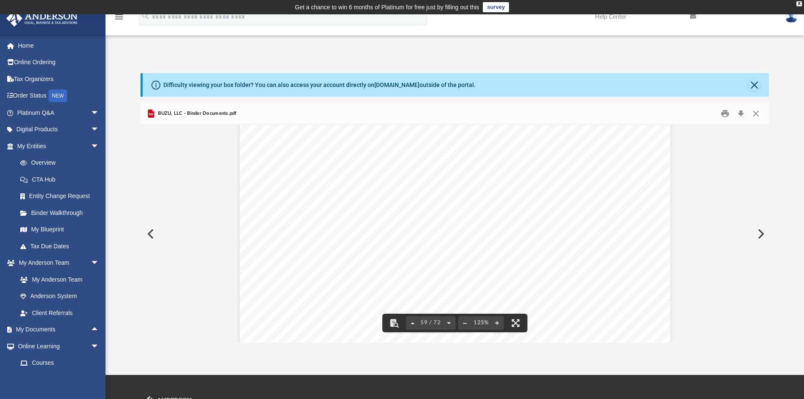
scroll to position [33491, 0]
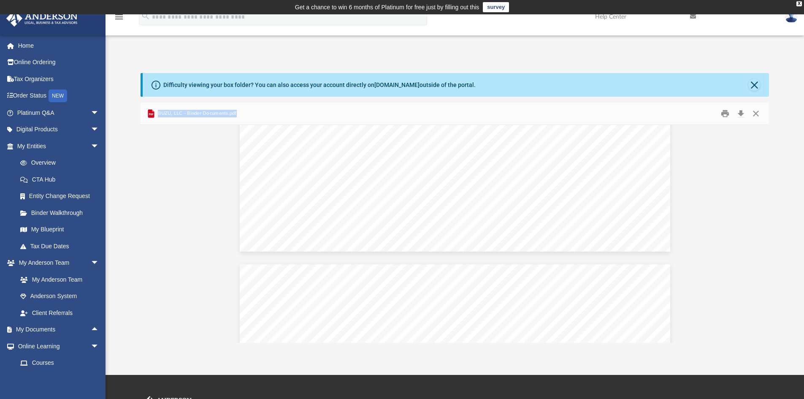
drag, startPoint x: 242, startPoint y: 113, endPoint x: 160, endPoint y: 115, distance: 82.3
click at [160, 115] on div "BUZU, LLC - Binder Documents.pdf" at bounding box center [455, 114] width 629 height 22
copy span "BUZU, LLC - Binder Documents.pdf"
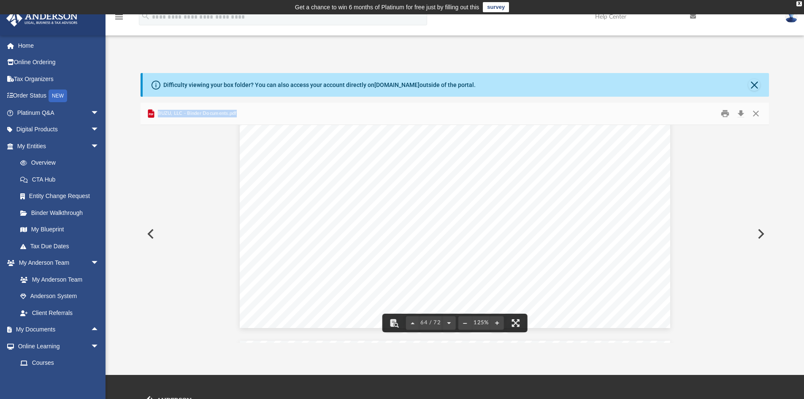
scroll to position [35602, 0]
click at [756, 115] on button "Close" at bounding box center [755, 113] width 15 height 13
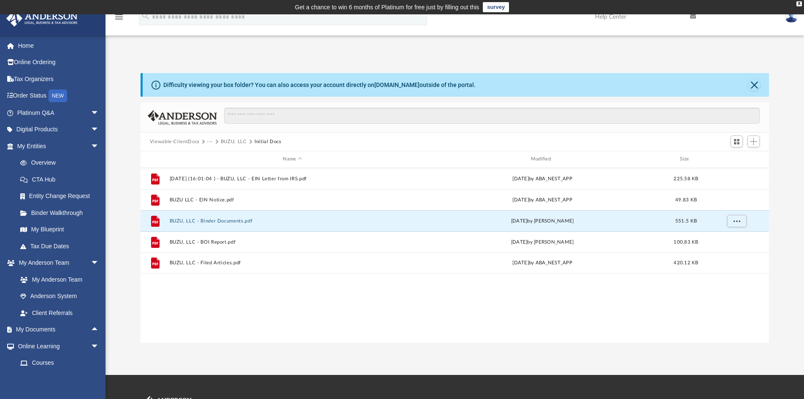
click at [210, 141] on button "···" at bounding box center [209, 142] width 5 height 8
click at [217, 156] on li "Law" at bounding box center [217, 156] width 10 height 9
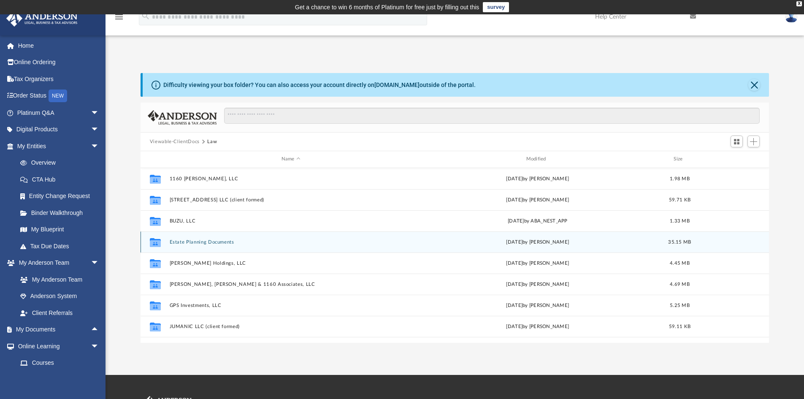
click at [186, 242] on button "Estate Planning Documents" at bounding box center [290, 241] width 243 height 5
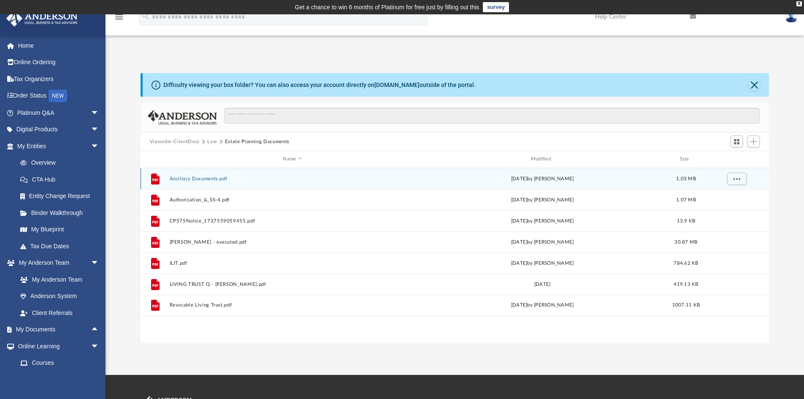
click at [199, 177] on button "Ancillary Documents.pdf" at bounding box center [292, 178] width 246 height 5
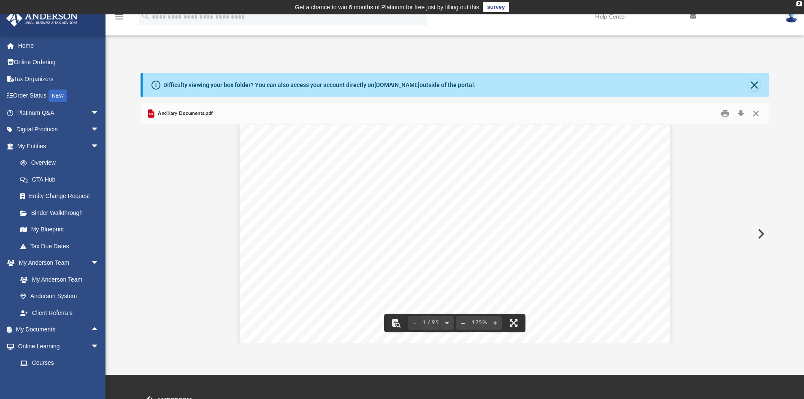
scroll to position [127, 0]
click at [756, 116] on button "Close" at bounding box center [755, 113] width 15 height 13
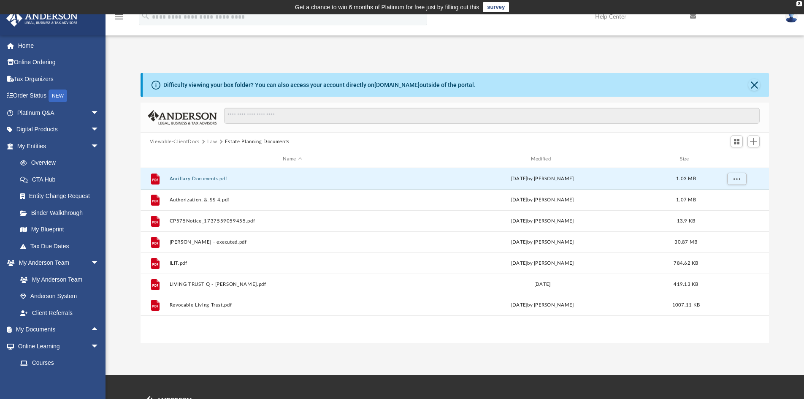
click at [211, 141] on button "Law" at bounding box center [212, 142] width 10 height 8
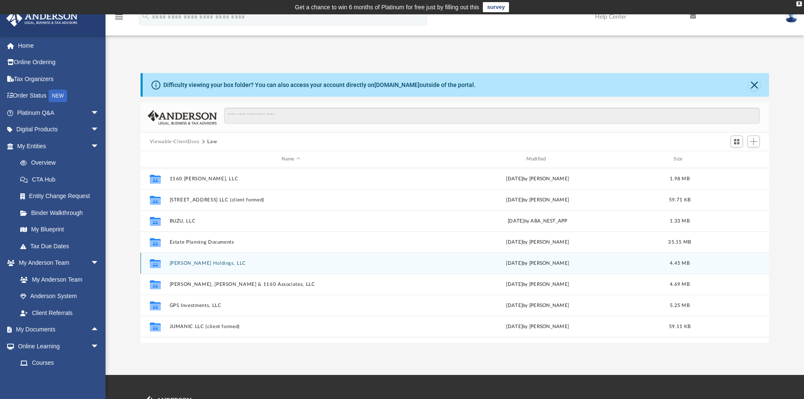
click at [195, 266] on div "Collaborated Folder Friedman Holdings, LLC Thu Jan 23 2025 by Randall Ritchie 4…" at bounding box center [455, 262] width 629 height 21
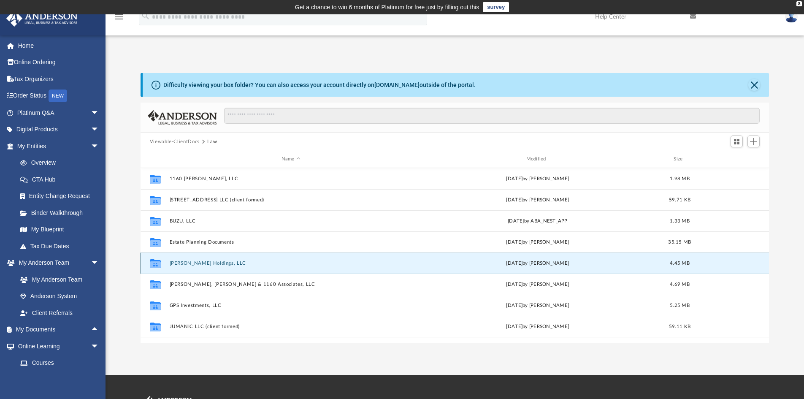
click at [193, 262] on button "[PERSON_NAME] Holdings, LLC" at bounding box center [290, 262] width 243 height 5
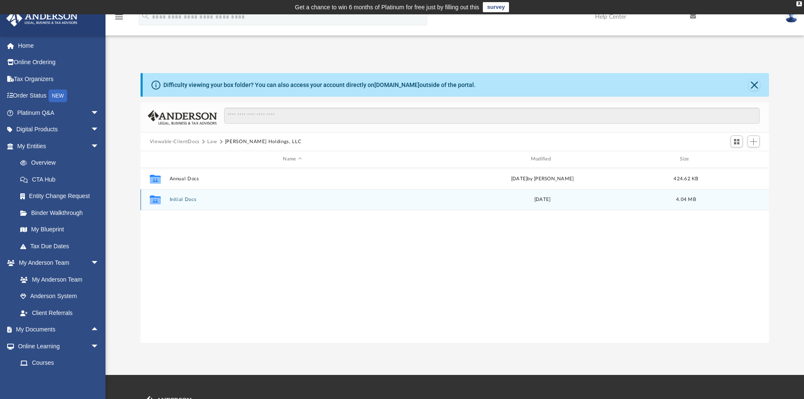
click at [181, 202] on button "Initial Docs" at bounding box center [292, 199] width 246 height 5
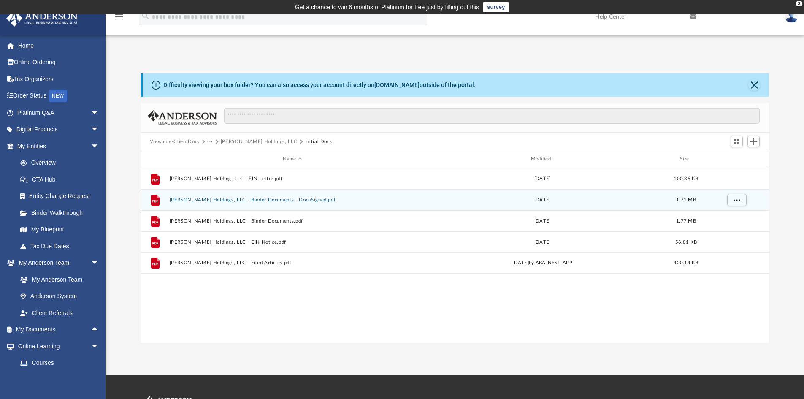
click at [243, 198] on button "Friedman Holdings, LLC - Binder Documents - DocuSigned.pdf" at bounding box center [292, 199] width 246 height 5
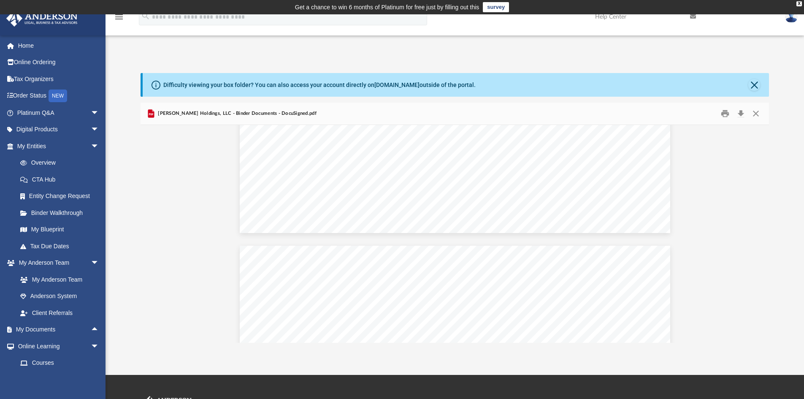
scroll to position [40053, 0]
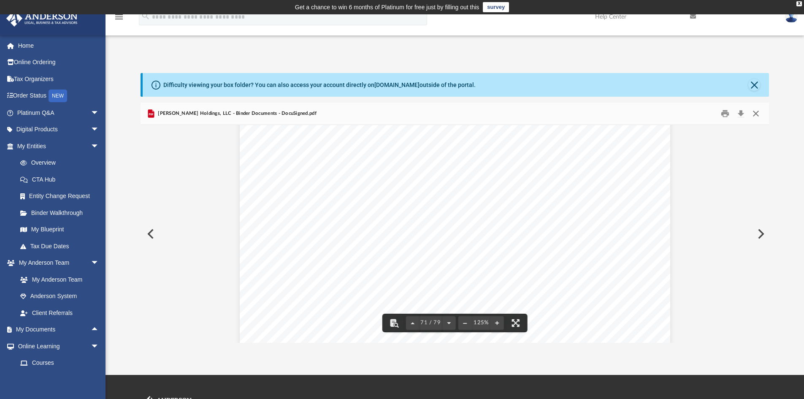
click at [757, 114] on button "Close" at bounding box center [755, 113] width 15 height 13
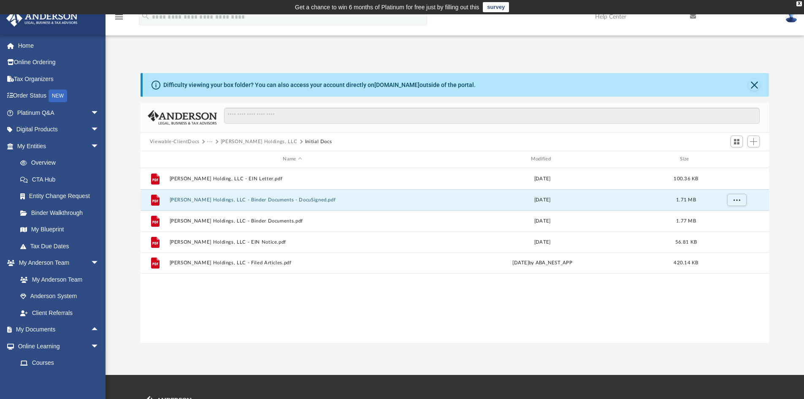
click at [211, 141] on button "···" at bounding box center [209, 142] width 5 height 8
click at [219, 157] on li "Law" at bounding box center [217, 156] width 10 height 9
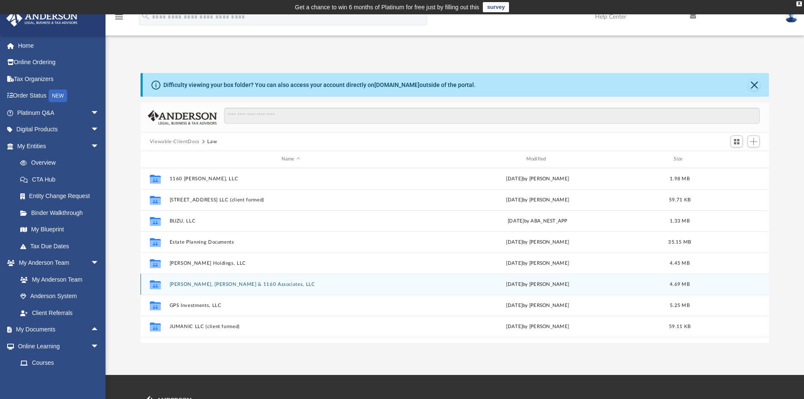
click at [197, 285] on button "[PERSON_NAME], [PERSON_NAME] & 1160 Associates, LLC" at bounding box center [290, 284] width 243 height 5
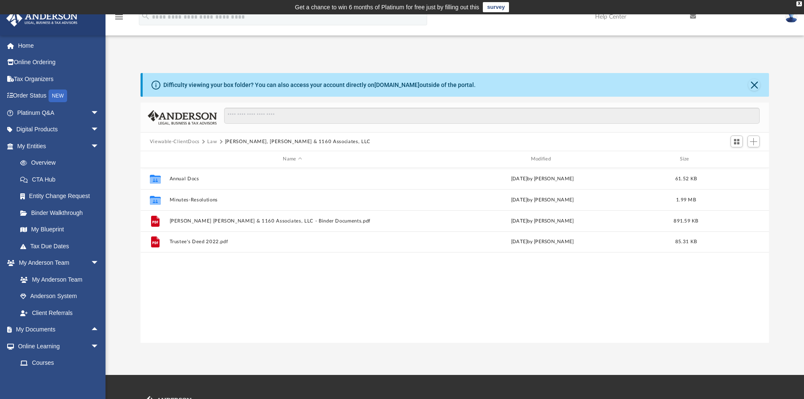
click at [212, 142] on button "Law" at bounding box center [212, 142] width 10 height 8
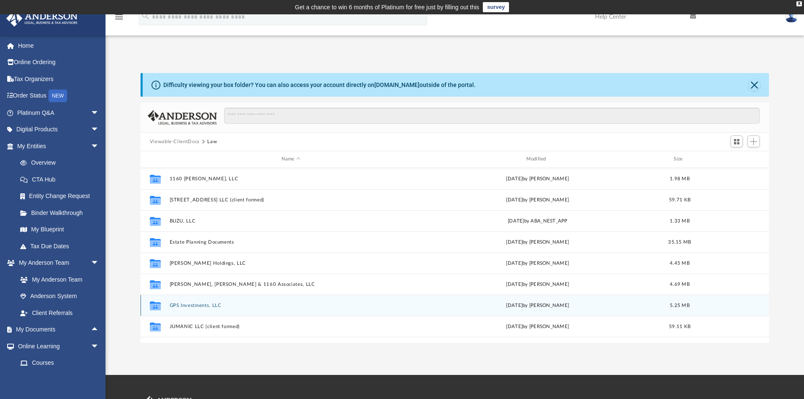
click at [182, 306] on button "GPS Investments, LLC" at bounding box center [290, 305] width 243 height 5
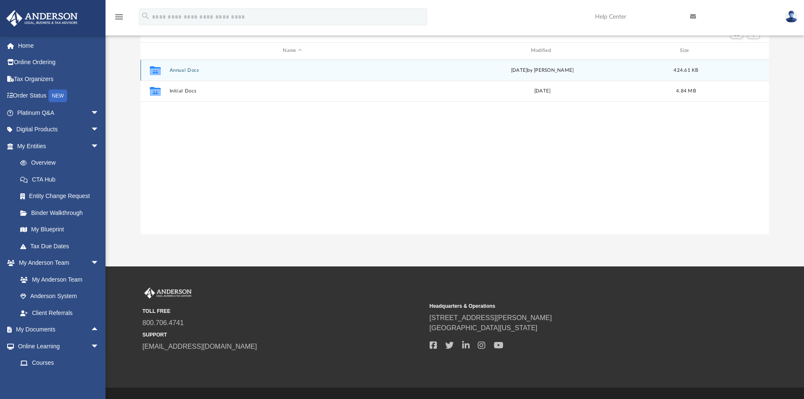
scroll to position [127, 0]
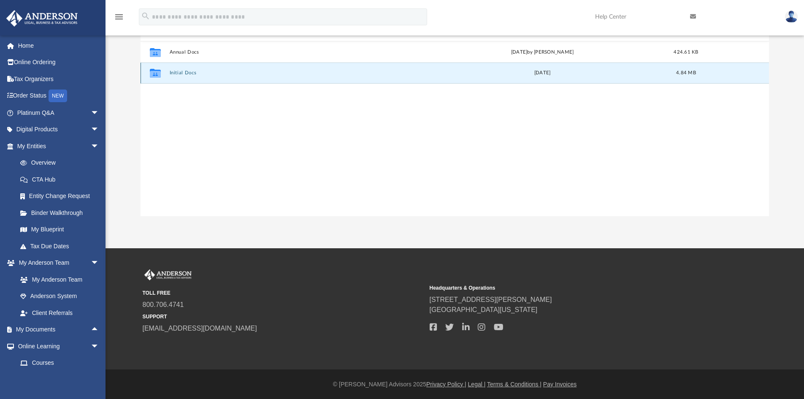
click at [171, 74] on button "Initial Docs" at bounding box center [292, 72] width 246 height 5
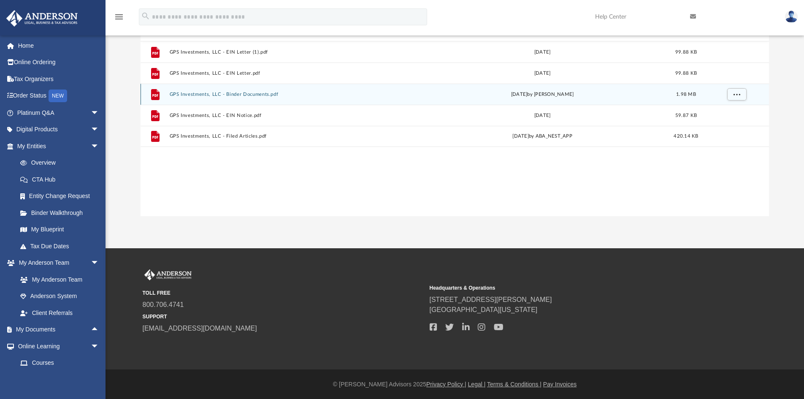
click at [234, 94] on button "GPS Investments, LLC - Binder Documents.pdf" at bounding box center [292, 94] width 246 height 5
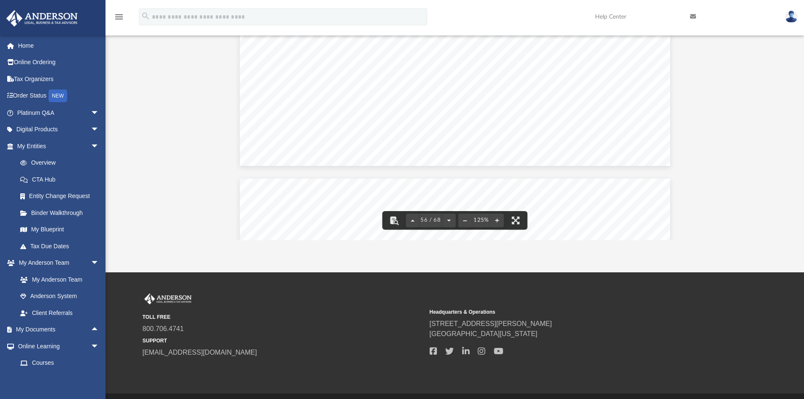
scroll to position [31761, 0]
click at [515, 220] on button "File preview" at bounding box center [516, 220] width 19 height 19
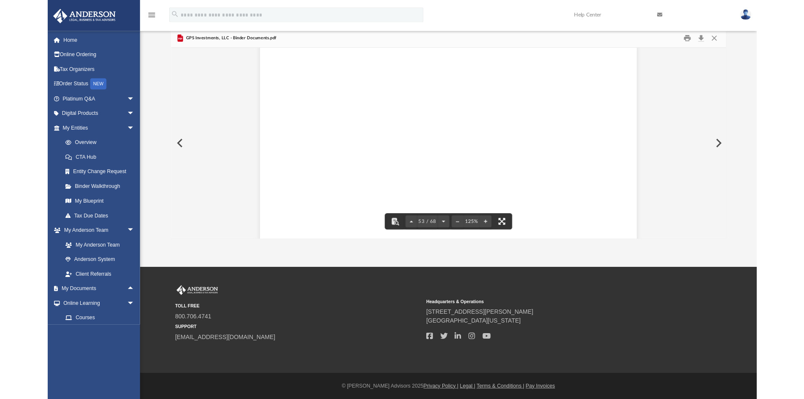
scroll to position [29635, 0]
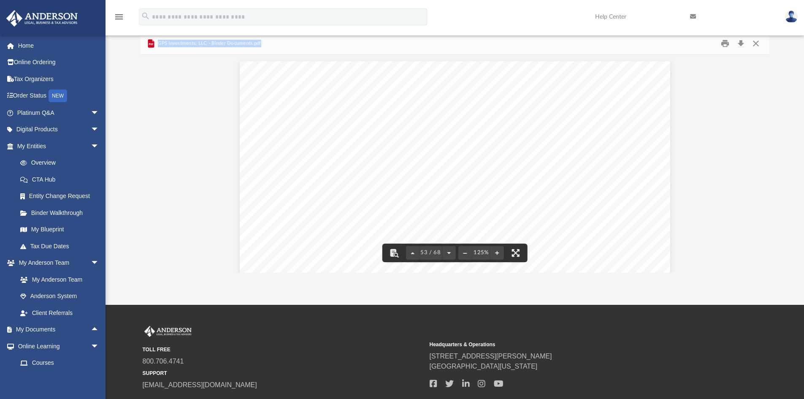
drag, startPoint x: 266, startPoint y: 45, endPoint x: 155, endPoint y: 46, distance: 111.4
click at [155, 46] on div "GPS Investments, LLC - Binder Documents.pdf" at bounding box center [455, 44] width 629 height 22
copy span "GPS Investments, LLC - Binder Documents.pdf"
click at [754, 42] on button "Close" at bounding box center [755, 43] width 15 height 13
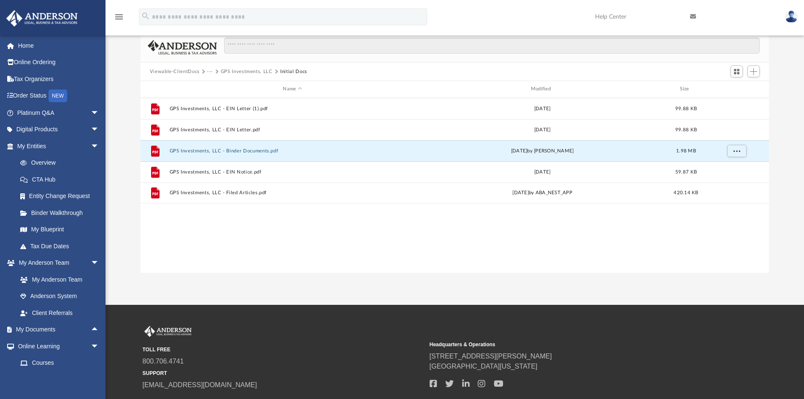
click at [207, 71] on button "···" at bounding box center [209, 72] width 5 height 8
click at [214, 85] on li "Law" at bounding box center [217, 86] width 10 height 9
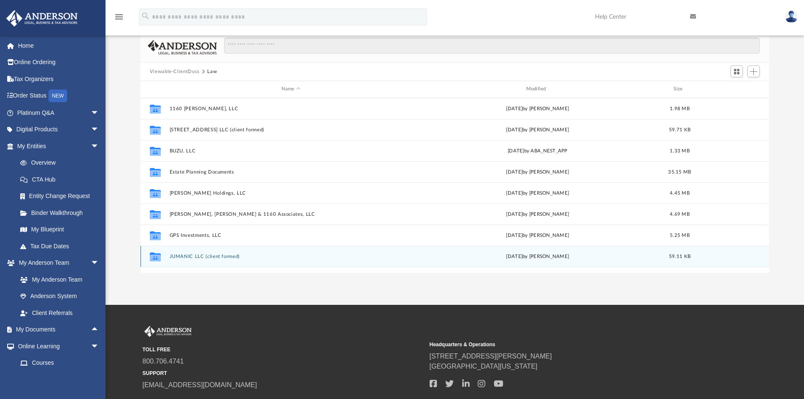
click at [192, 258] on button "JUMANIC LLC (client formed)" at bounding box center [290, 256] width 243 height 5
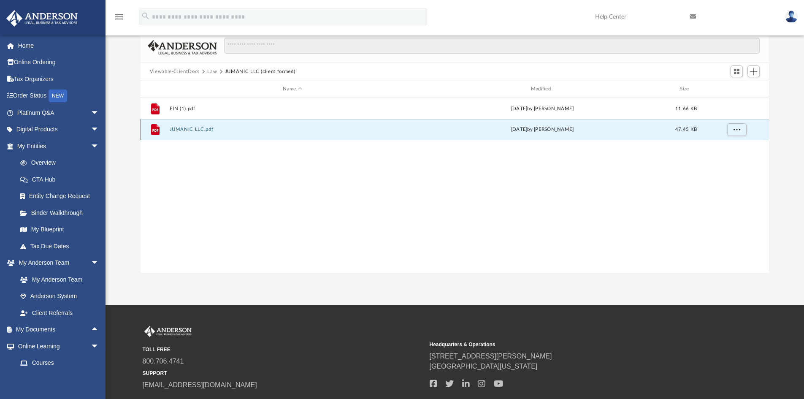
click at [183, 130] on button "JUMANIC LLC.pdf" at bounding box center [292, 129] width 246 height 5
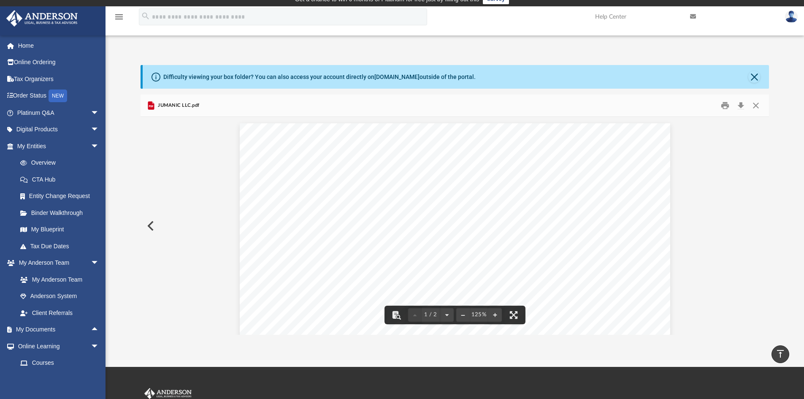
scroll to position [0, 0]
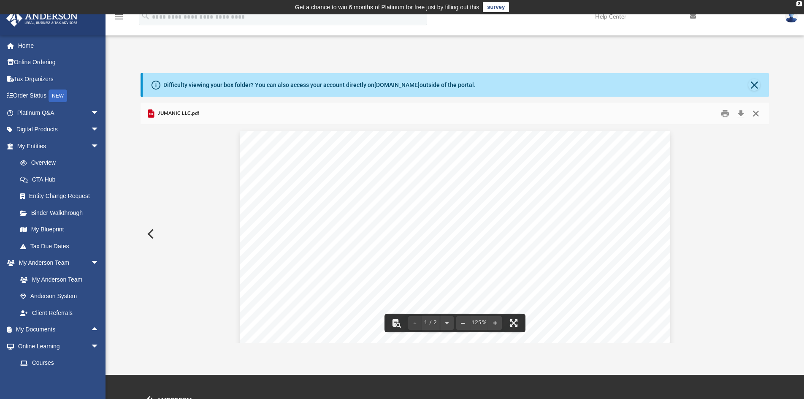
click at [753, 116] on button "Close" at bounding box center [755, 113] width 15 height 13
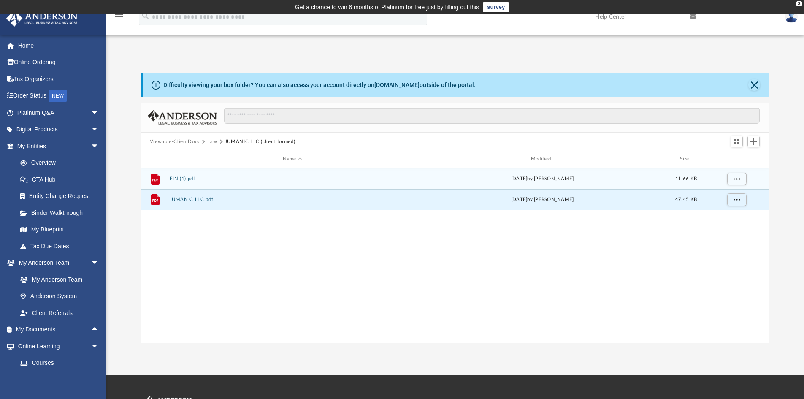
click at [180, 179] on button "EIN (1).pdf" at bounding box center [292, 178] width 246 height 5
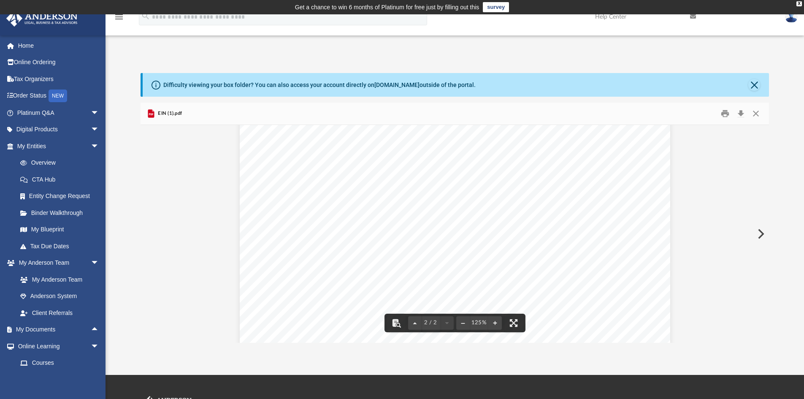
scroll to position [422, 0]
click at [756, 114] on button "Close" at bounding box center [755, 113] width 15 height 13
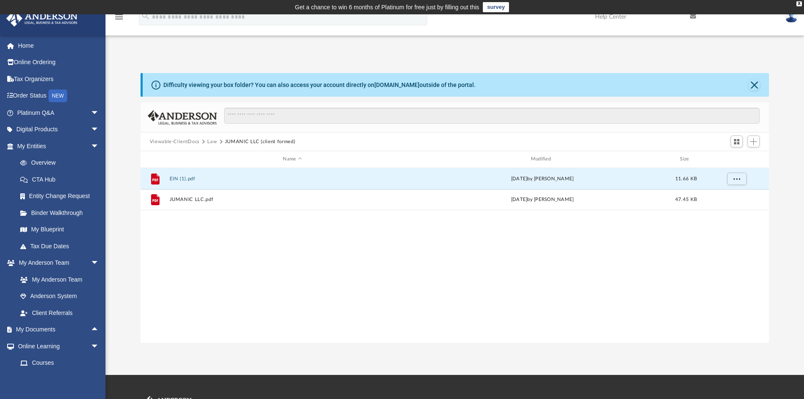
click at [212, 140] on button "Law" at bounding box center [212, 142] width 10 height 8
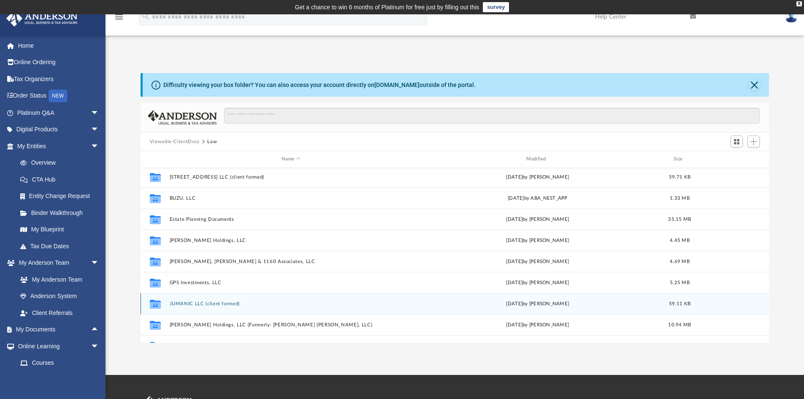
scroll to position [42, 0]
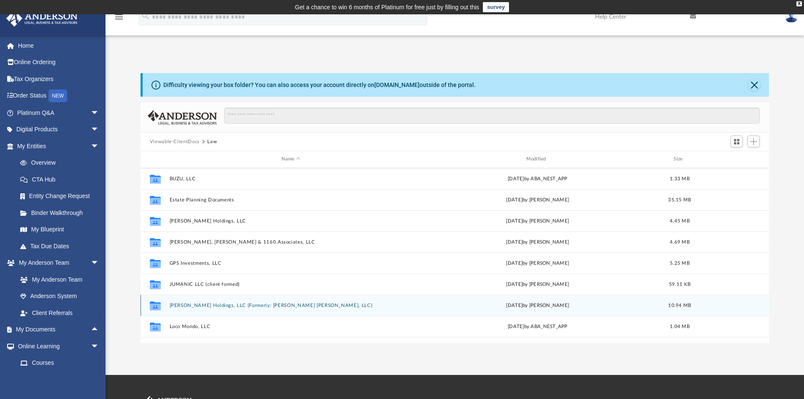
click at [201, 305] on button "[PERSON_NAME] Holdings, LLC (Formerly: [PERSON_NAME] [PERSON_NAME], LLC)" at bounding box center [290, 305] width 243 height 5
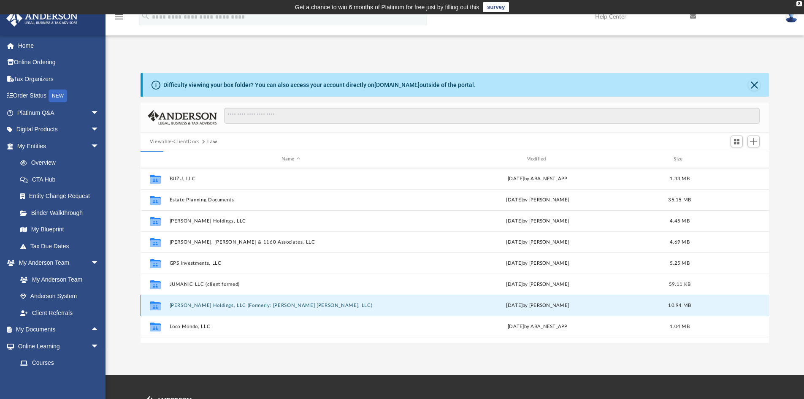
scroll to position [0, 0]
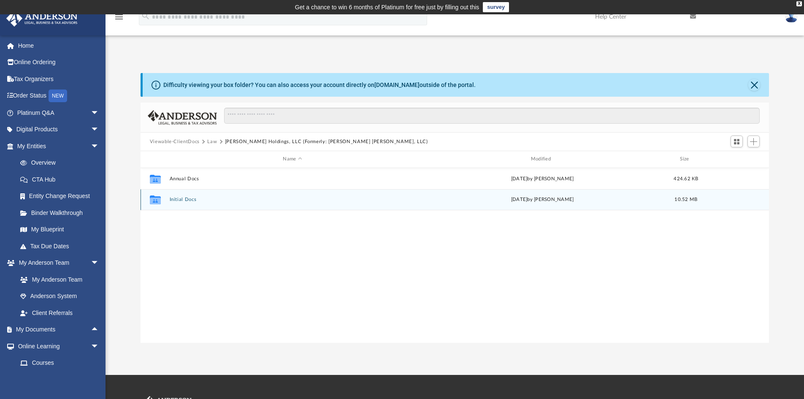
click at [186, 204] on div "Collaborated Folder Initial Docs Tue Nov 26 2024 by Morgan Winkler 10.52 MB" at bounding box center [455, 199] width 629 height 21
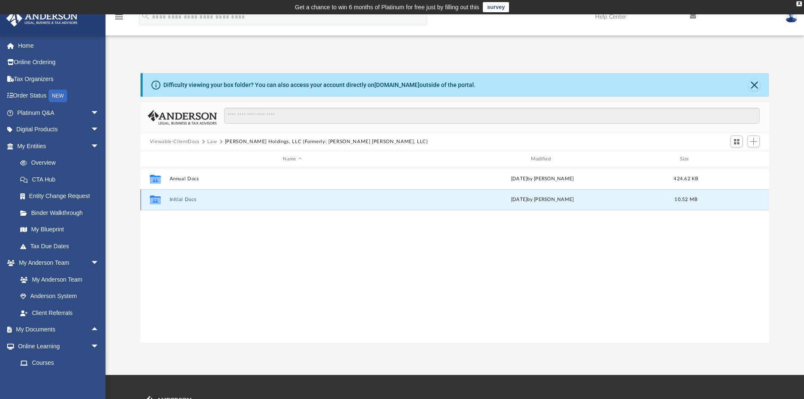
click at [188, 198] on button "Initial Docs" at bounding box center [292, 199] width 246 height 5
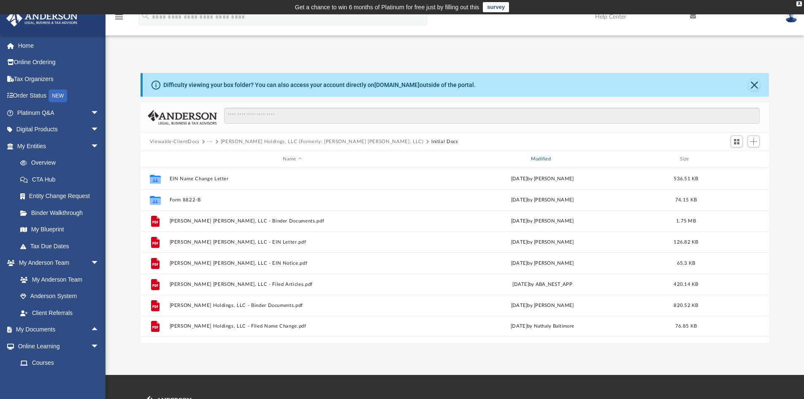
click at [539, 158] on div "Modified" at bounding box center [542, 159] width 247 height 8
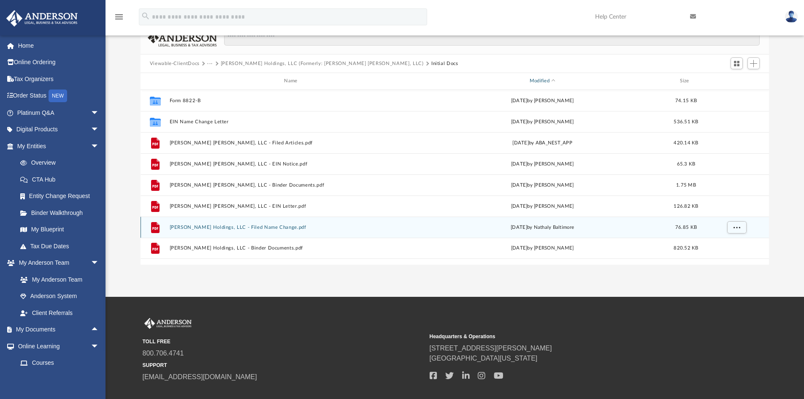
scroll to position [84, 0]
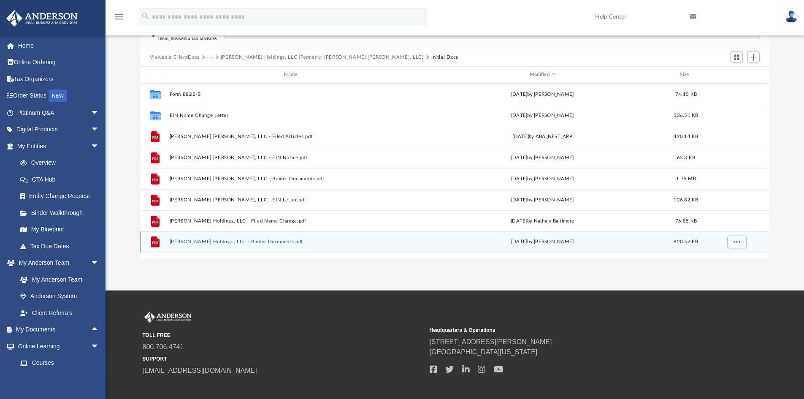
click at [199, 243] on button "Katzman Holdings, LLC - Binder Documents.pdf" at bounding box center [292, 241] width 246 height 5
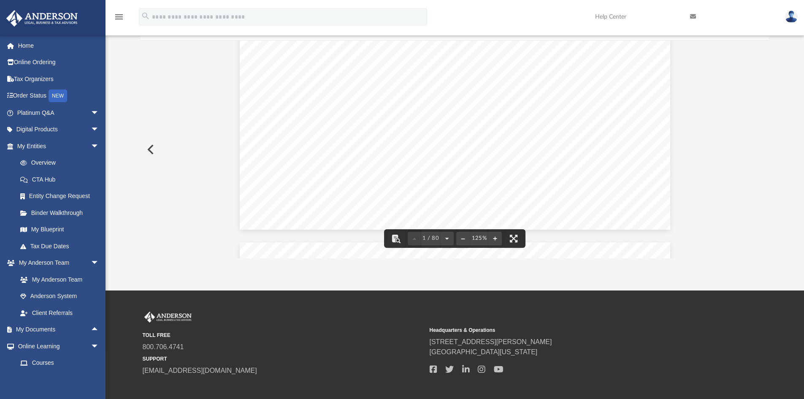
scroll to position [507, 0]
click at [447, 238] on button "File preview" at bounding box center [447, 238] width 14 height 19
click at [436, 237] on span "3 / 80" at bounding box center [430, 238] width 19 height 5
type input "**"
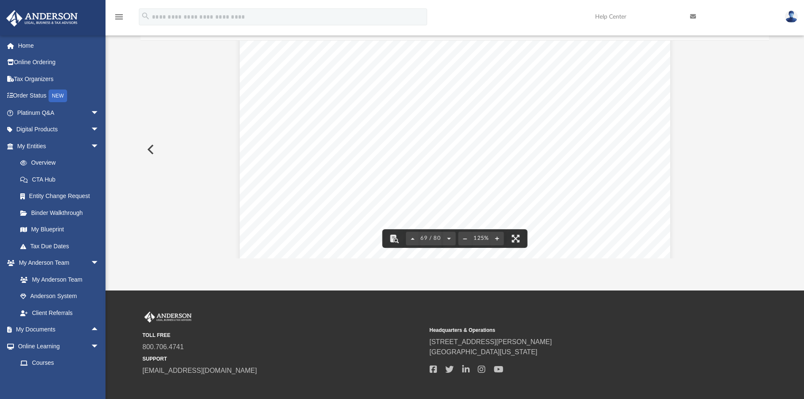
scroll to position [38605, 0]
drag, startPoint x: 457, startPoint y: 145, endPoint x: 381, endPoint y: 139, distance: 76.2
drag, startPoint x: 380, startPoint y: 144, endPoint x: 457, endPoint y: 142, distance: 76.8
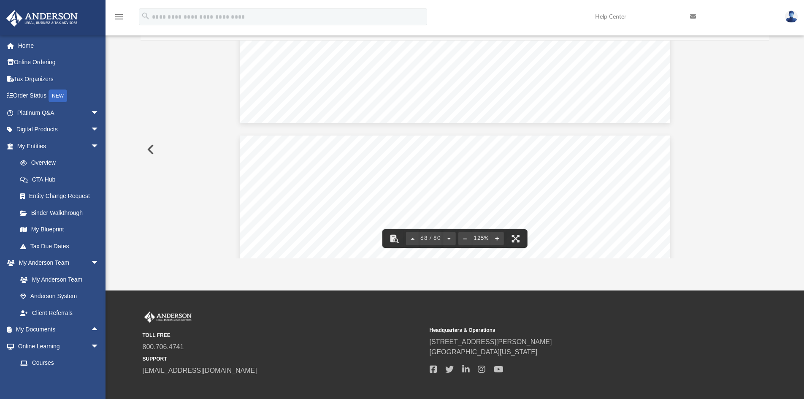
scroll to position [38183, 0]
drag, startPoint x: 403, startPoint y: 131, endPoint x: 503, endPoint y: 136, distance: 100.2
click at [503, 136] on span "Katzman Holdings, LLC" at bounding box center [476, 132] width 146 height 10
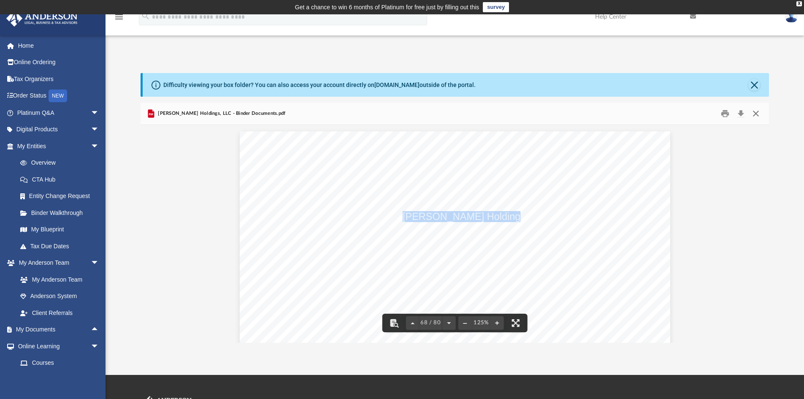
click at [754, 113] on button "Close" at bounding box center [755, 113] width 15 height 13
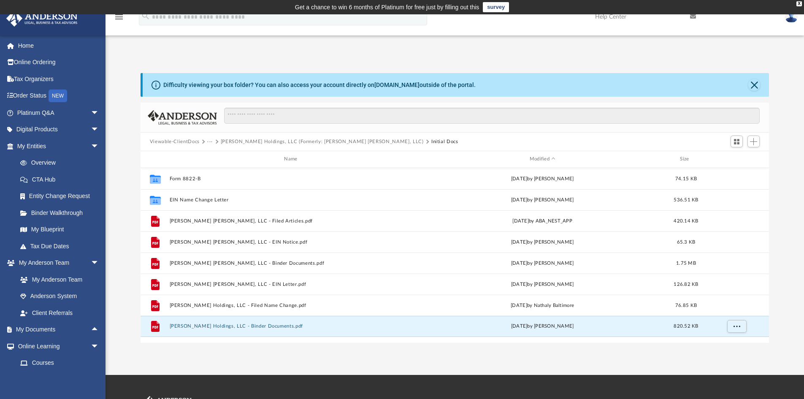
click at [208, 142] on button "···" at bounding box center [209, 142] width 5 height 8
click at [214, 157] on li "Law" at bounding box center [217, 156] width 10 height 9
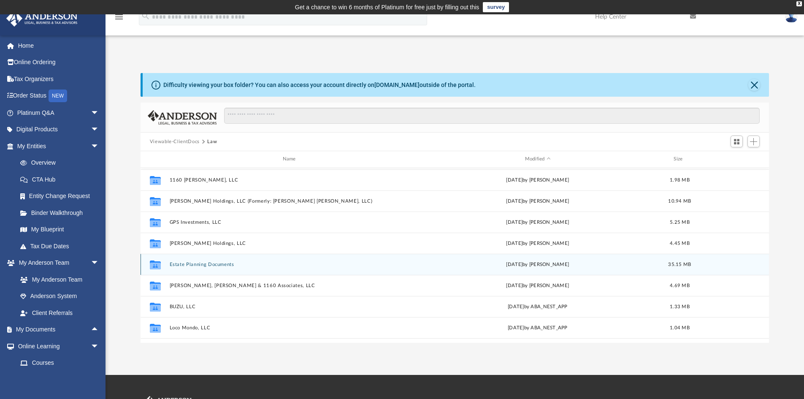
scroll to position [84, 0]
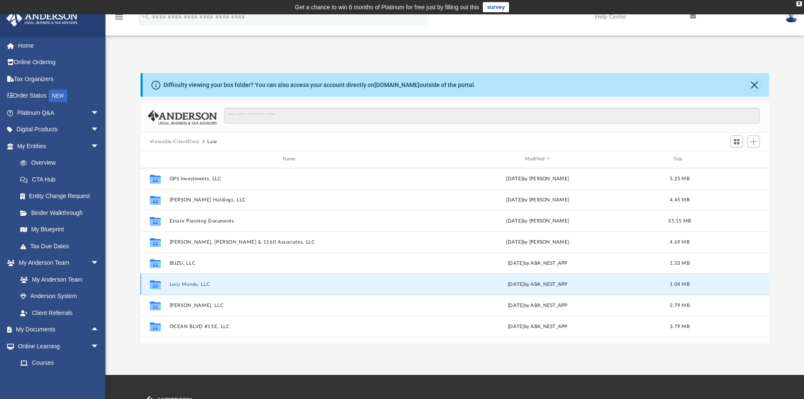
click at [183, 286] on button "Loco Mondo, LLC" at bounding box center [290, 284] width 243 height 5
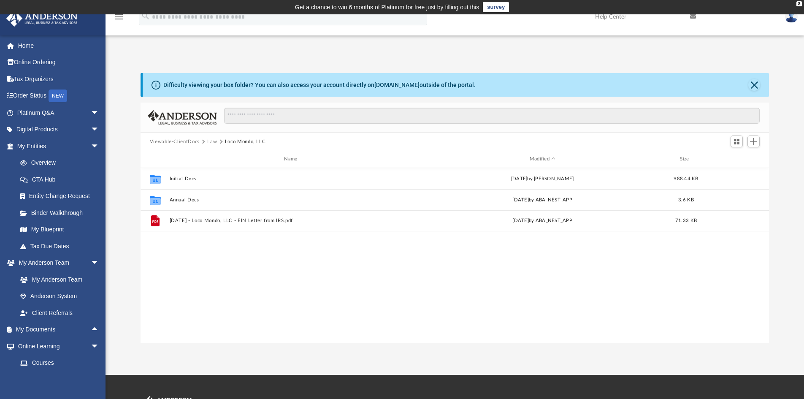
scroll to position [0, 0]
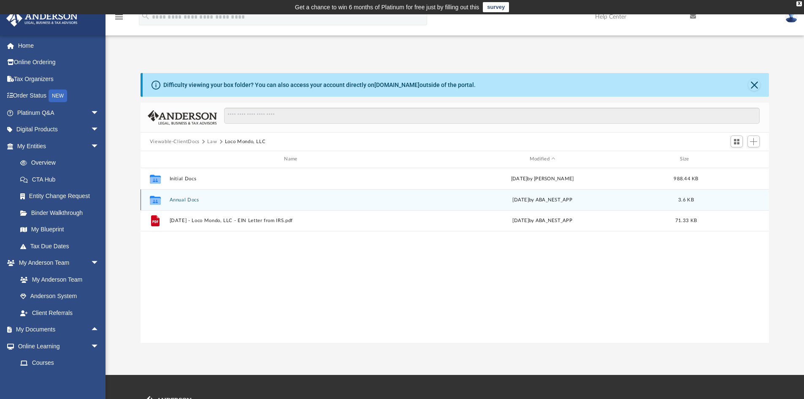
click at [183, 202] on button "Annual Docs" at bounding box center [292, 199] width 246 height 5
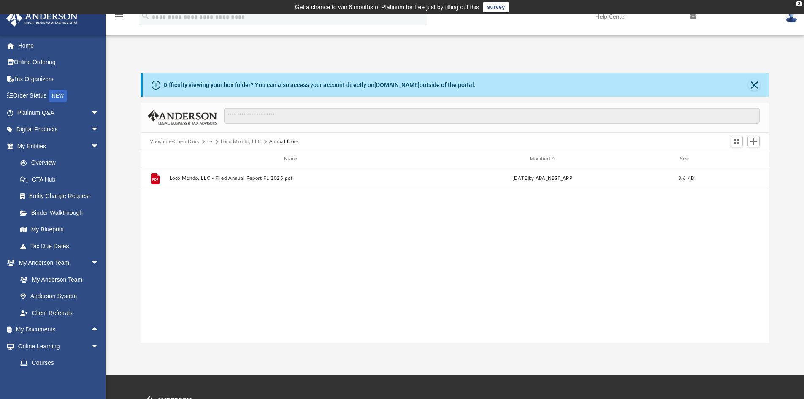
click at [240, 140] on button "Loco Mondo, LLC" at bounding box center [241, 142] width 41 height 8
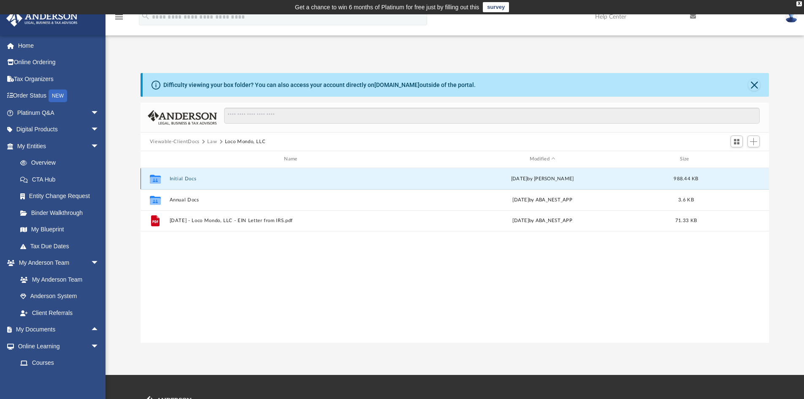
click at [186, 179] on button "Initial Docs" at bounding box center [292, 178] width 246 height 5
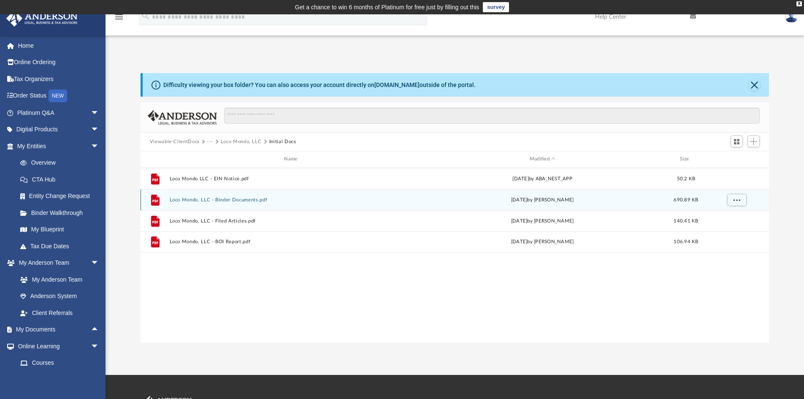
click at [230, 200] on button "Loco Mondo, LLC - Binder Documents.pdf" at bounding box center [292, 199] width 246 height 5
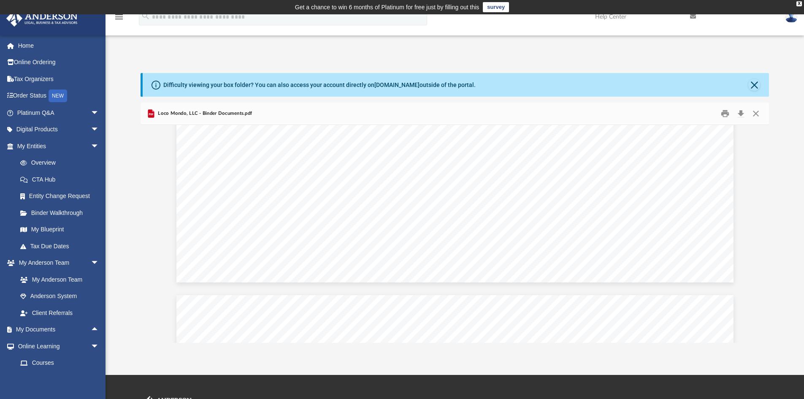
scroll to position [33908, 0]
drag, startPoint x: 256, startPoint y: 115, endPoint x: 157, endPoint y: 114, distance: 99.2
click at [157, 114] on div "Loco Mondo, LLC - Binder Documents.pdf" at bounding box center [455, 114] width 629 height 22
copy span "Loco Mondo, LLC - Binder Documents.pdf"
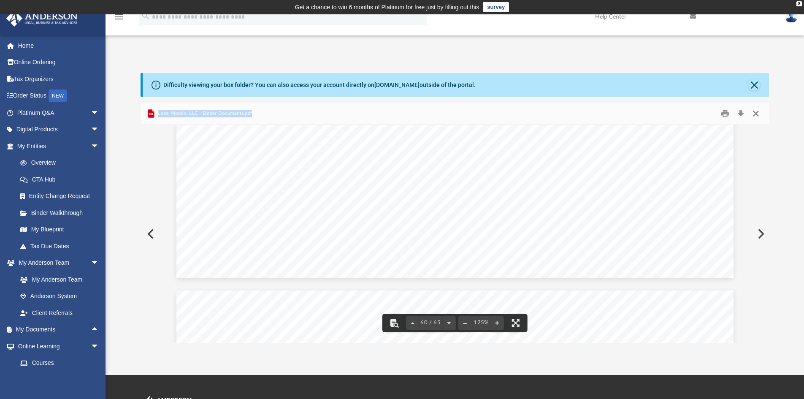
click at [759, 115] on button "Close" at bounding box center [755, 113] width 15 height 13
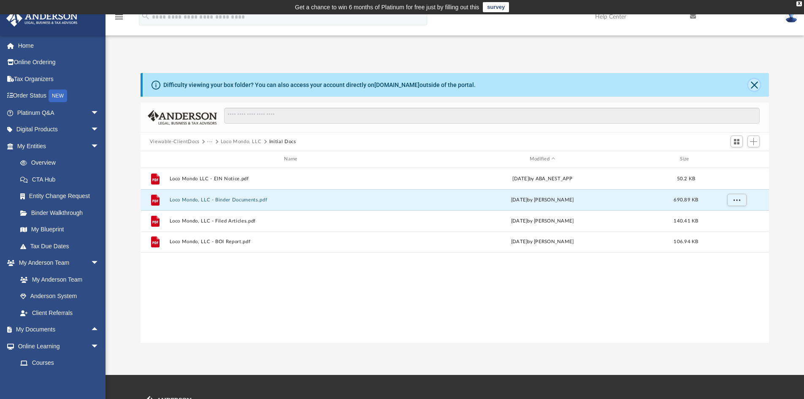
click at [754, 87] on button "Close" at bounding box center [754, 85] width 12 height 12
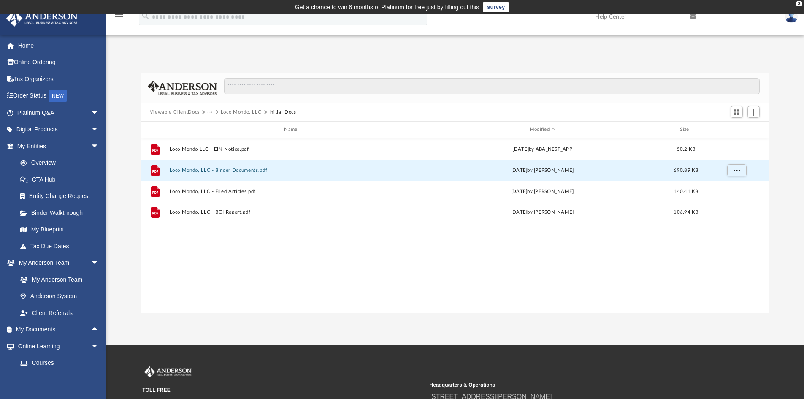
click at [210, 112] on button "···" at bounding box center [209, 112] width 5 height 8
click at [216, 125] on li "Law" at bounding box center [217, 126] width 10 height 9
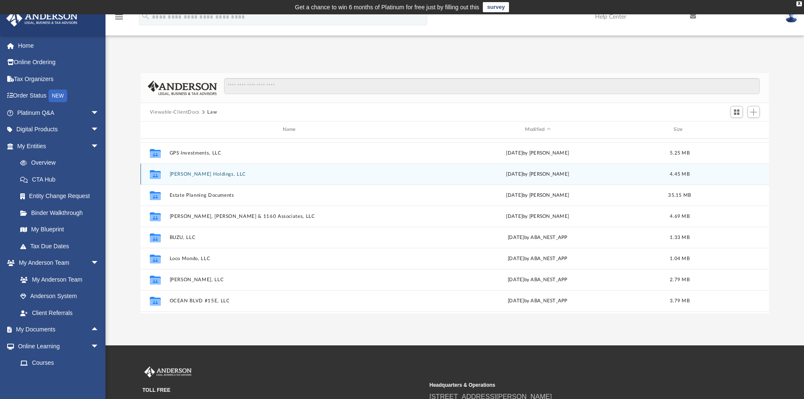
scroll to position [84, 0]
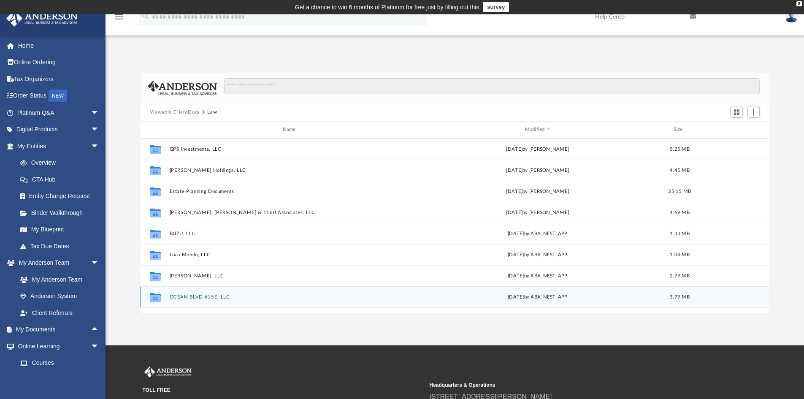
click at [191, 297] on button "OCEAN BLVD #15E, LLC" at bounding box center [290, 296] width 243 height 5
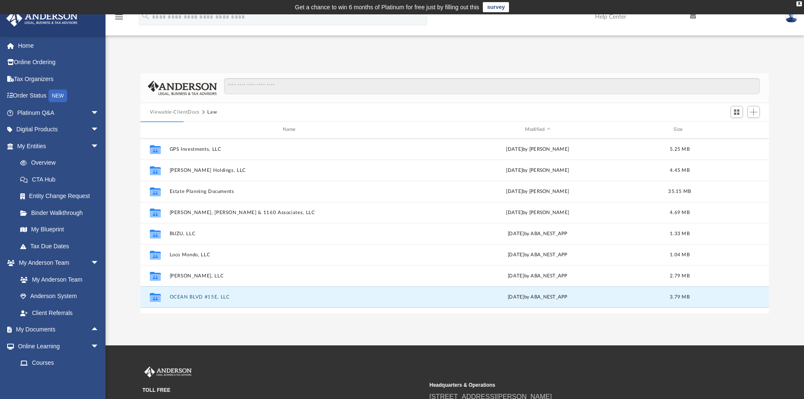
scroll to position [0, 0]
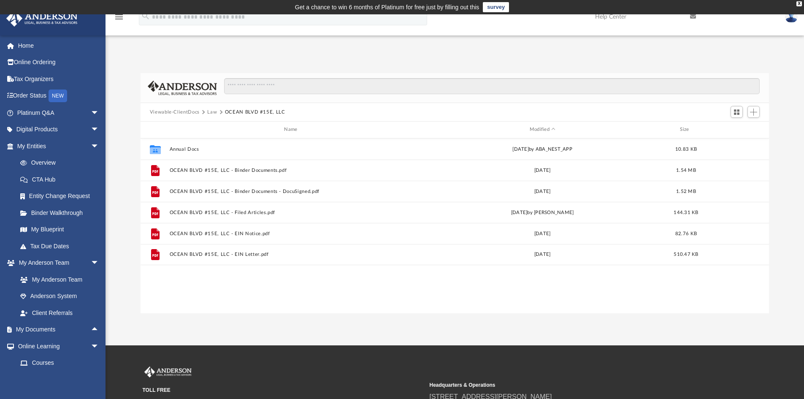
click at [211, 113] on button "Law" at bounding box center [212, 112] width 10 height 8
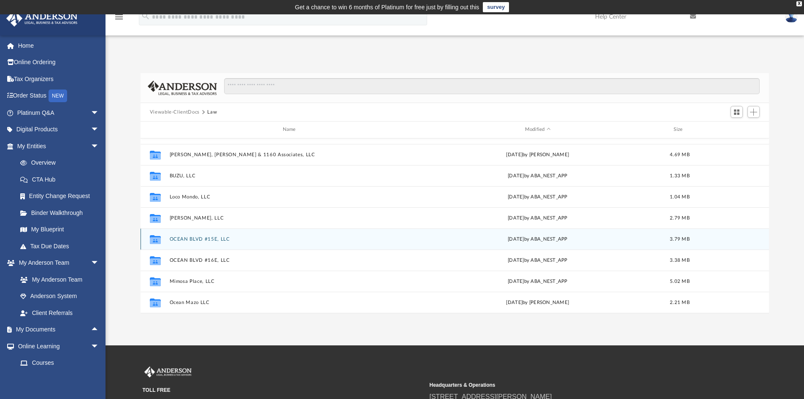
scroll to position [163, 0]
click at [203, 237] on button "OCEAN BLVD #16E, LLC" at bounding box center [290, 239] width 243 height 5
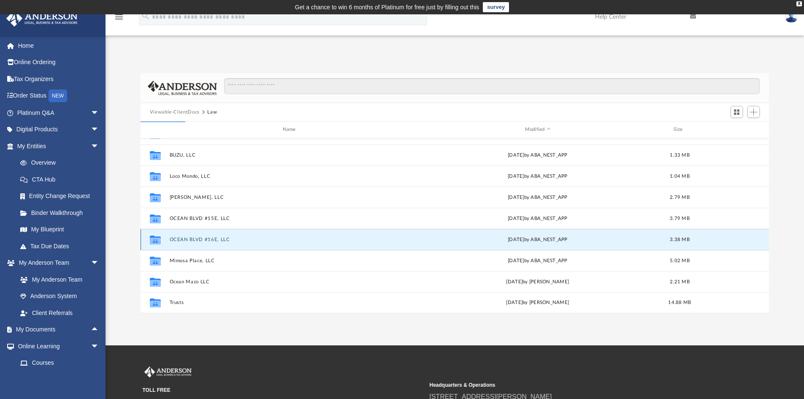
scroll to position [0, 0]
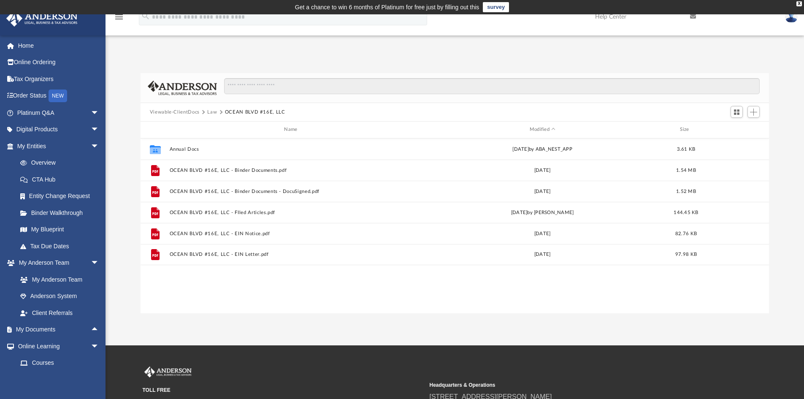
click at [213, 111] on button "Law" at bounding box center [212, 112] width 10 height 8
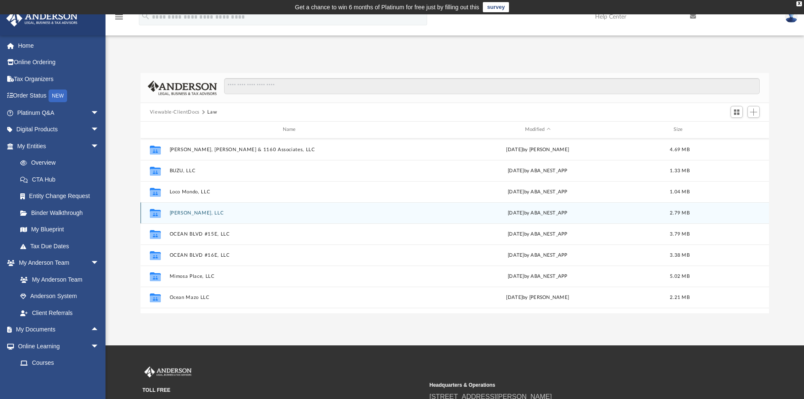
scroll to position [163, 0]
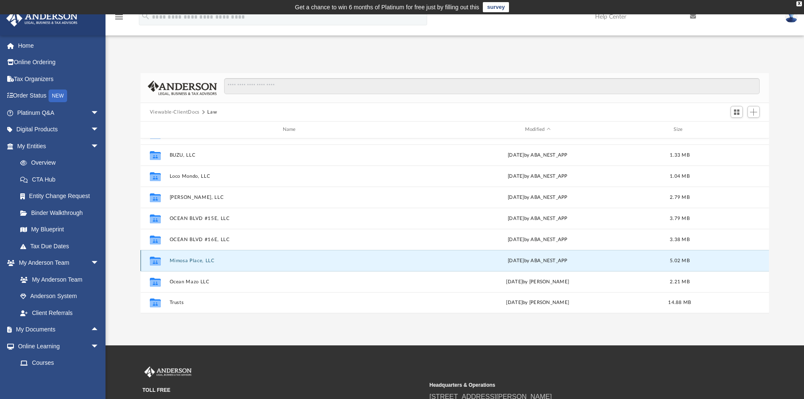
click at [198, 262] on button "Mimosa Place, LLC" at bounding box center [290, 260] width 243 height 5
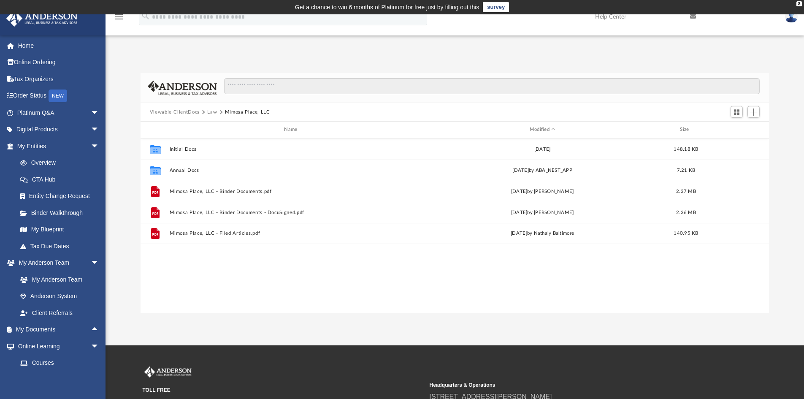
scroll to position [0, 0]
click at [214, 112] on button "Law" at bounding box center [212, 112] width 10 height 8
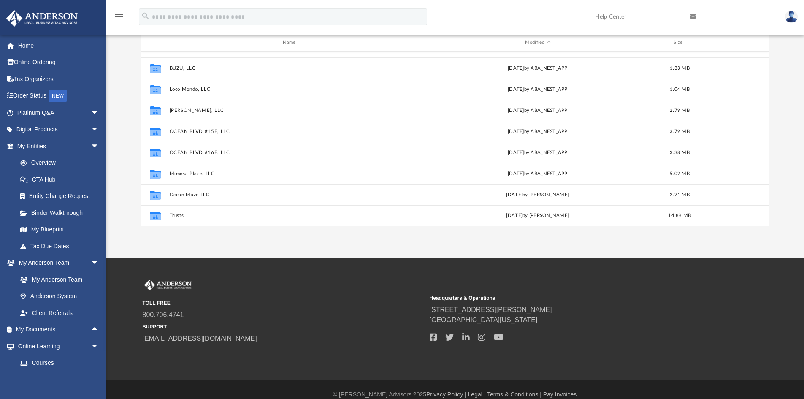
scroll to position [98, 0]
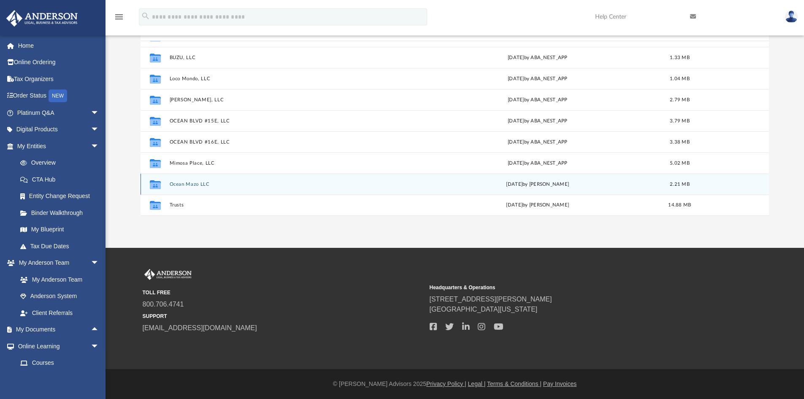
click at [189, 183] on button "Ocean Mazo LLC" at bounding box center [290, 184] width 243 height 5
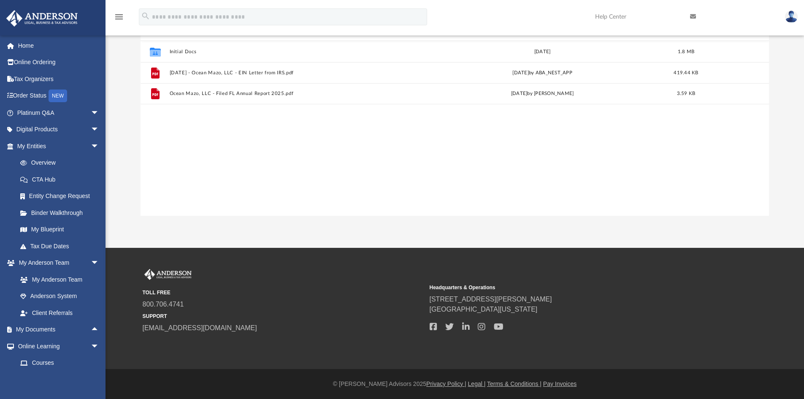
scroll to position [0, 0]
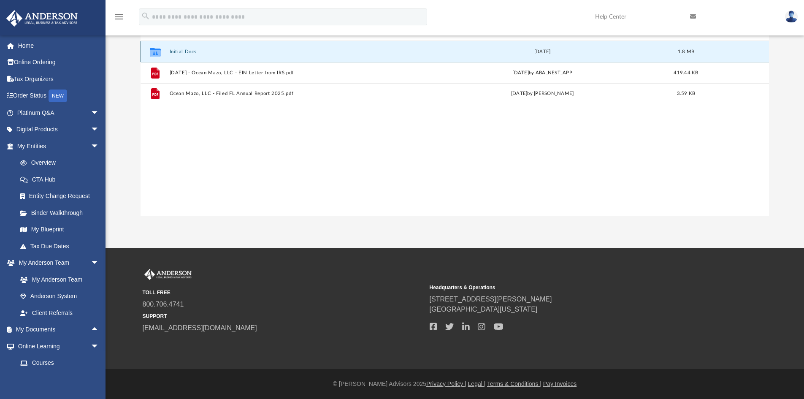
click at [191, 52] on button "Initial Docs" at bounding box center [292, 51] width 246 height 5
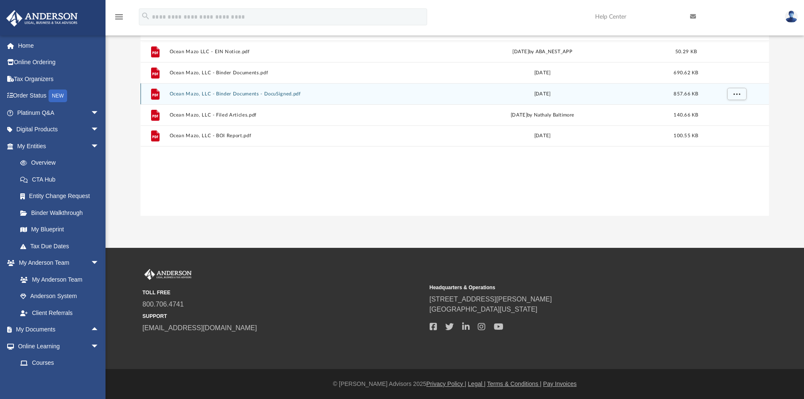
click at [253, 94] on button "Ocean Mazo, LLC - Binder Documents - DocuSigned.pdf" at bounding box center [292, 93] width 246 height 5
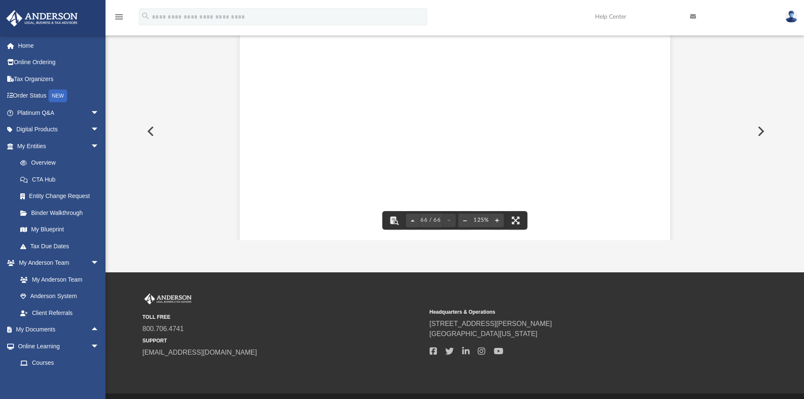
scroll to position [37142, 0]
drag, startPoint x: 758, startPoint y: 237, endPoint x: 760, endPoint y: 231, distance: 6.1
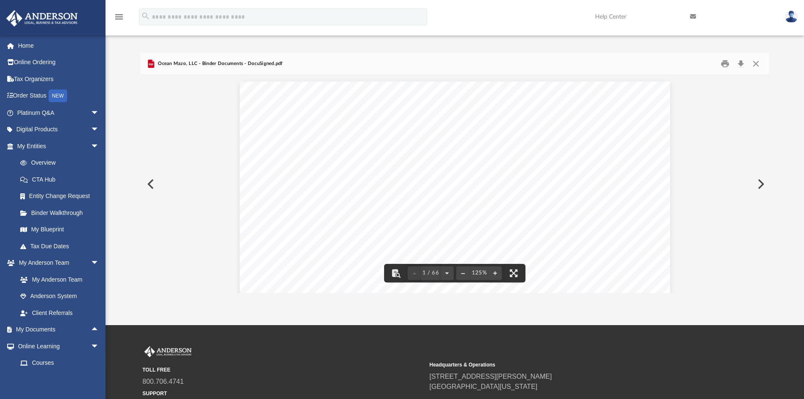
scroll to position [0, 0]
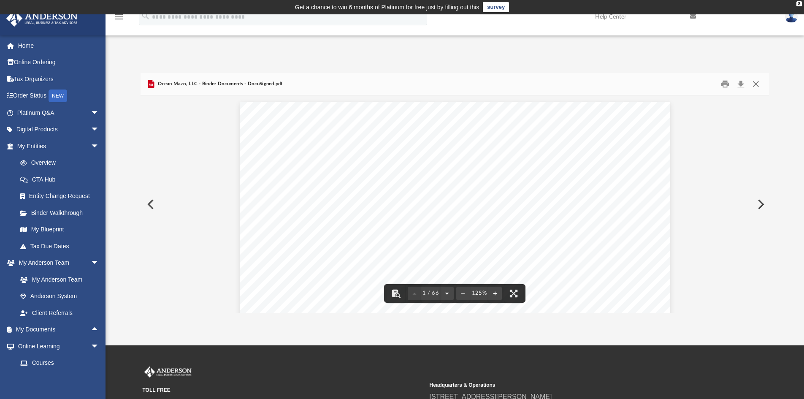
click at [756, 84] on button "Close" at bounding box center [755, 84] width 15 height 13
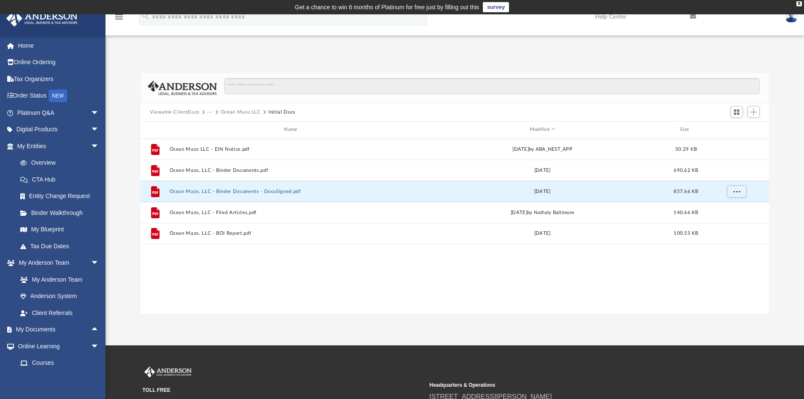
click at [210, 110] on button "···" at bounding box center [209, 112] width 5 height 8
click at [217, 129] on li "Law" at bounding box center [217, 126] width 10 height 9
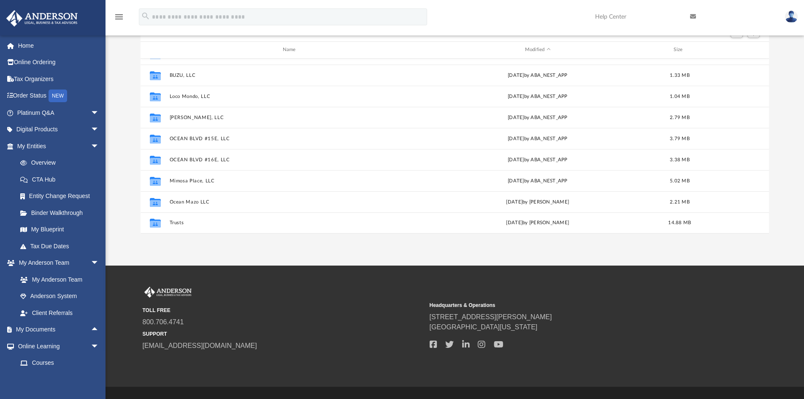
scroll to position [84, 0]
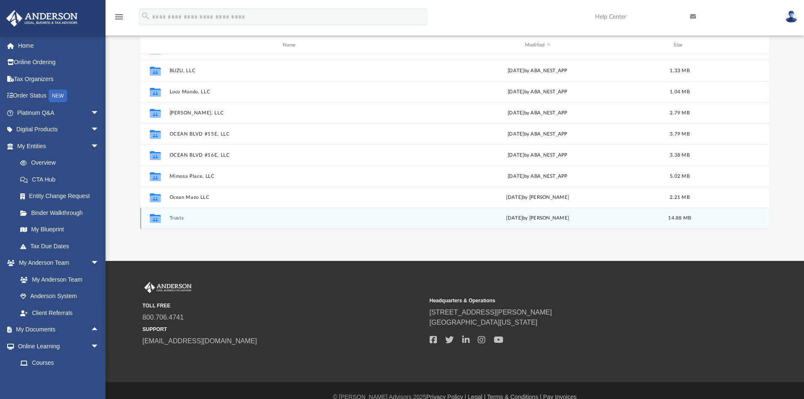
click at [174, 214] on div "Collaborated Folder Trusts Fri Jun 13 2025 by Michelle Frank 14.88 MB" at bounding box center [455, 218] width 629 height 21
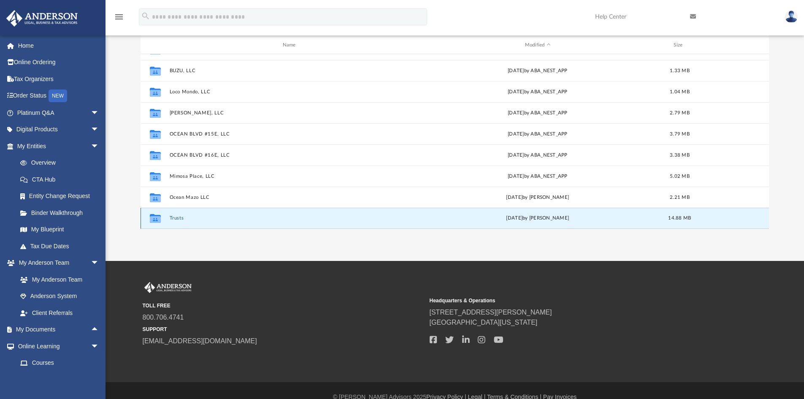
click at [176, 218] on button "Trusts" at bounding box center [290, 217] width 243 height 5
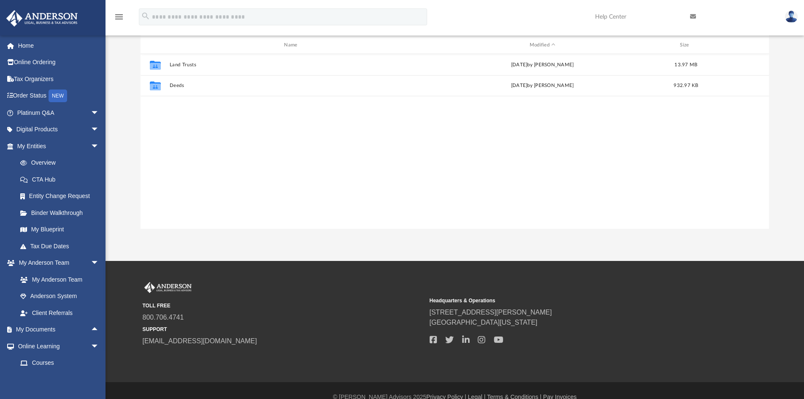
scroll to position [0, 0]
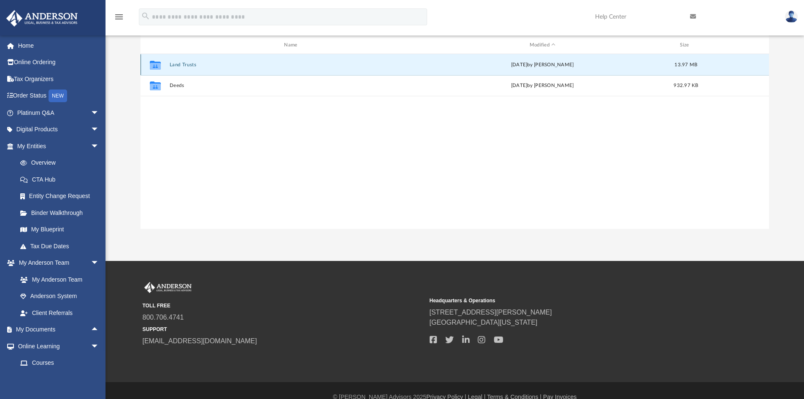
click at [187, 65] on button "Land Trusts" at bounding box center [292, 64] width 246 height 5
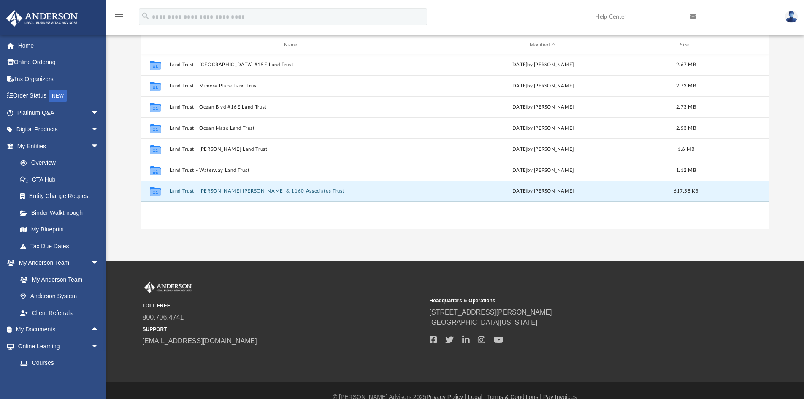
click at [227, 191] on button "Land Trust - Friedman Katzman & 1160 Associates Trust" at bounding box center [292, 190] width 246 height 5
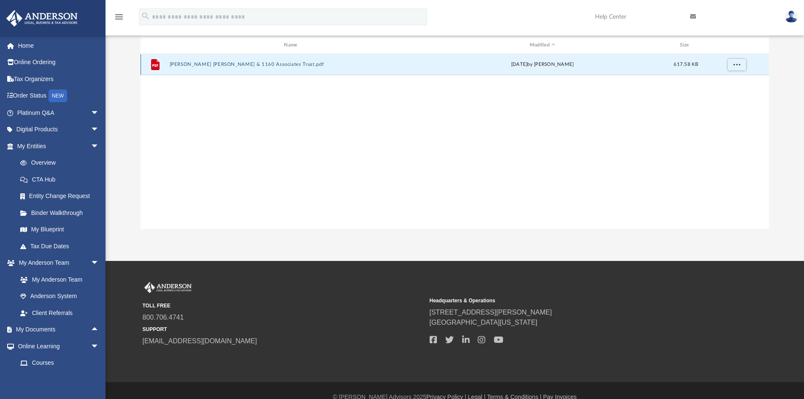
click at [241, 65] on button "Friedman Katzman & 1160 Associates Trust.pdf" at bounding box center [292, 64] width 246 height 5
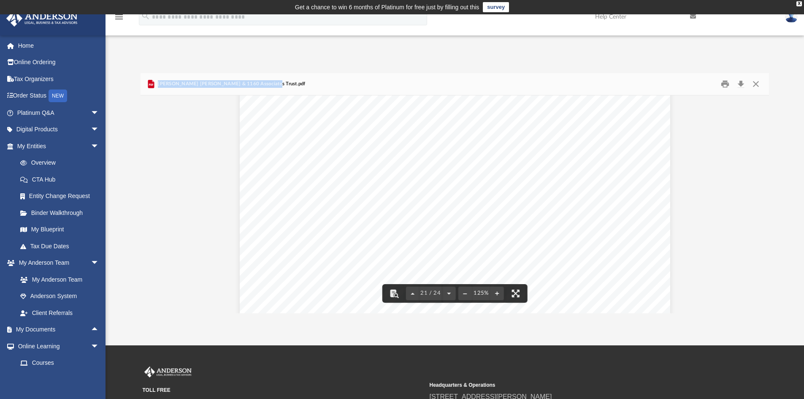
drag, startPoint x: 274, startPoint y: 84, endPoint x: 158, endPoint y: 85, distance: 115.7
click at [158, 85] on div "Friedman Katzman & 1160 Associates Trust.pdf" at bounding box center [455, 84] width 629 height 22
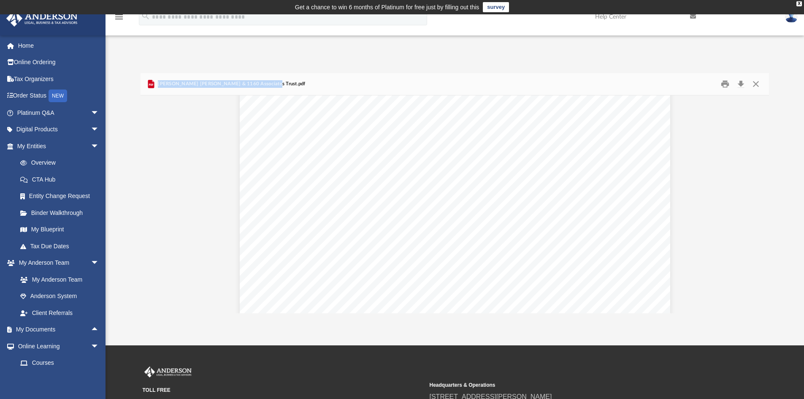
copy span "Friedman Katzman & 1160 Associates Trust.pdf"
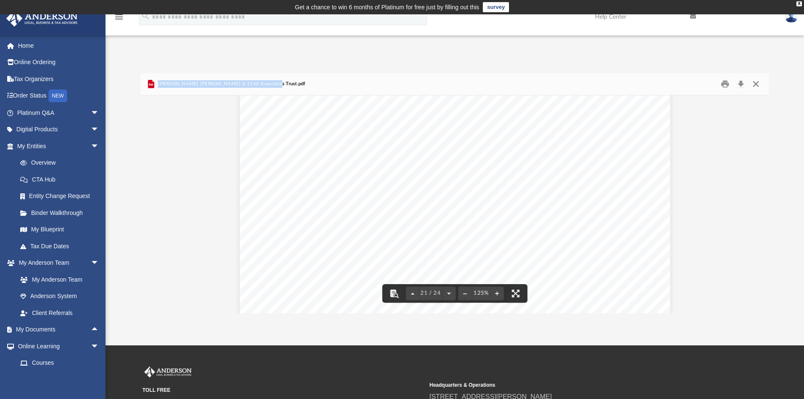
click at [756, 82] on button "Close" at bounding box center [755, 84] width 15 height 13
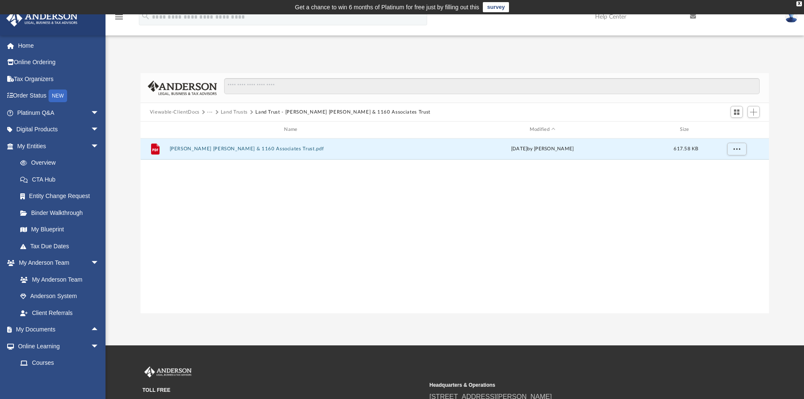
click at [235, 110] on button "Land Trusts" at bounding box center [234, 112] width 27 height 8
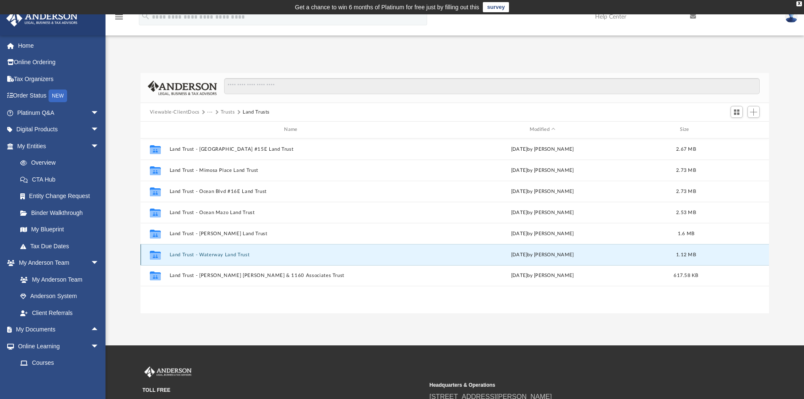
click at [201, 257] on button "Land Trust - Waterway Land Trust" at bounding box center [292, 254] width 246 height 5
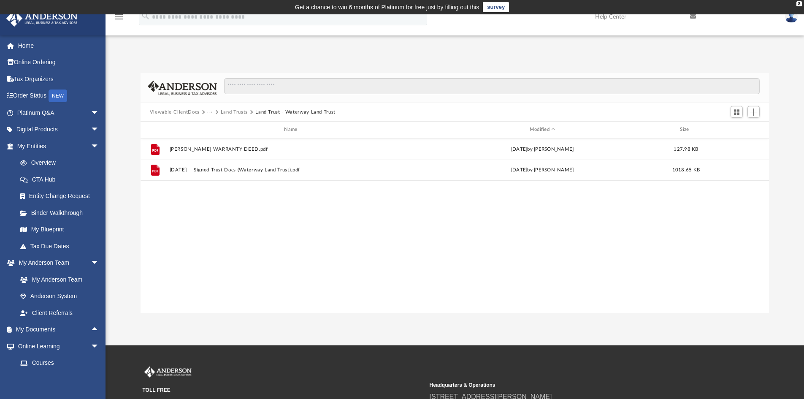
click at [234, 112] on button "Land Trusts" at bounding box center [234, 112] width 27 height 8
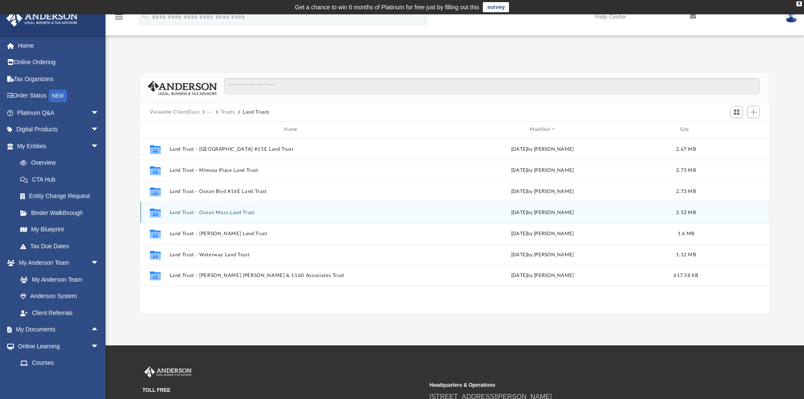
click at [214, 210] on button "Land Trust - Ocean Mazo Land Trust" at bounding box center [292, 212] width 246 height 5
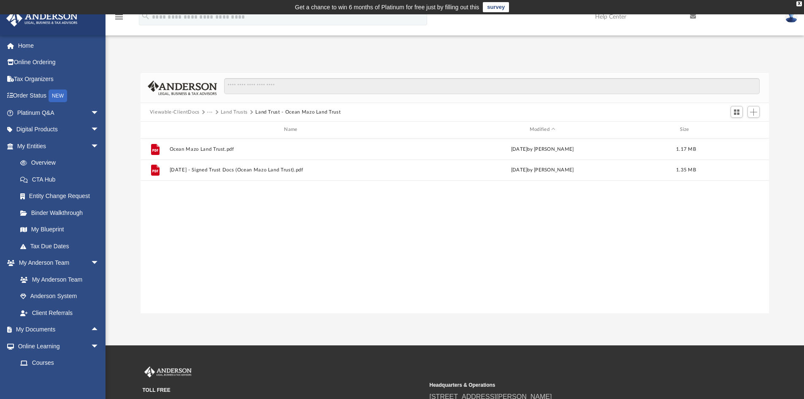
click at [234, 109] on button "Land Trusts" at bounding box center [234, 112] width 27 height 8
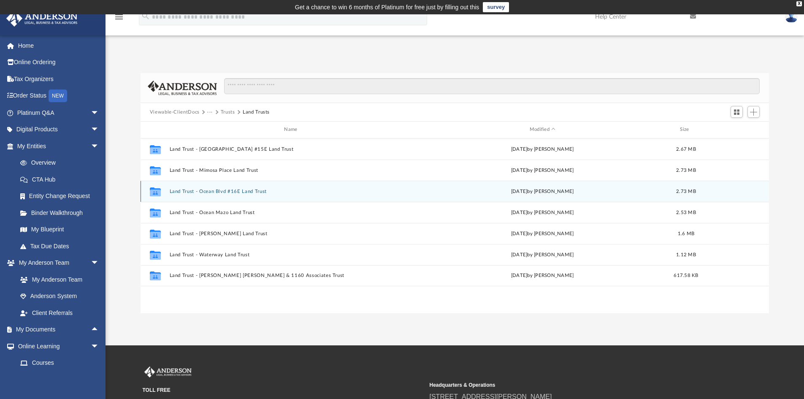
click at [211, 193] on button "Land Trust - Ocean Blvd #16E Land Trust" at bounding box center [292, 191] width 246 height 5
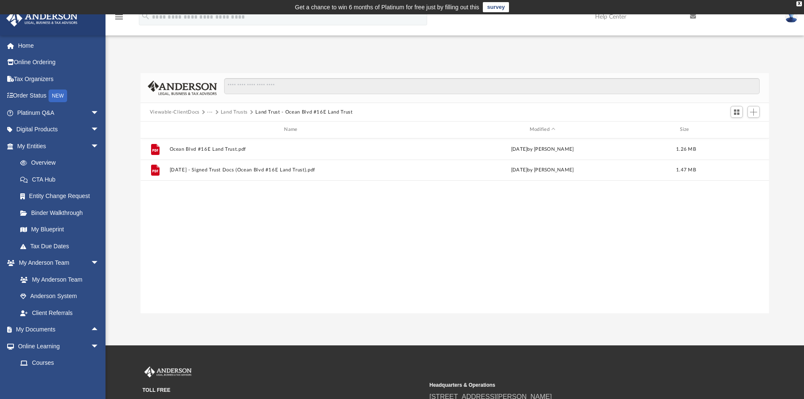
click at [235, 111] on button "Land Trusts" at bounding box center [234, 112] width 27 height 8
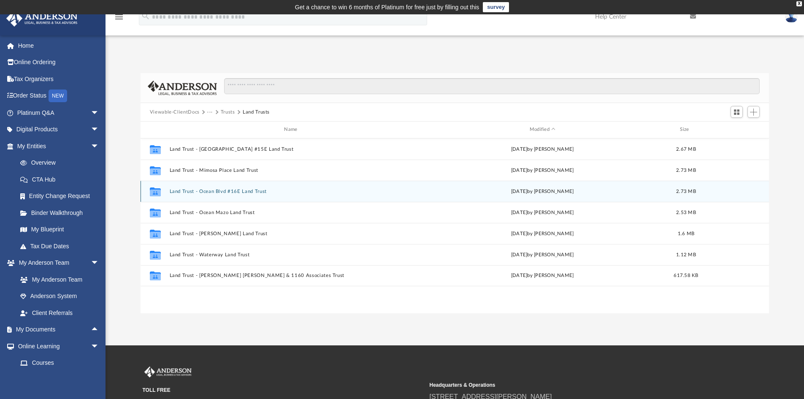
click at [218, 191] on button "Land Trust - Ocean Blvd #16E Land Trust" at bounding box center [292, 191] width 246 height 5
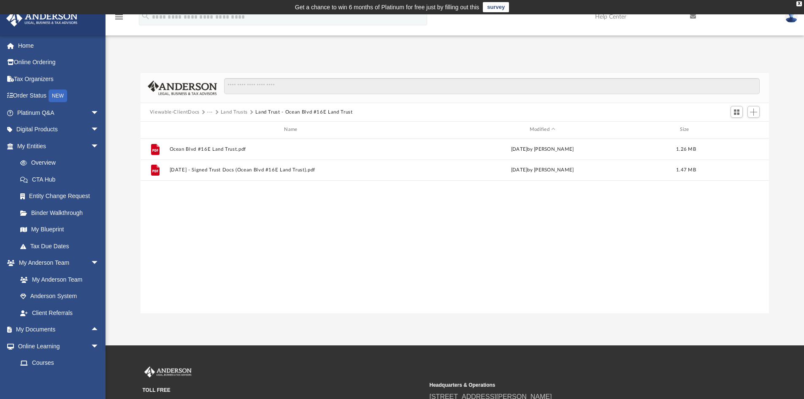
click at [230, 111] on button "Land Trusts" at bounding box center [234, 112] width 27 height 8
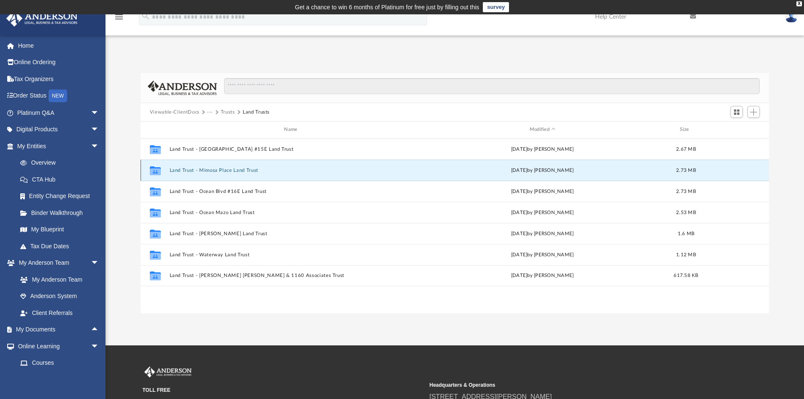
click at [215, 171] on button "Land Trust - Mimosa Place Land Trust" at bounding box center [292, 170] width 246 height 5
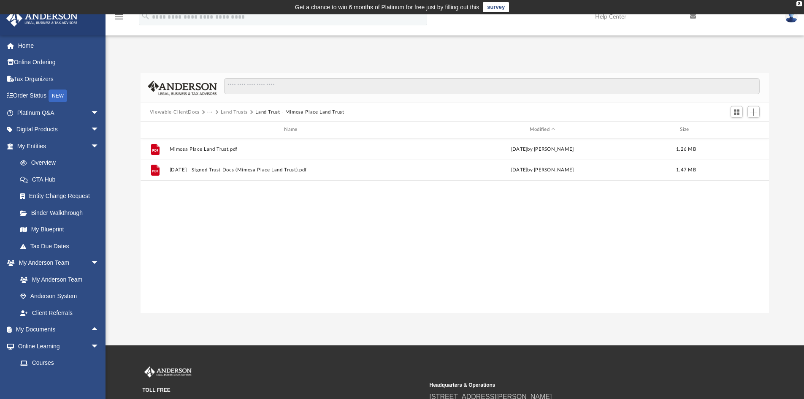
click at [238, 112] on button "Land Trusts" at bounding box center [234, 112] width 27 height 8
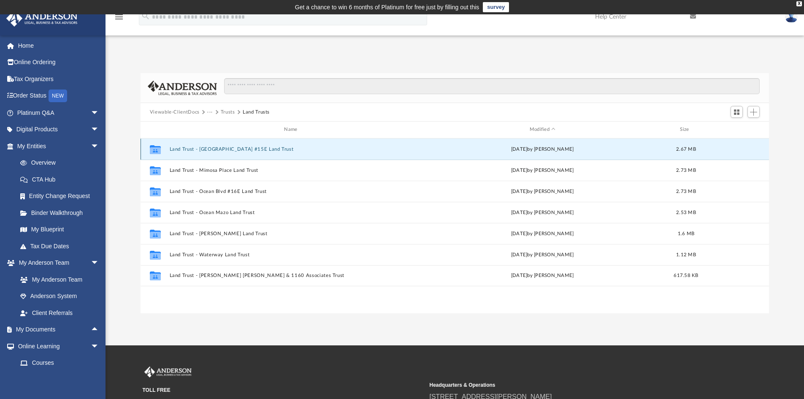
click at [216, 151] on button "Land Trust - Ocean Blvd #15E Land Trust" at bounding box center [292, 148] width 246 height 5
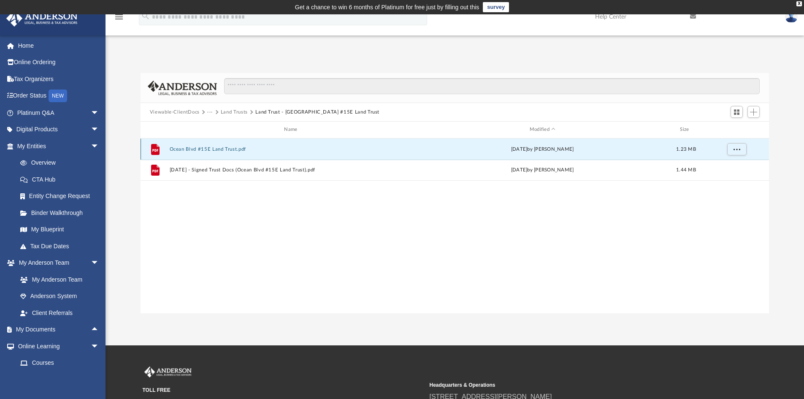
click at [220, 152] on button "Ocean Blvd #15E Land Trust.pdf" at bounding box center [292, 148] width 246 height 5
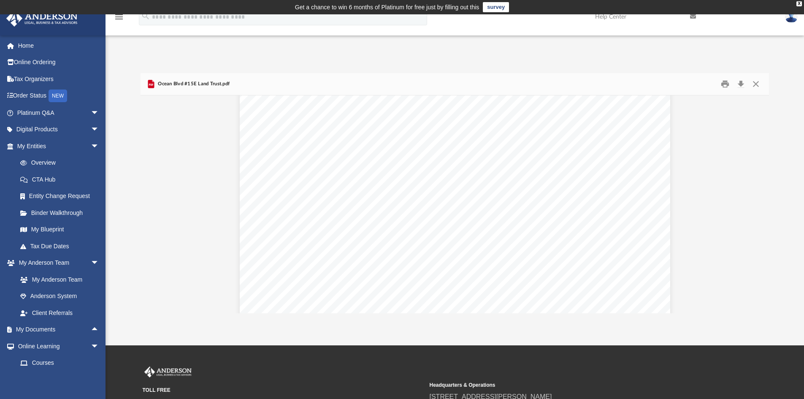
scroll to position [14136, 0]
drag, startPoint x: 247, startPoint y: 83, endPoint x: 159, endPoint y: 84, distance: 87.4
click at [159, 84] on div "Ocean Blvd #15E Land Trust.pdf" at bounding box center [455, 84] width 629 height 22
copy span "Ocean Blvd #15E Land Trust.pdf"
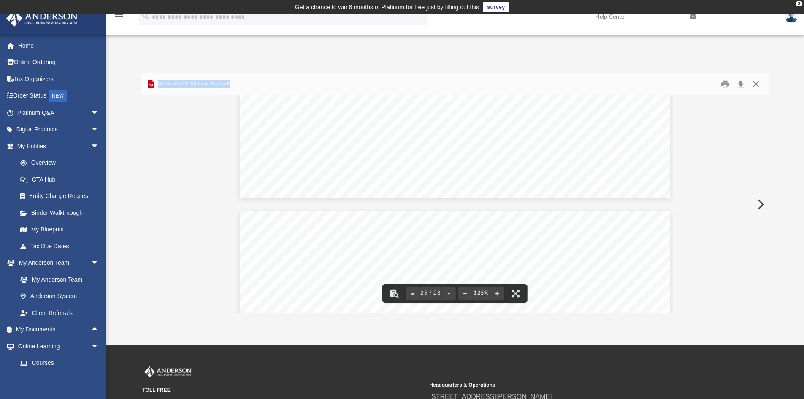
click at [755, 81] on button "Close" at bounding box center [755, 84] width 15 height 13
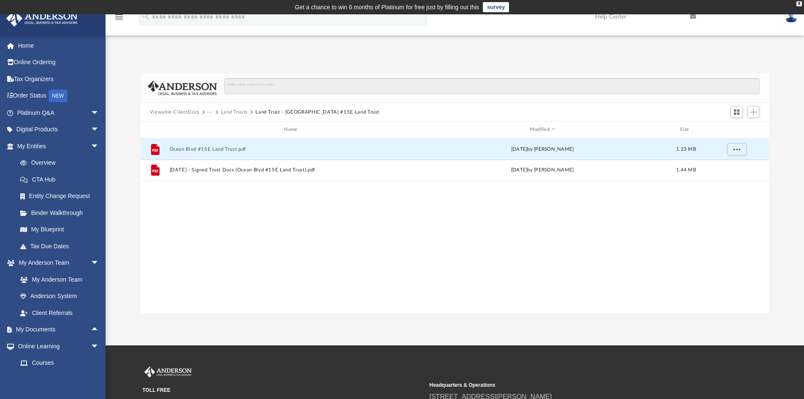
click at [233, 111] on button "Land Trusts" at bounding box center [234, 112] width 27 height 8
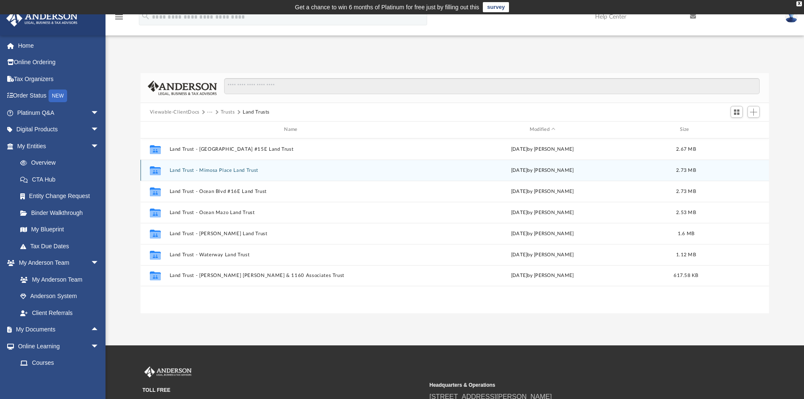
click at [212, 171] on button "Land Trust - Mimosa Place Land Trust" at bounding box center [292, 170] width 246 height 5
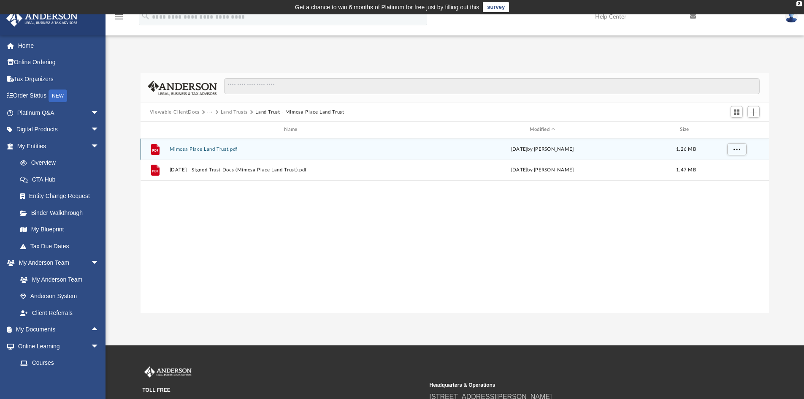
click at [208, 150] on button "Mimosa Place Land Trust.pdf" at bounding box center [292, 148] width 246 height 5
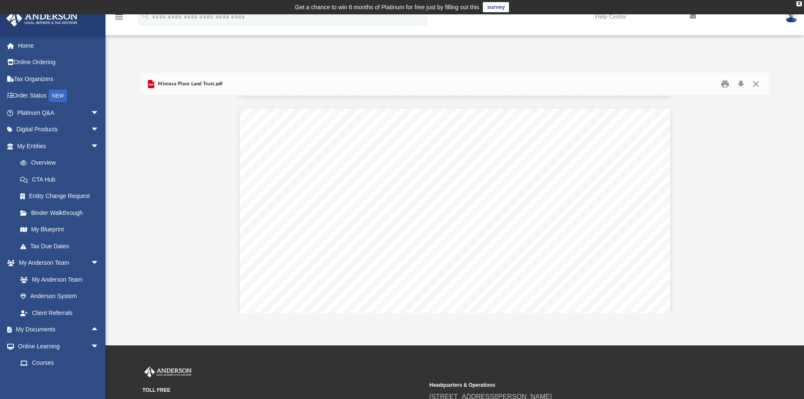
scroll to position [14555, 0]
drag, startPoint x: 238, startPoint y: 84, endPoint x: 157, endPoint y: 88, distance: 81.6
click at [157, 88] on div "Mimosa Place Land Trust.pdf" at bounding box center [455, 84] width 629 height 22
copy span "Mimosa Place Land Trust.pdf"
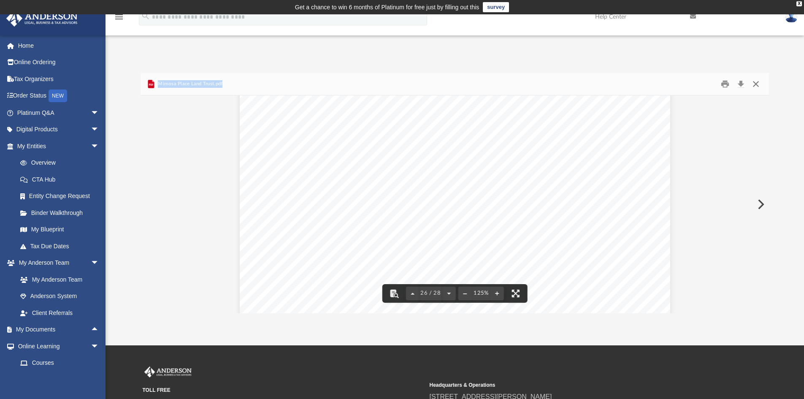
click at [756, 85] on button "Close" at bounding box center [755, 84] width 15 height 13
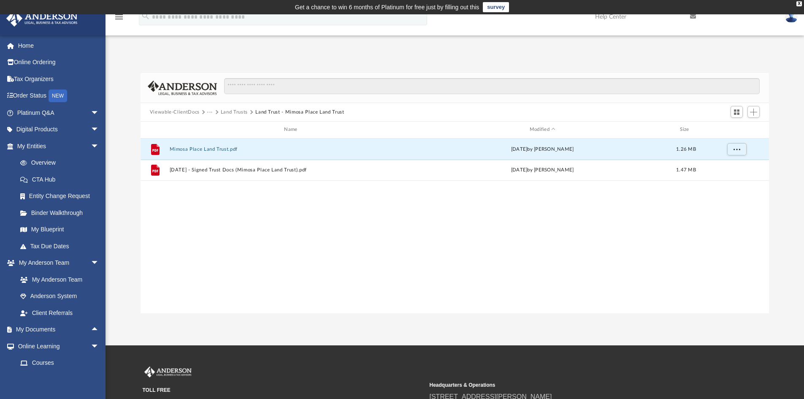
click at [234, 113] on button "Land Trusts" at bounding box center [234, 112] width 27 height 8
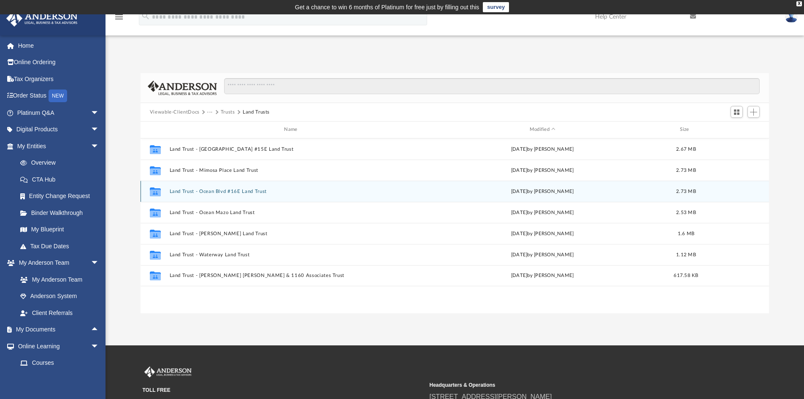
click at [205, 190] on button "Land Trust - Ocean Blvd #16E Land Trust" at bounding box center [292, 191] width 246 height 5
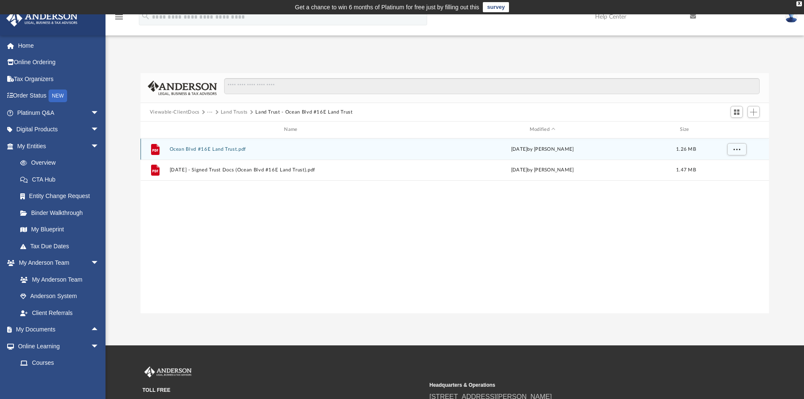
click at [208, 149] on button "Ocean Blvd #16E Land Trust.pdf" at bounding box center [292, 148] width 246 height 5
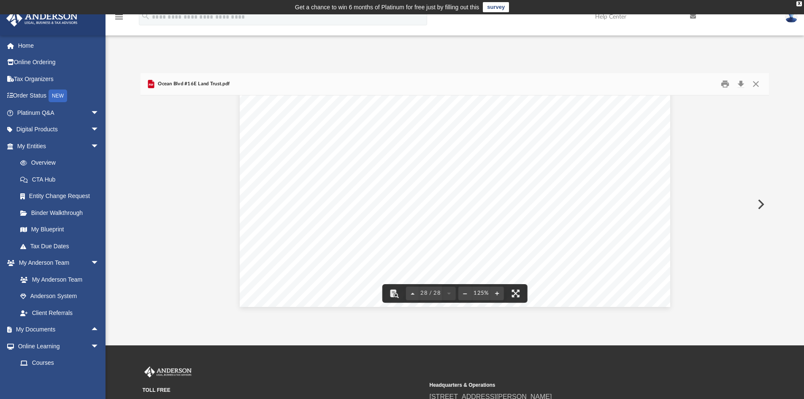
scroll to position [15193, 0]
drag, startPoint x: 258, startPoint y: 81, endPoint x: 155, endPoint y: 87, distance: 103.1
click at [155, 87] on div "Ocean Blvd #16E Land Trust.pdf" at bounding box center [455, 84] width 629 height 22
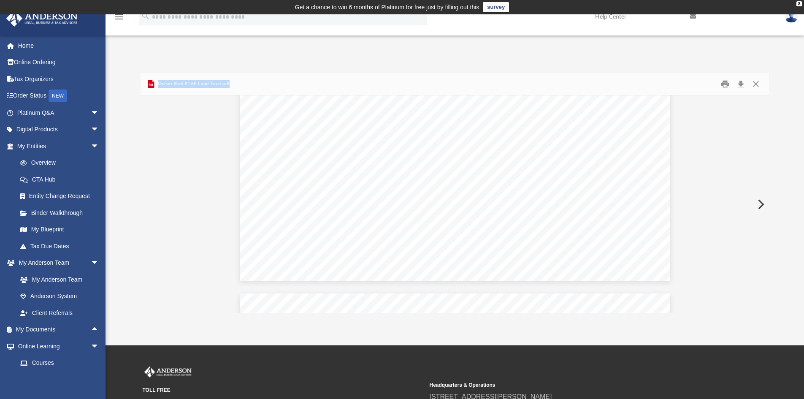
copy span "Ocean Blvd #16E Land Trust.pdf"
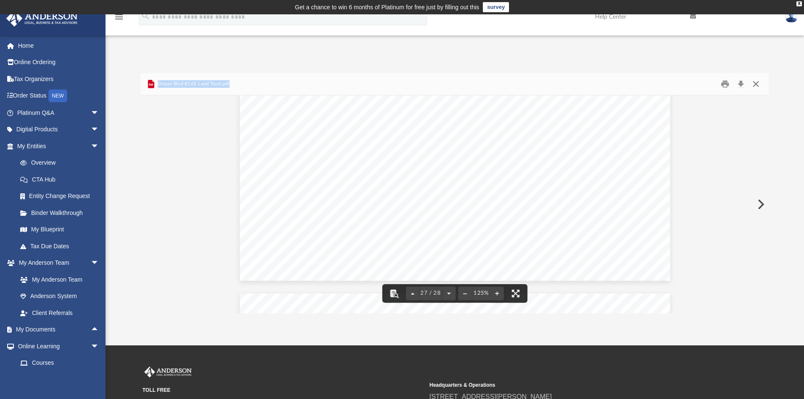
click at [759, 84] on button "Close" at bounding box center [755, 84] width 15 height 13
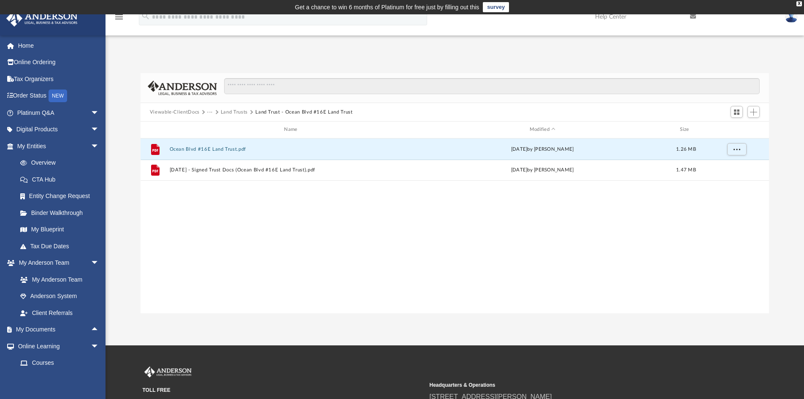
click at [233, 109] on button "Land Trusts" at bounding box center [234, 112] width 27 height 8
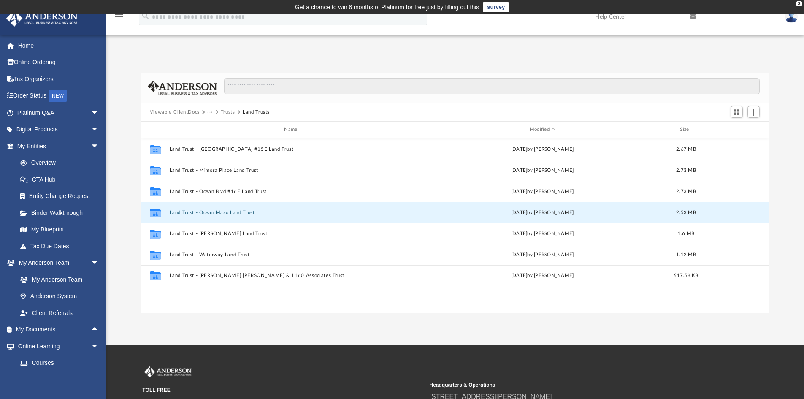
click at [209, 211] on button "Land Trust - Ocean Mazo Land Trust" at bounding box center [292, 212] width 246 height 5
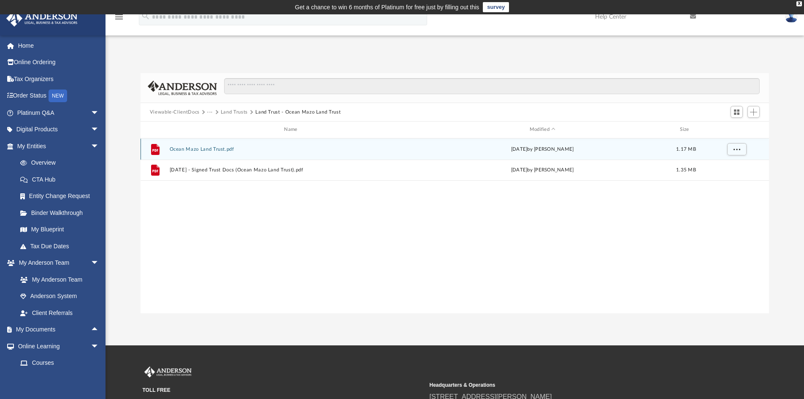
click at [205, 149] on button "Ocean Mazo Land Trust.pdf" at bounding box center [292, 148] width 246 height 5
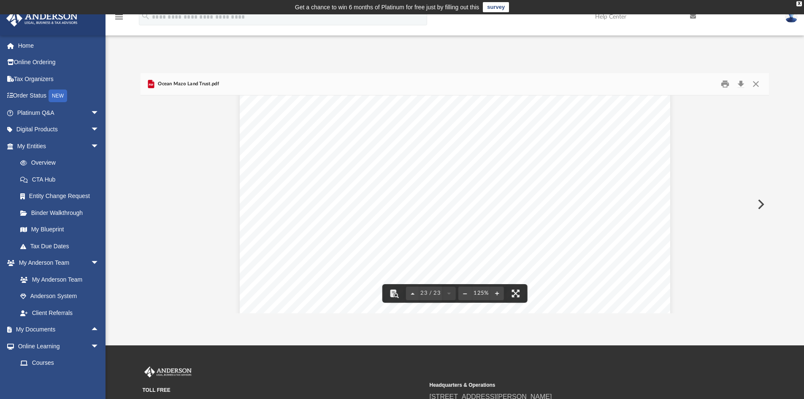
scroll to position [12838, 0]
drag, startPoint x: 226, startPoint y: 83, endPoint x: 158, endPoint y: 80, distance: 68.5
click at [158, 80] on div "Ocean Mazo Land Trust.pdf" at bounding box center [455, 84] width 629 height 22
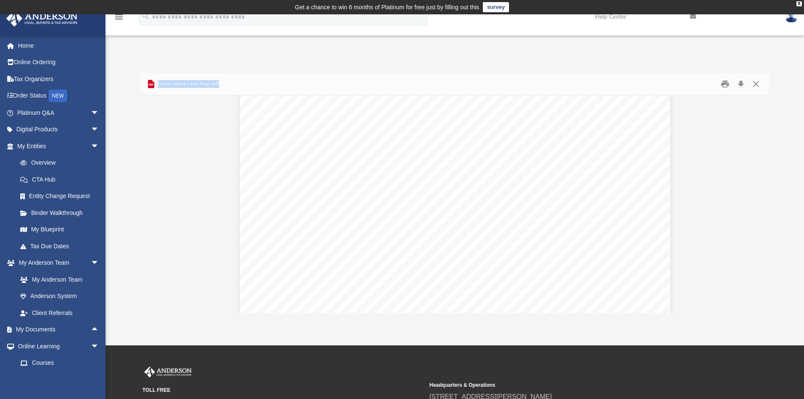
copy span "Ocean Mazo Land Trust.pdf"
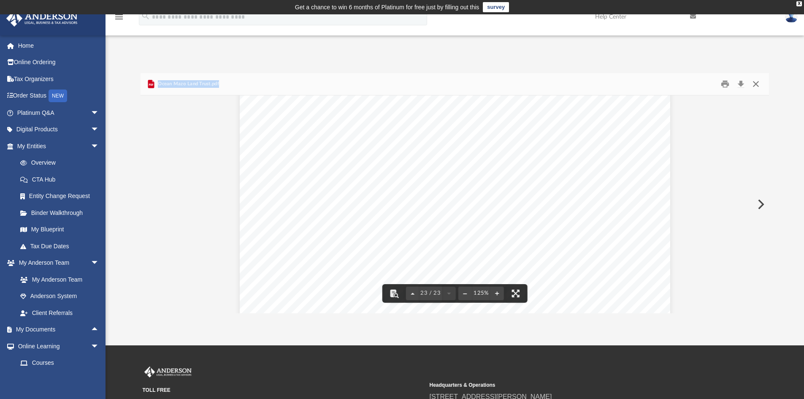
click at [757, 84] on button "Close" at bounding box center [755, 84] width 15 height 13
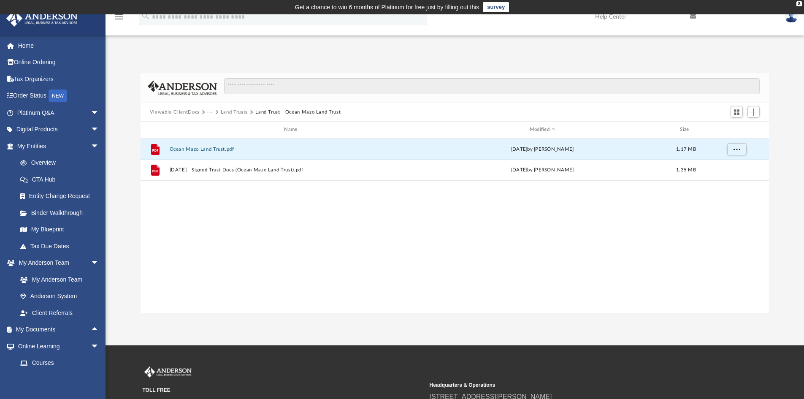
click at [233, 110] on button "Land Trusts" at bounding box center [234, 112] width 27 height 8
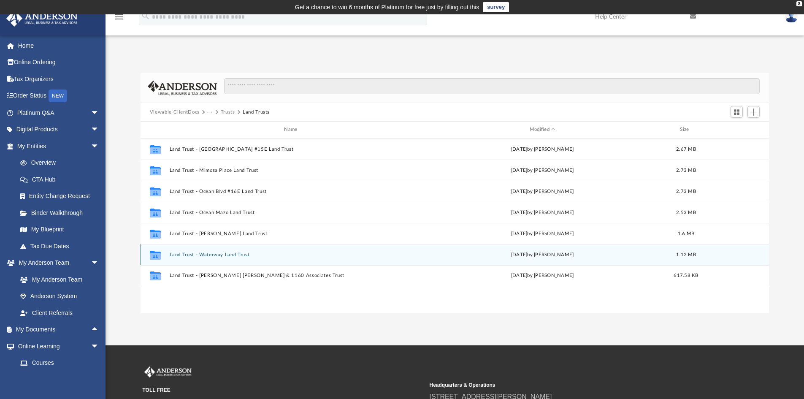
click at [206, 258] on button "Land Trust - Waterway Land Trust" at bounding box center [292, 254] width 246 height 5
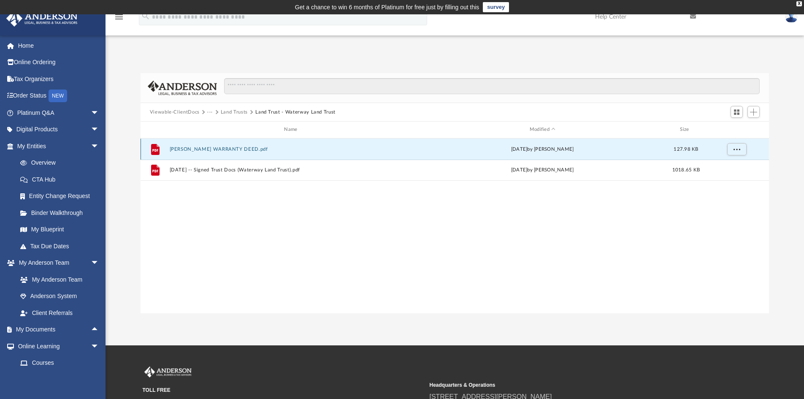
click at [210, 147] on button "Pappas WARRANTY DEED.pdf" at bounding box center [292, 148] width 246 height 5
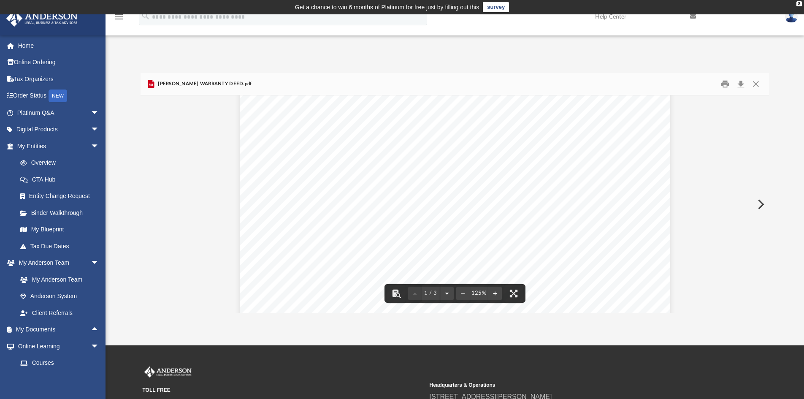
scroll to position [0, 0]
click at [756, 85] on button "Close" at bounding box center [755, 84] width 15 height 13
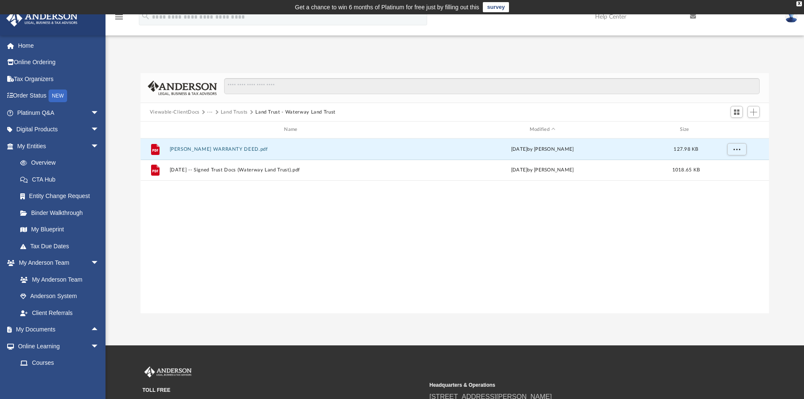
click at [236, 110] on button "Land Trusts" at bounding box center [234, 112] width 27 height 8
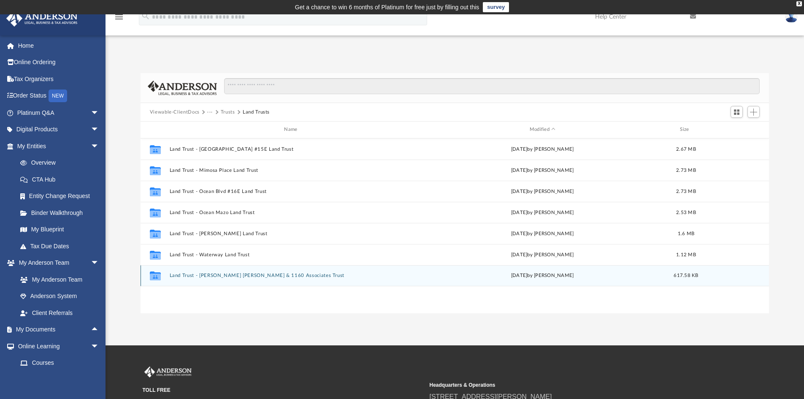
click at [225, 275] on button "Land Trust - Friedman Katzman & 1160 Associates Trust" at bounding box center [292, 275] width 246 height 5
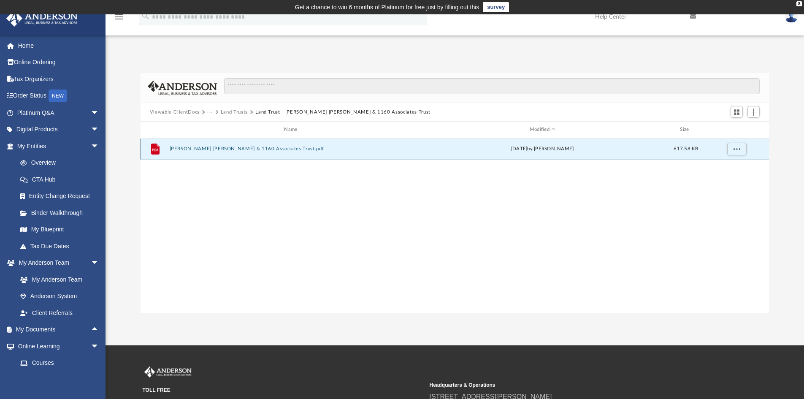
click at [234, 149] on button "Friedman Katzman & 1160 Associates Trust.pdf" at bounding box center [292, 148] width 246 height 5
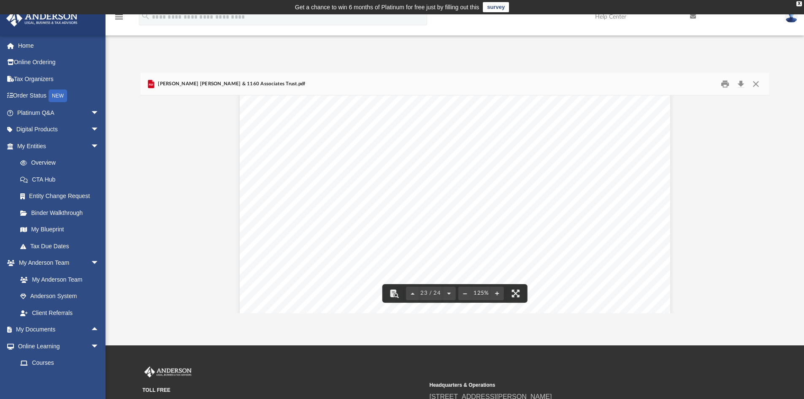
scroll to position [12662, 0]
click at [755, 84] on button "Close" at bounding box center [755, 84] width 15 height 13
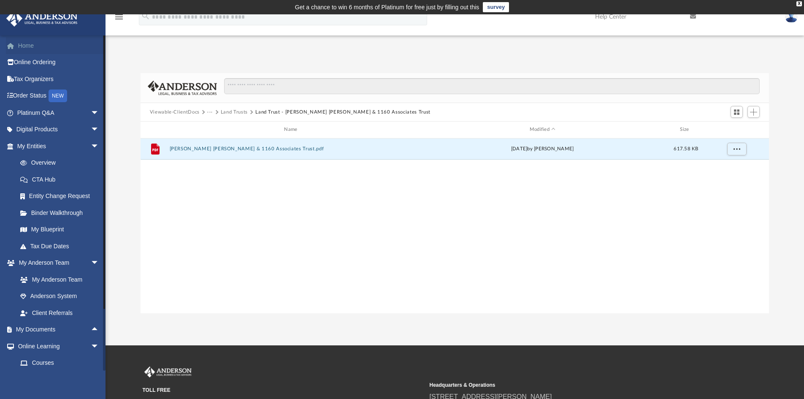
click at [38, 49] on link "Home" at bounding box center [59, 45] width 106 height 17
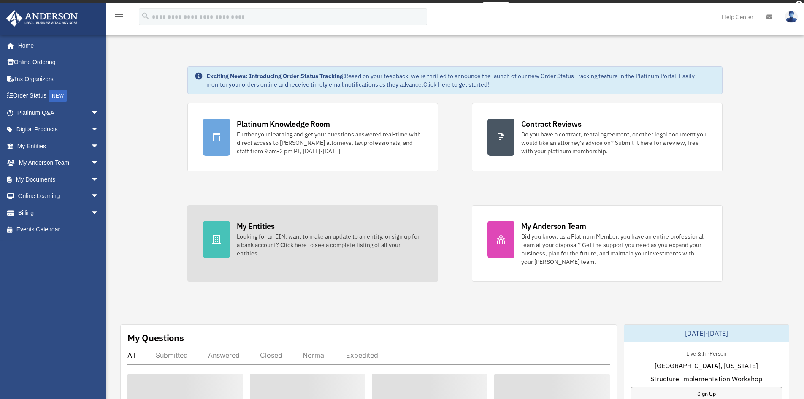
click at [266, 221] on link "My Entities Looking for an EIN, want to make an update to an entity, or sign up…" at bounding box center [312, 243] width 251 height 76
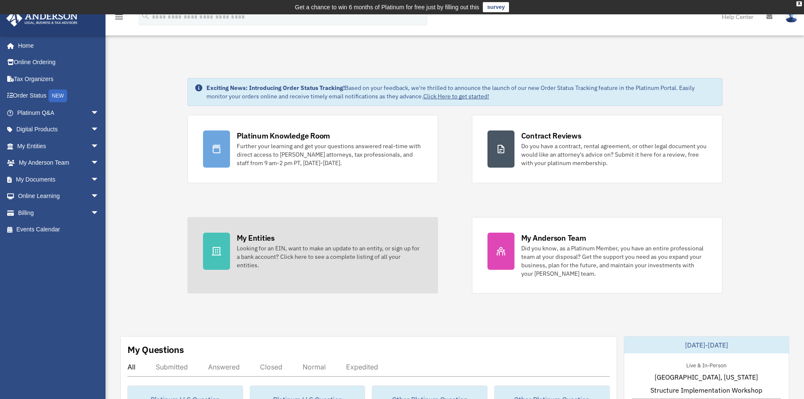
click at [258, 247] on div "Looking for an EIN, want to make an update to an entity, or sign up for a bank …" at bounding box center [330, 256] width 186 height 25
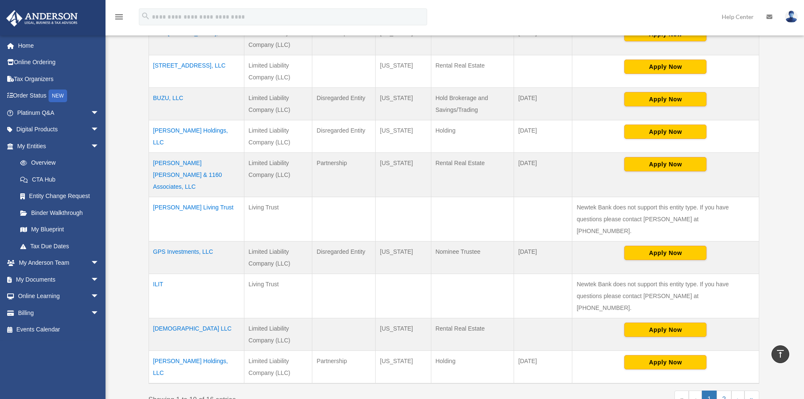
scroll to position [258, 0]
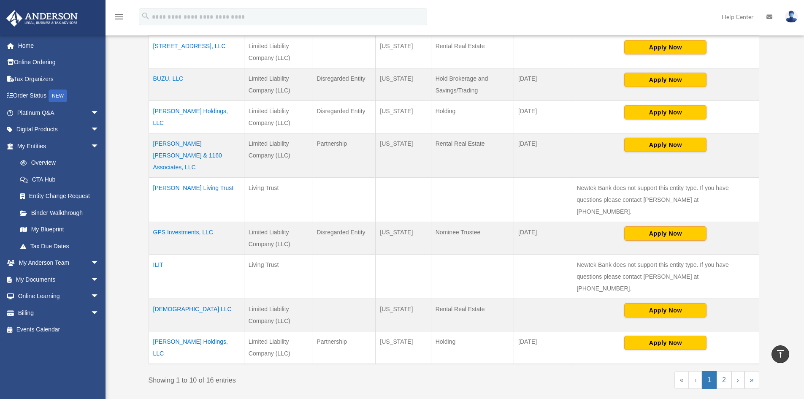
click at [183, 331] on td "[PERSON_NAME] Holdings, LLC" at bounding box center [196, 347] width 95 height 33
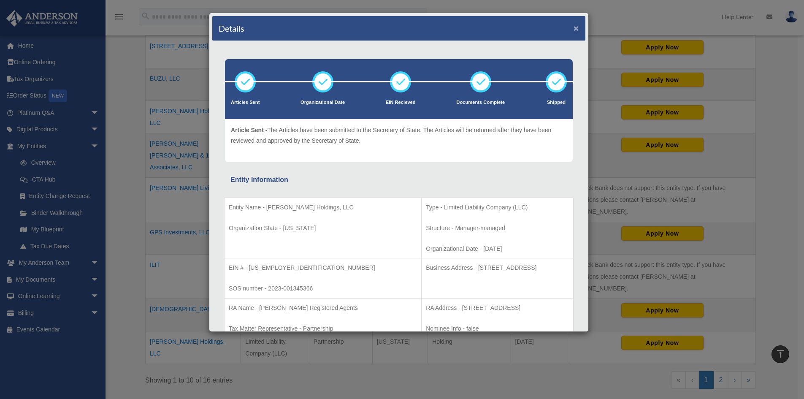
click at [574, 27] on button "×" at bounding box center [576, 28] width 5 height 9
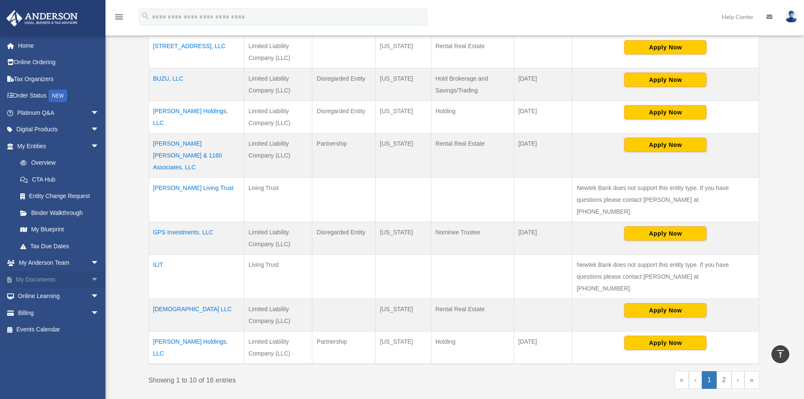
click at [49, 279] on link "My Documents arrow_drop_down" at bounding box center [59, 279] width 106 height 17
click at [91, 277] on span "arrow_drop_down" at bounding box center [99, 279] width 17 height 17
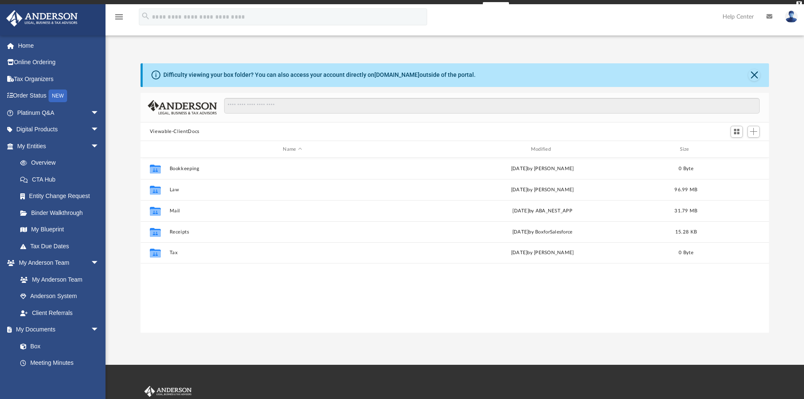
scroll to position [186, 622]
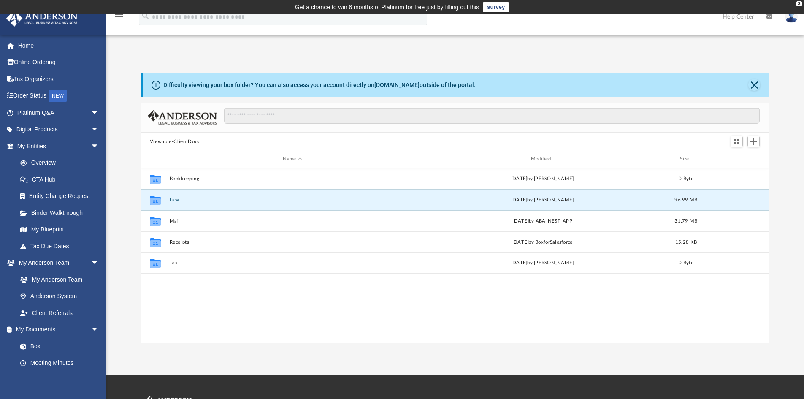
click at [174, 200] on button "Law" at bounding box center [292, 199] width 246 height 5
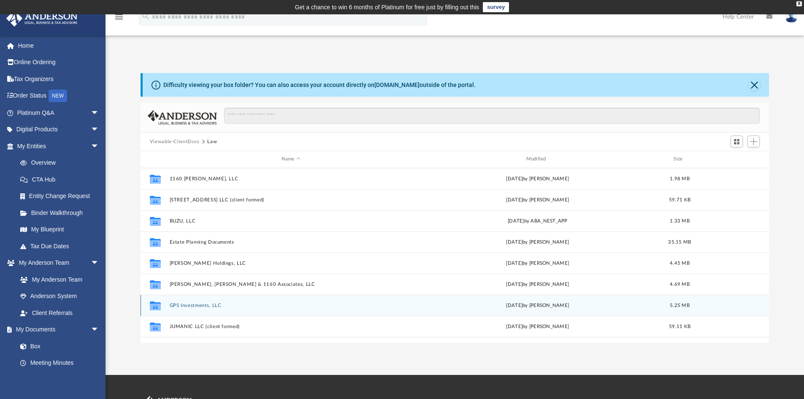
click at [182, 303] on button "GPS Investments, LLC" at bounding box center [290, 305] width 243 height 5
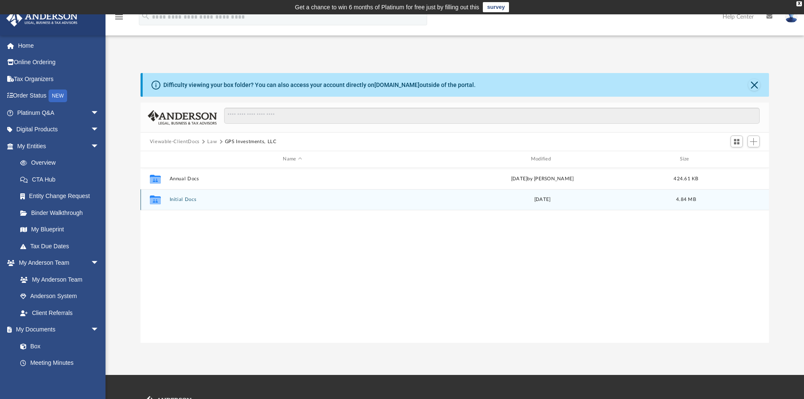
click at [184, 197] on button "Initial Docs" at bounding box center [292, 199] width 246 height 5
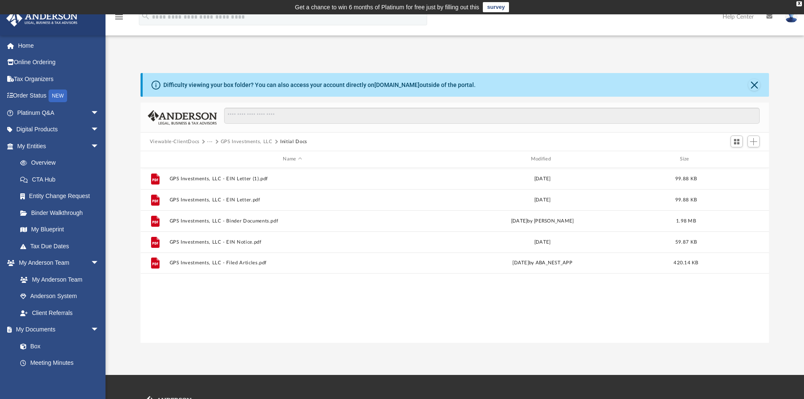
click at [236, 141] on button "GPS Investments, LLC" at bounding box center [247, 142] width 52 height 8
